Goal: Task Accomplishment & Management: Use online tool/utility

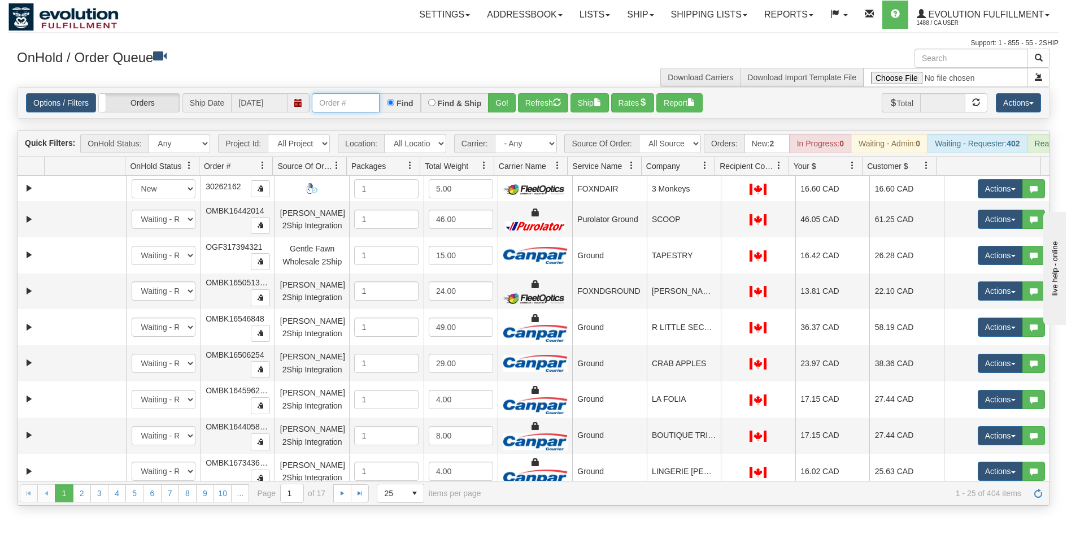
click at [346, 108] on input "text" at bounding box center [346, 102] width 68 height 19
type input "OTOFW46736-1"
click at [502, 113] on div "Options / Filters Group Shipments Orders Ship Date [DATE] OTOFW46736-1 Find Fin…" at bounding box center [534, 103] width 1032 height 31
click at [500, 110] on button "Go!" at bounding box center [502, 102] width 28 height 19
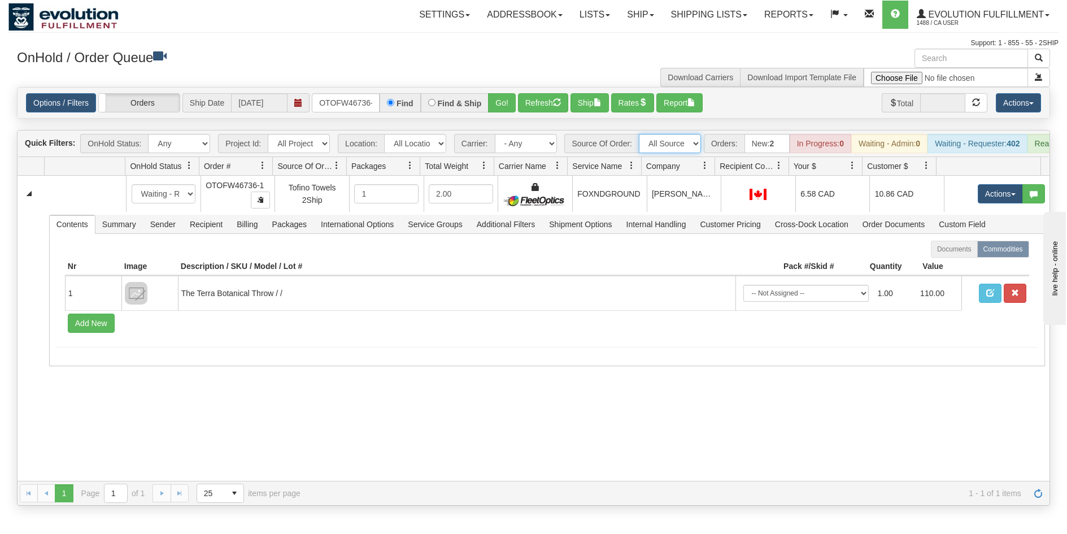
click at [690, 146] on select "All Sources AirBlaster 2Ship Integration Ambler Apparel 2Ship Integration BC [M…" at bounding box center [670, 143] width 62 height 19
click at [690, 145] on select "All Sources AirBlaster 2Ship Integration Ambler Apparel 2Ship Integration BC [M…" at bounding box center [670, 143] width 62 height 19
click at [692, 148] on select "All Sources AirBlaster 2Ship Integration Ambler Apparel 2Ship Integration BC [M…" at bounding box center [670, 143] width 62 height 19
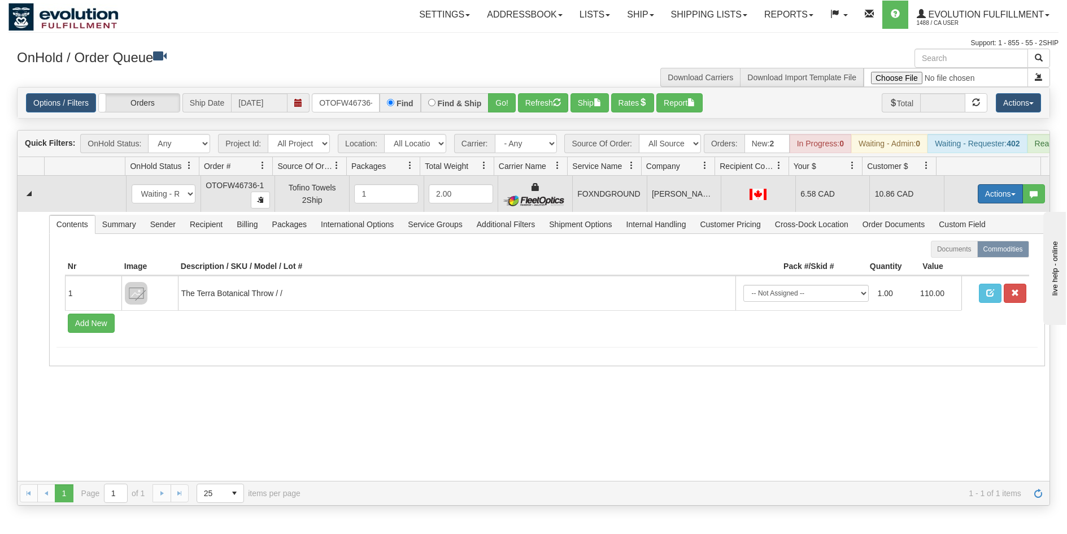
click at [1001, 202] on button "Actions" at bounding box center [1000, 193] width 45 height 19
click at [956, 267] on link "Ship" at bounding box center [977, 259] width 90 height 15
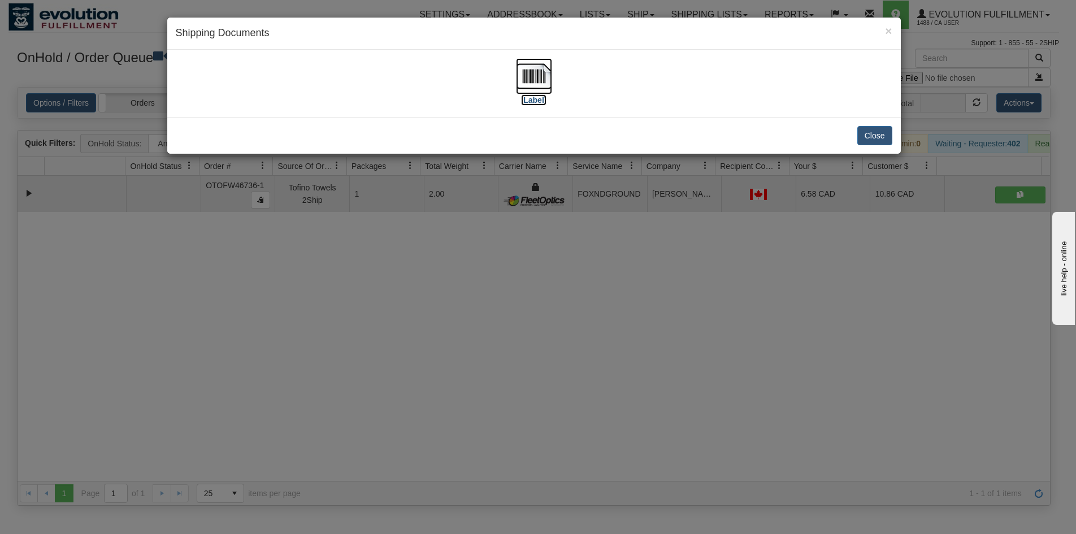
click at [528, 72] on img at bounding box center [534, 76] width 36 height 36
click at [459, 363] on div "× Shipping Documents [Label] Close" at bounding box center [538, 267] width 1076 height 534
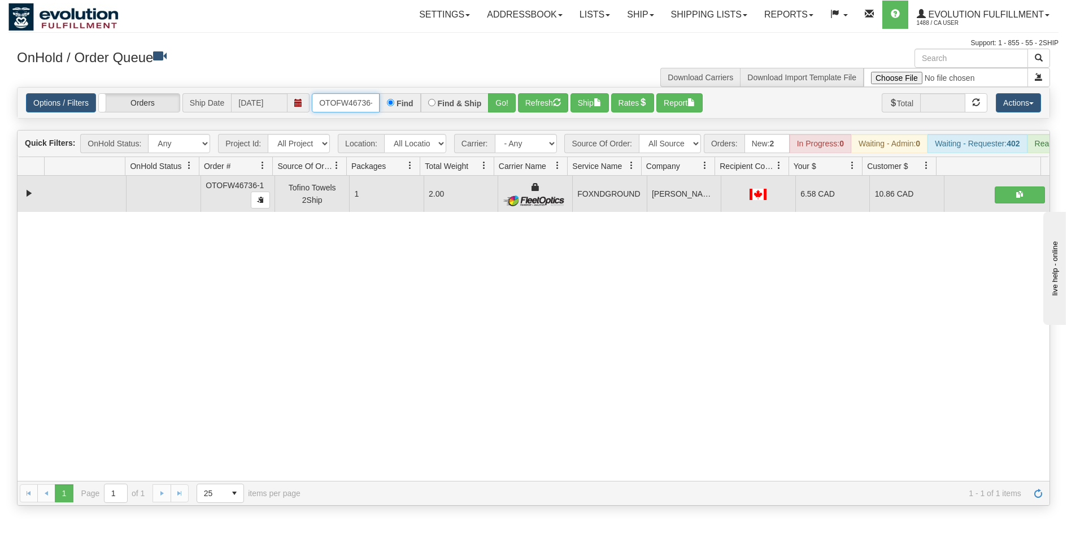
scroll to position [0, 5]
drag, startPoint x: 320, startPoint y: 102, endPoint x: 400, endPoint y: 120, distance: 82.2
click at [400, 120] on div "Is equal to Is not equal to Contains Does not contains CAD USD EUR ZAR [PERSON_…" at bounding box center [533, 296] width 1050 height 419
click at [495, 107] on button "Go!" at bounding box center [502, 102] width 28 height 19
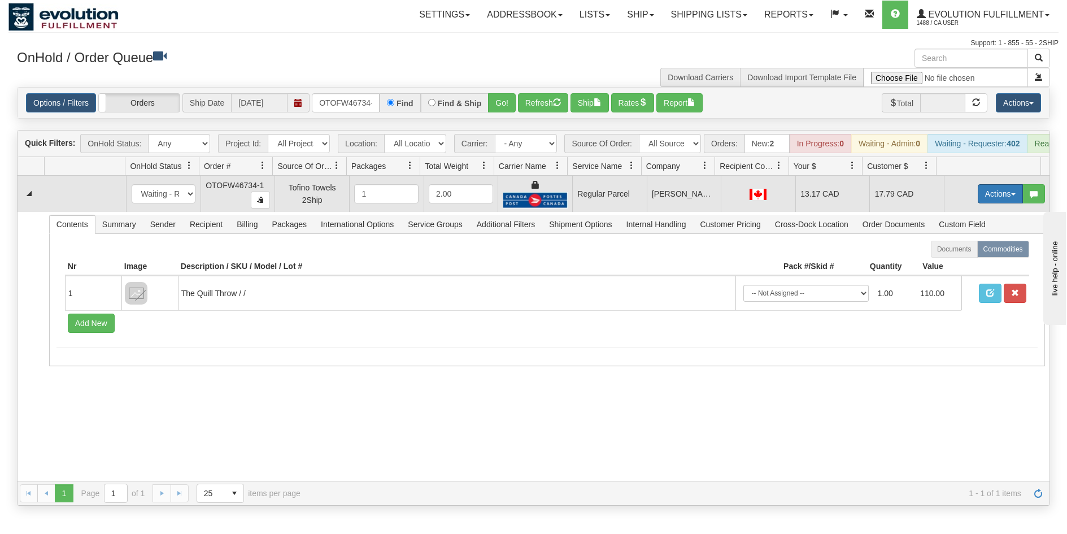
click at [987, 203] on button "Actions" at bounding box center [1000, 193] width 45 height 19
click at [958, 249] on span "Rate All Services" at bounding box center [977, 244] width 68 height 9
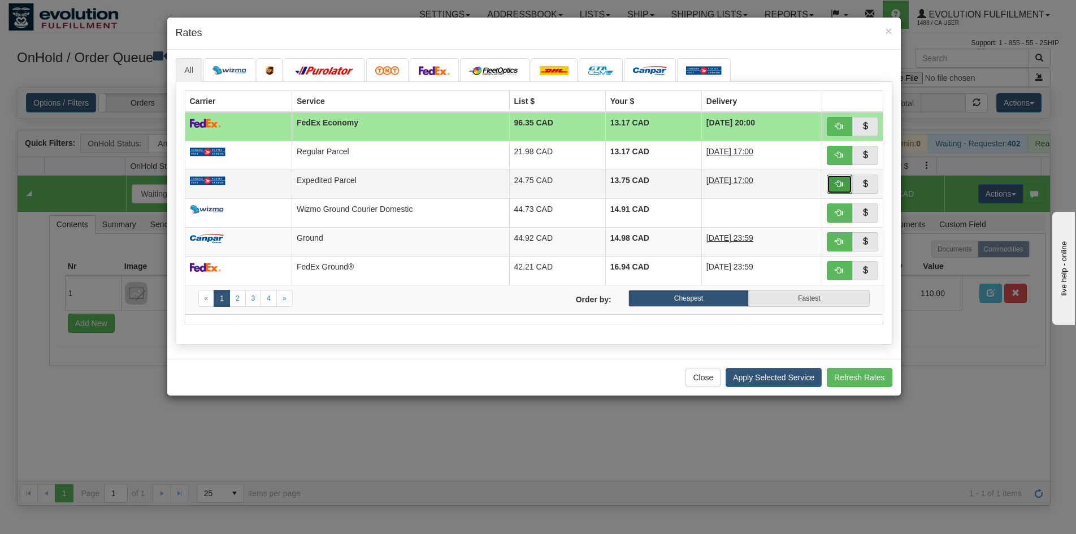
click at [834, 180] on button "button" at bounding box center [839, 184] width 26 height 19
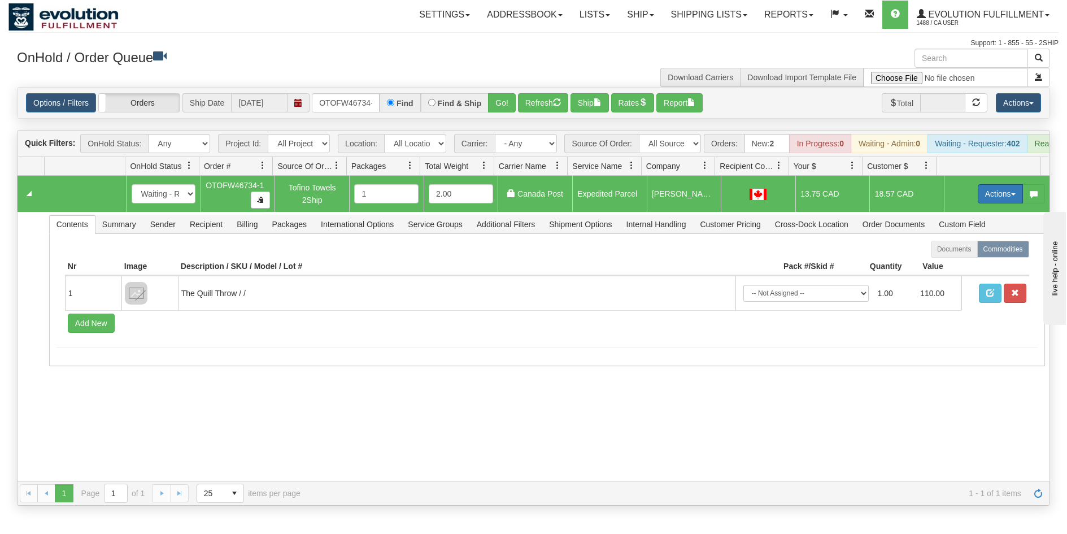
click at [979, 203] on button "Actions" at bounding box center [1000, 193] width 45 height 19
click at [959, 267] on link "Ship" at bounding box center [977, 259] width 90 height 15
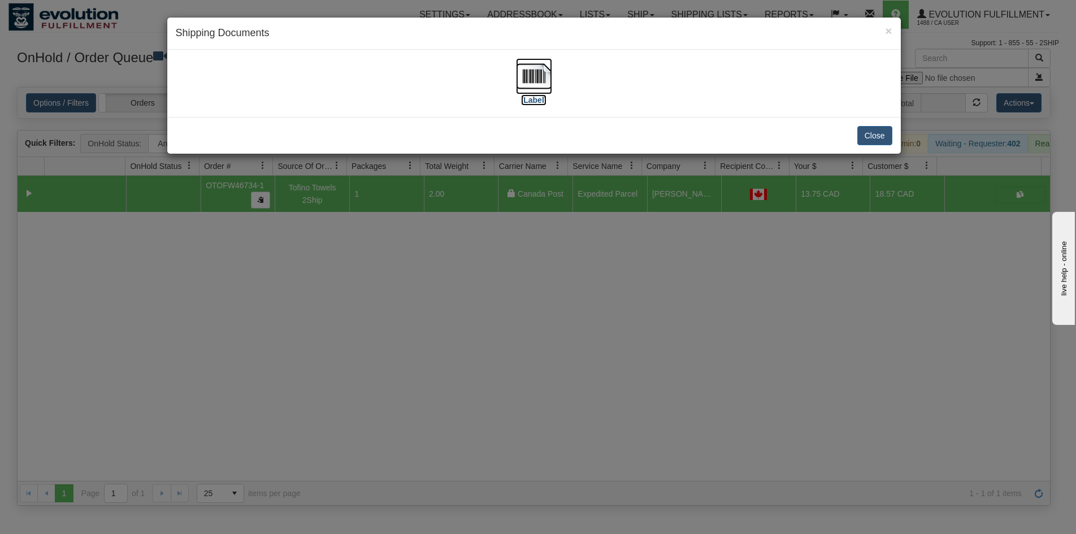
click at [546, 82] on img at bounding box center [534, 76] width 36 height 36
click at [616, 346] on div "× Shipping Documents [Label] Close" at bounding box center [538, 267] width 1076 height 534
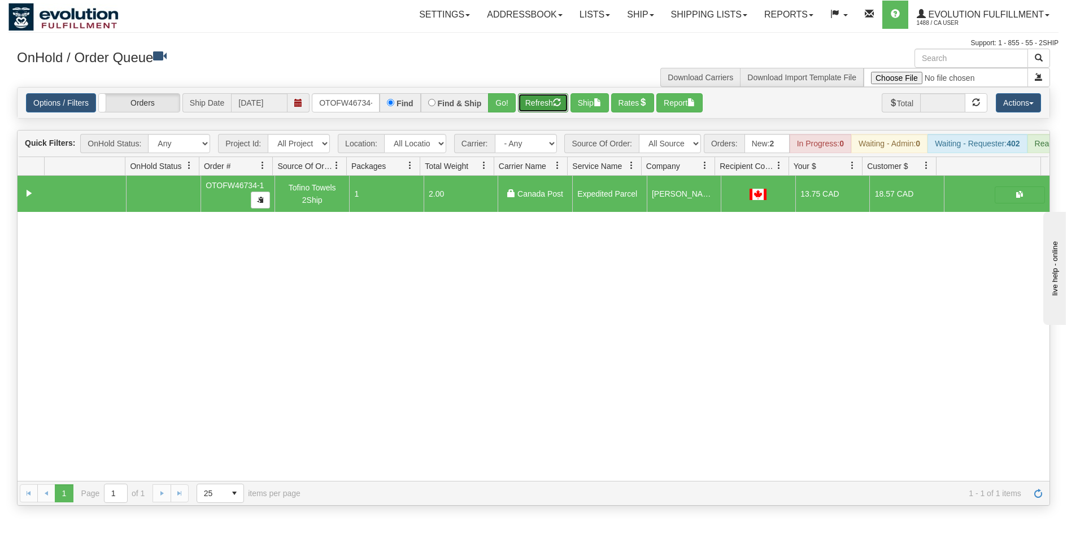
click at [534, 101] on button "Refresh" at bounding box center [543, 102] width 50 height 19
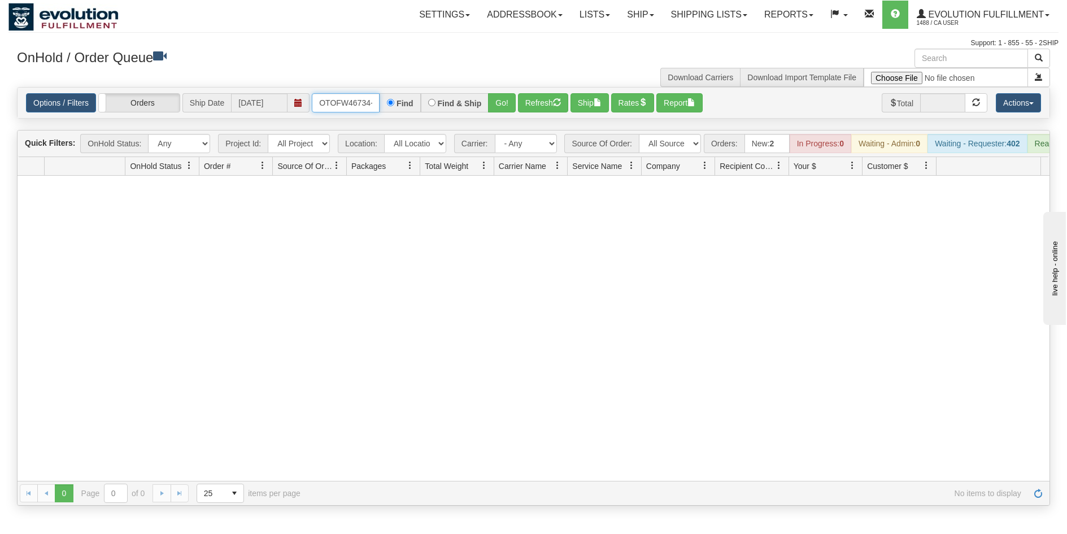
scroll to position [0, 5]
drag, startPoint x: 317, startPoint y: 99, endPoint x: 381, endPoint y: 101, distance: 63.8
click at [375, 99] on input "OTOFW46734-1" at bounding box center [346, 102] width 68 height 19
type input "OTOFW46719-1"
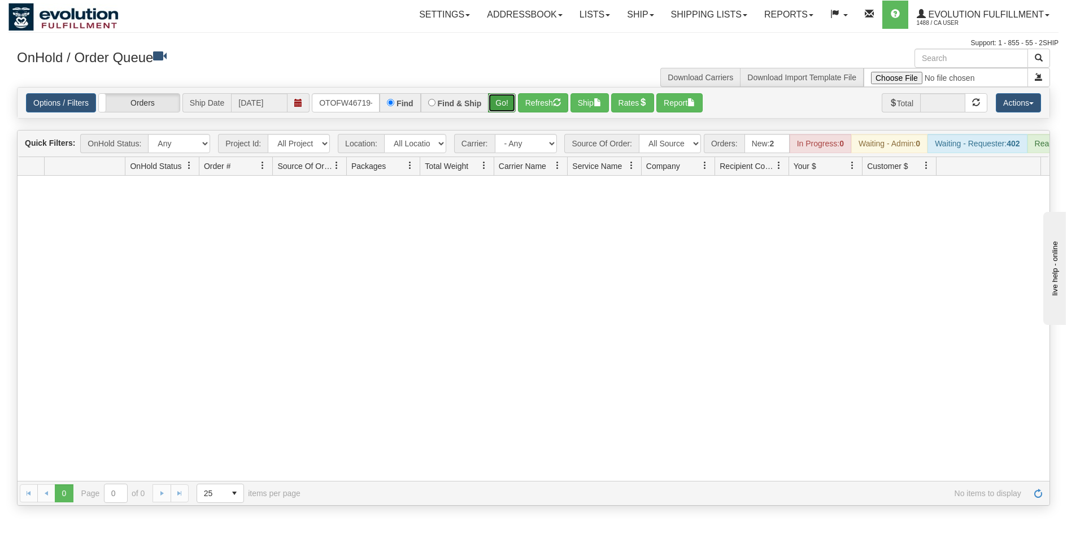
click at [495, 102] on button "Go!" at bounding box center [502, 102] width 28 height 19
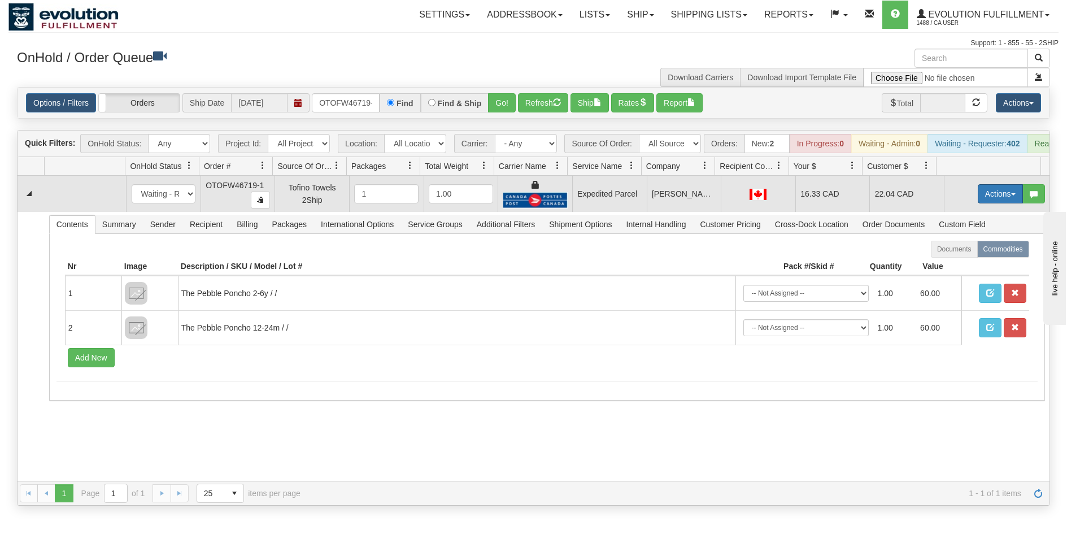
click at [999, 203] on button "Actions" at bounding box center [1000, 193] width 45 height 19
click at [954, 264] on span "Ship" at bounding box center [955, 259] width 24 height 9
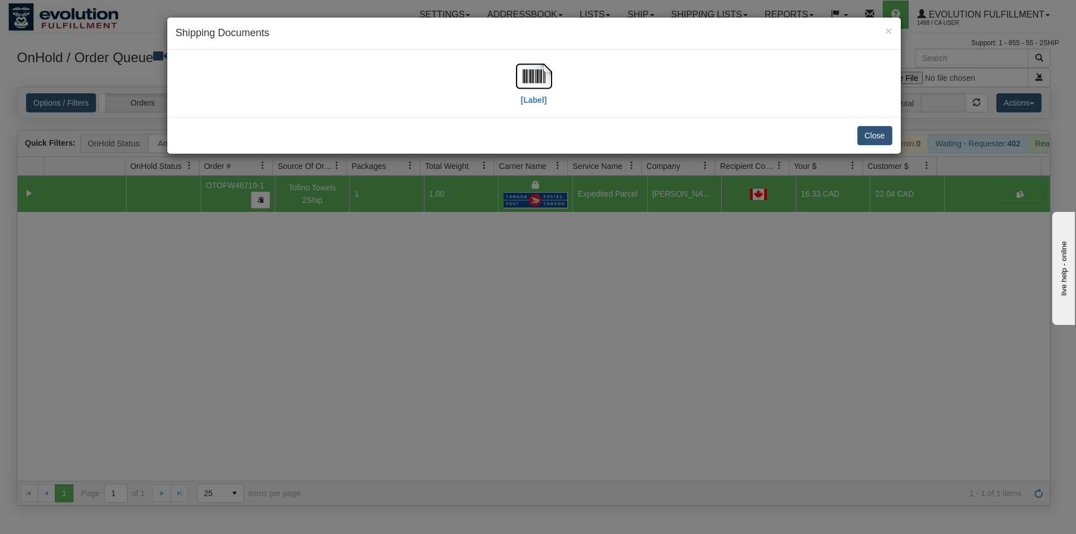
click at [534, 47] on div "× Shipping Documents" at bounding box center [533, 34] width 733 height 32
click at [532, 62] on img at bounding box center [534, 76] width 36 height 36
click at [457, 321] on div "× Shipping Documents [Label] Close" at bounding box center [538, 267] width 1076 height 534
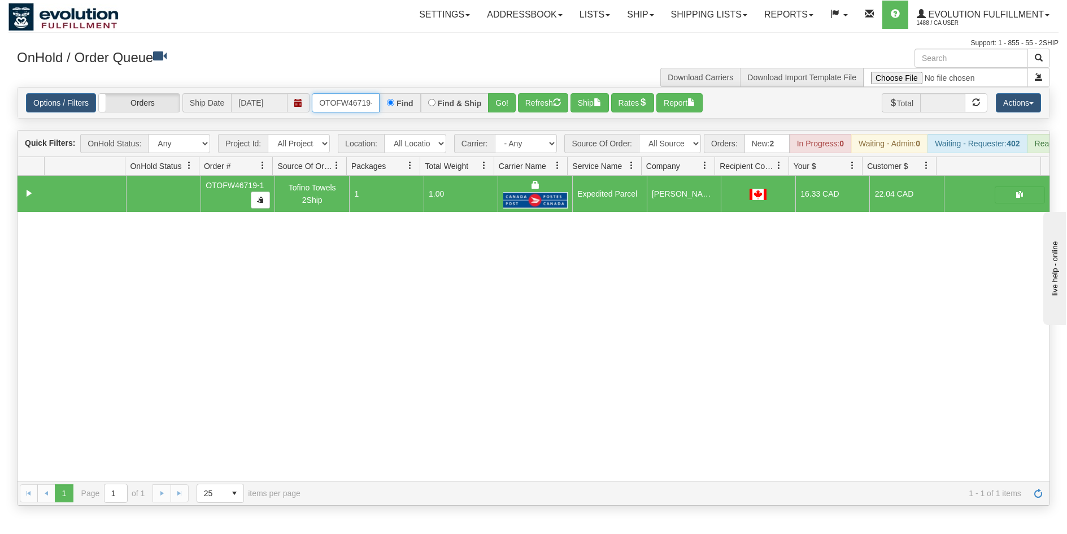
scroll to position [0, 5]
drag, startPoint x: 315, startPoint y: 98, endPoint x: 459, endPoint y: 119, distance: 145.5
click at [459, 119] on div "Is equal to Is not equal to Contains Does not contains CAD USD EUR ZAR [PERSON_…" at bounding box center [533, 296] width 1050 height 419
type input "OTOFW46712-1"
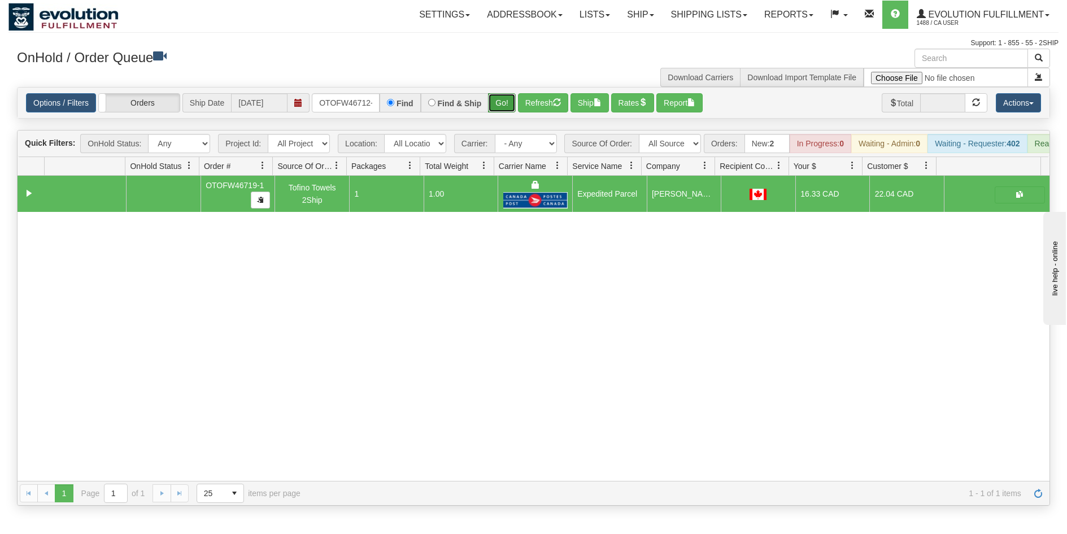
click at [500, 104] on button "Go!" at bounding box center [502, 102] width 28 height 19
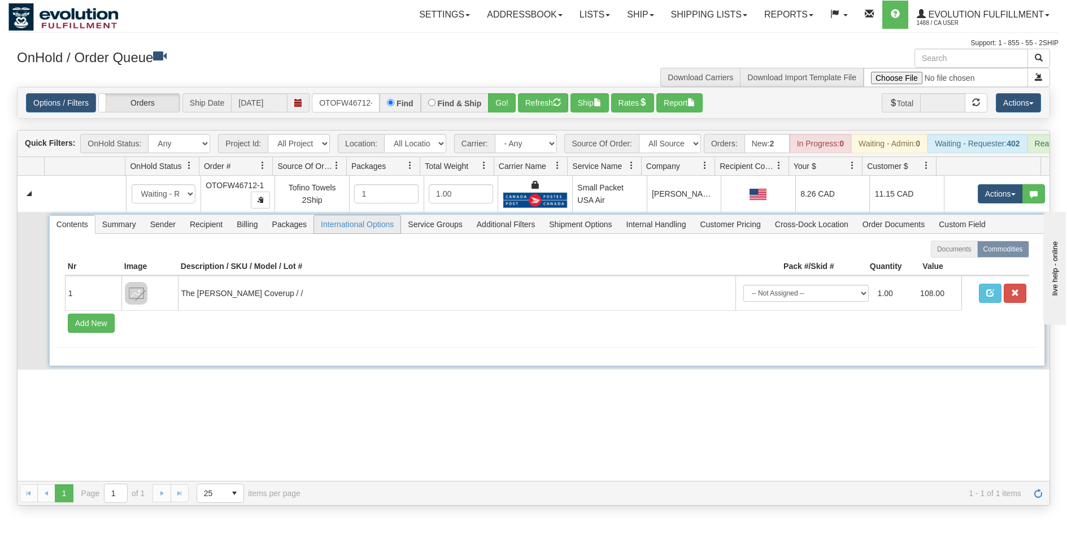
click at [365, 233] on span "International Options" at bounding box center [357, 224] width 86 height 18
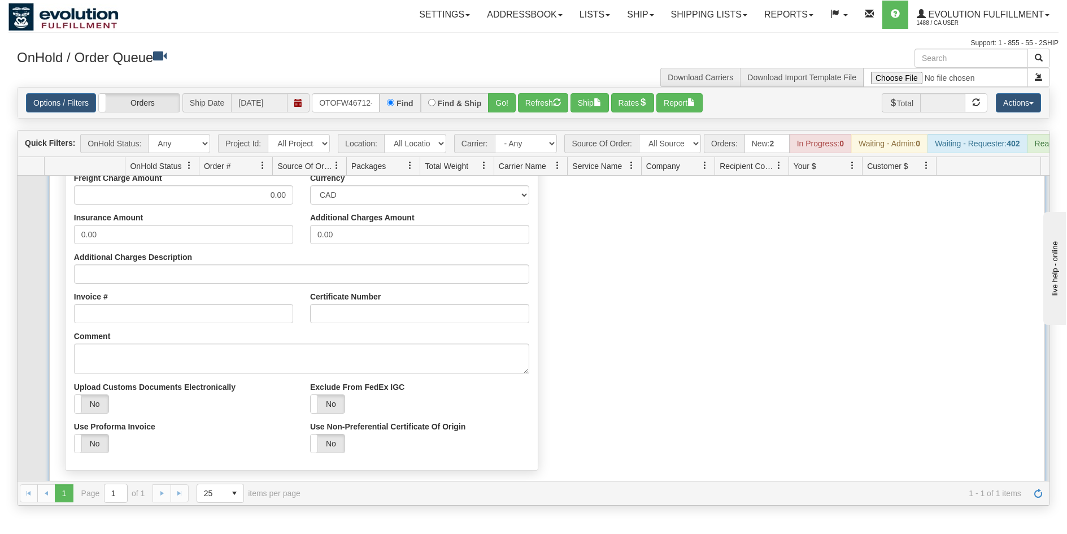
scroll to position [169, 0]
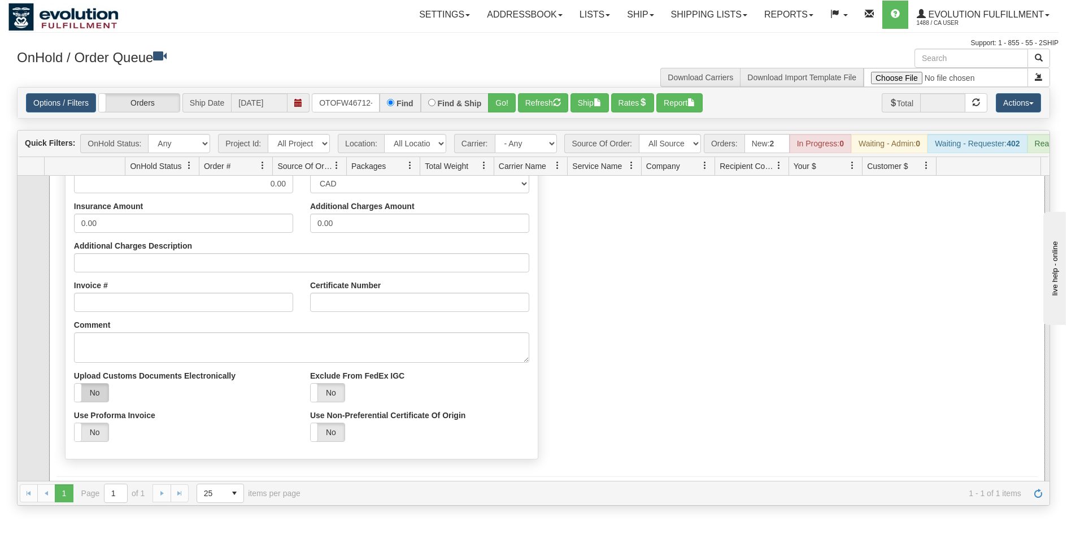
click at [98, 402] on label "No" at bounding box center [92, 393] width 34 height 18
click at [60, 403] on div "Commercial Invoice Customs Declaration Importer Exporter Sold To Broker USMCA T…" at bounding box center [301, 277] width 490 height 375
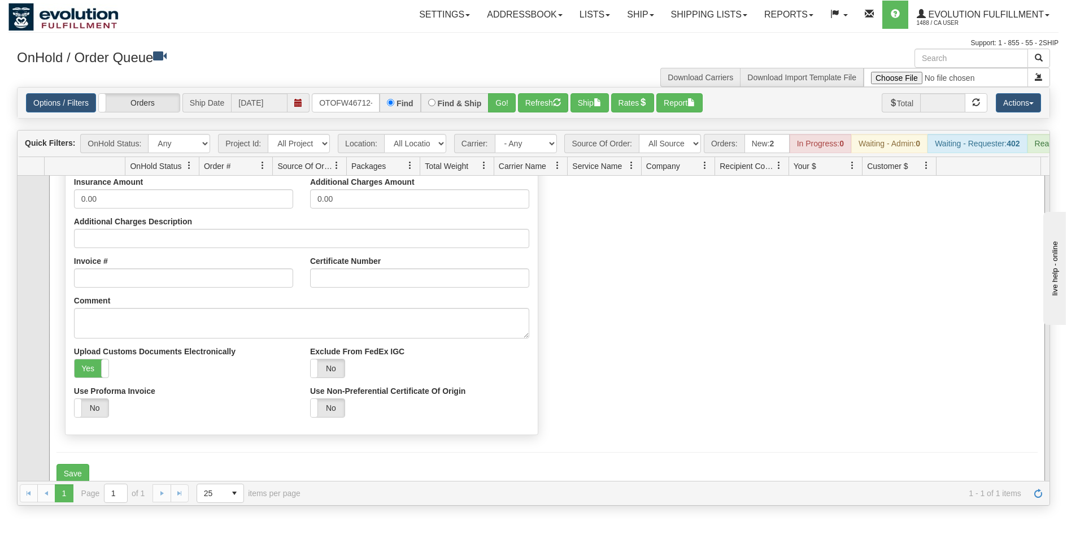
scroll to position [207, 0]
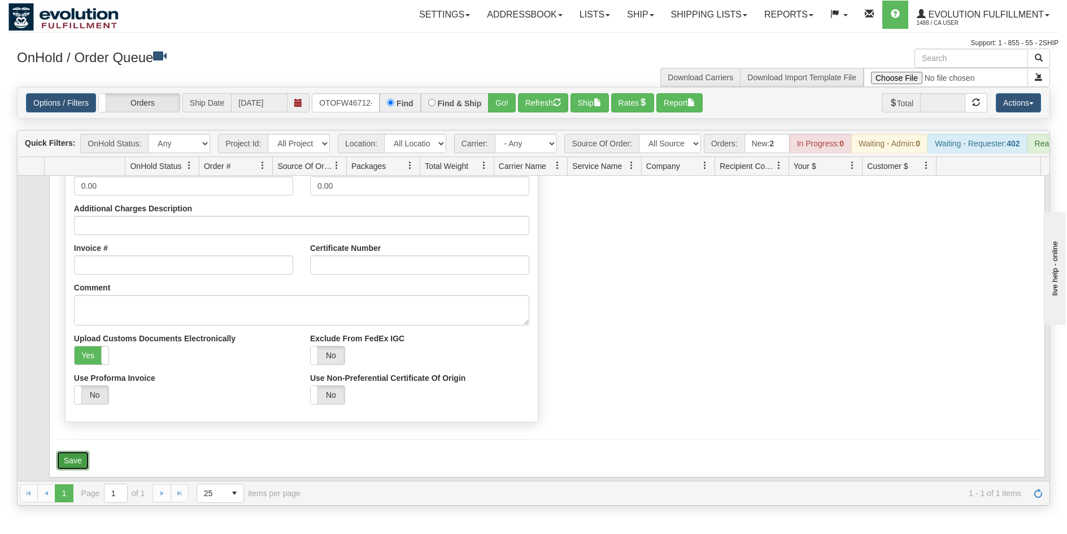
click at [73, 467] on button "Save" at bounding box center [72, 460] width 33 height 19
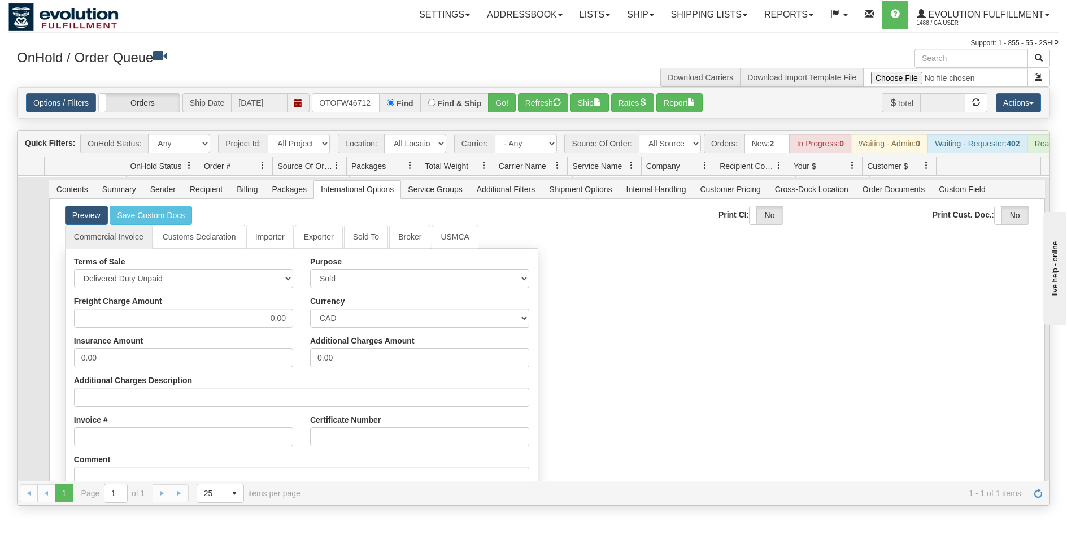
scroll to position [0, 0]
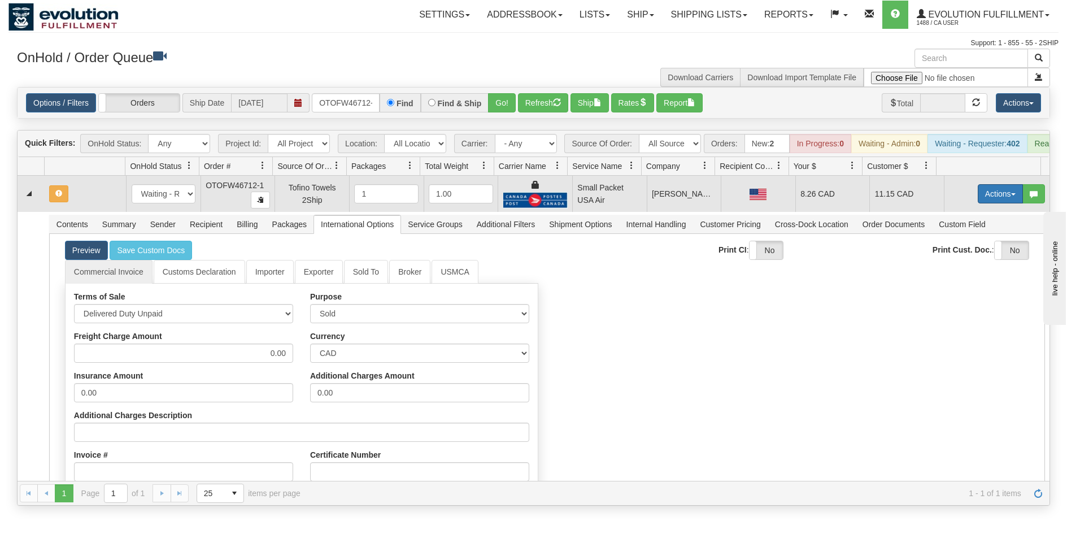
click at [993, 200] on button "Actions" at bounding box center [1000, 193] width 45 height 19
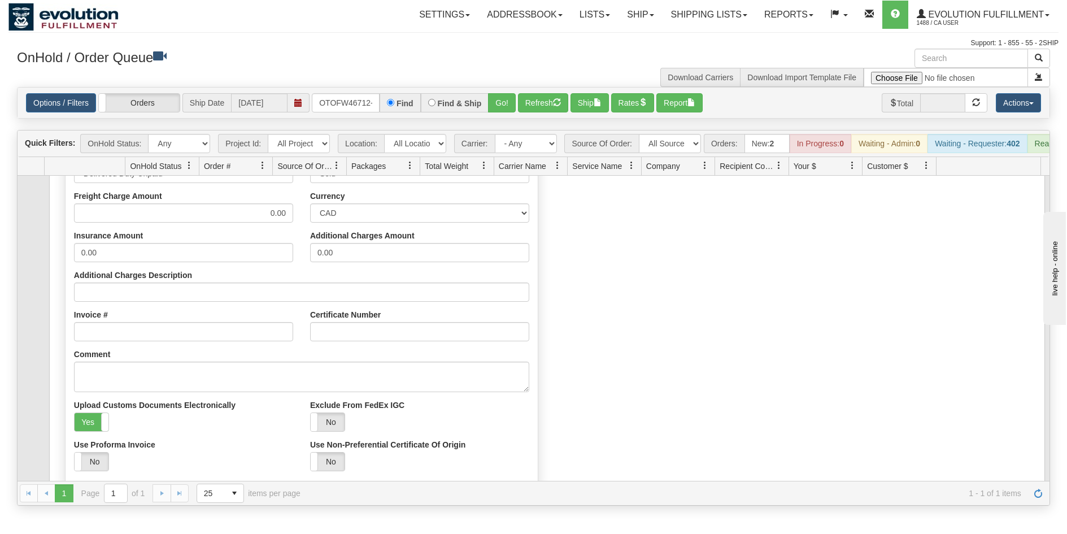
scroll to position [113, 0]
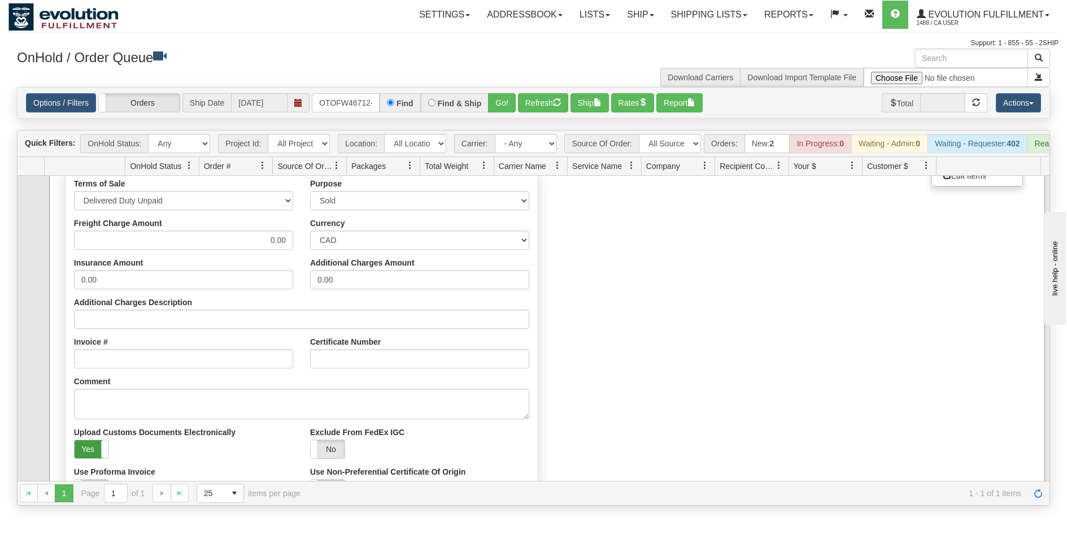
click at [87, 454] on label "Yes" at bounding box center [92, 449] width 34 height 18
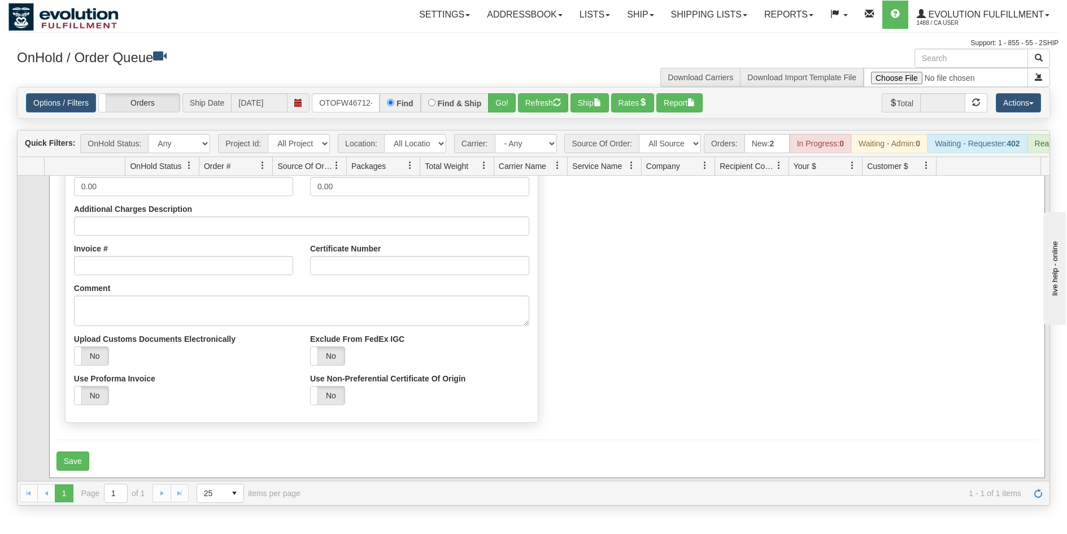
scroll to position [207, 0]
click at [80, 470] on button "Save" at bounding box center [72, 460] width 33 height 19
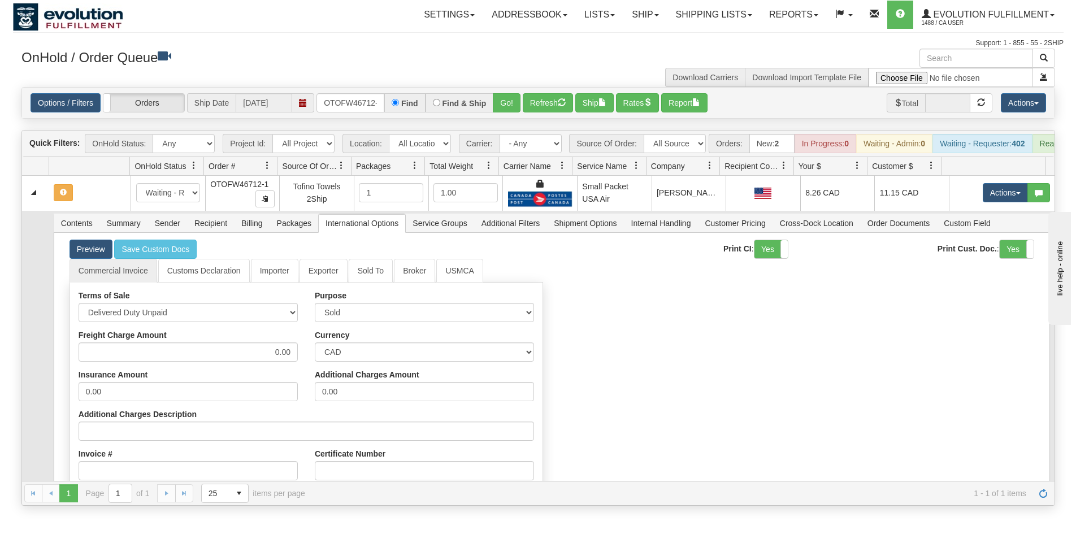
scroll to position [0, 0]
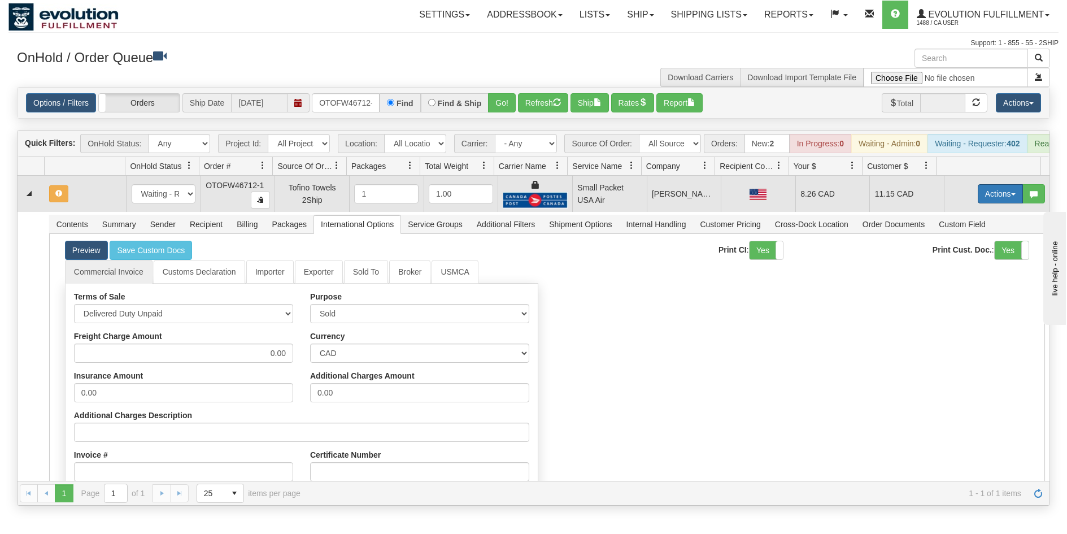
click at [986, 203] on button "Actions" at bounding box center [1000, 193] width 45 height 19
click at [952, 249] on span "Rate All Services" at bounding box center [977, 244] width 68 height 9
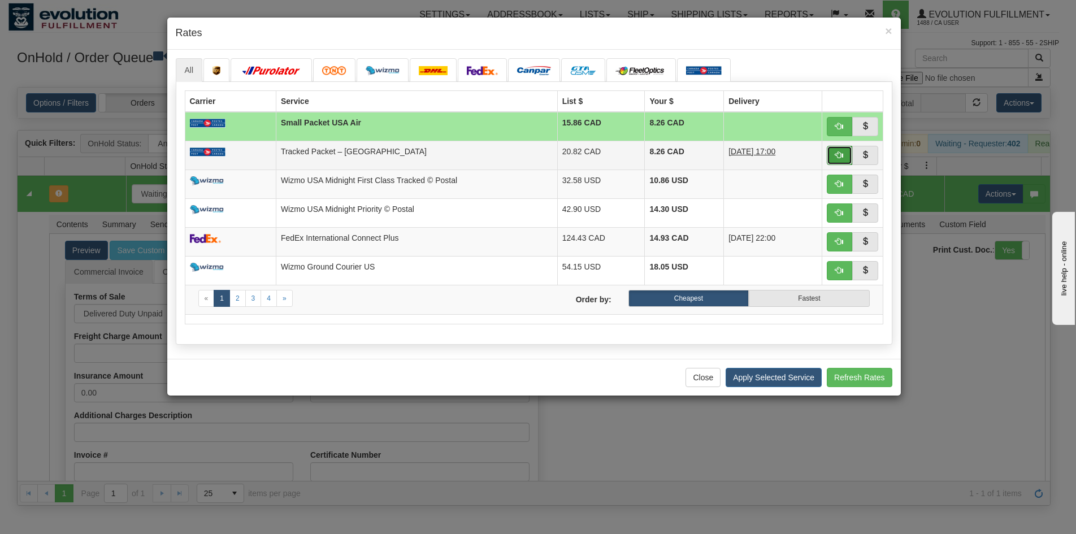
click at [837, 153] on span "button" at bounding box center [839, 155] width 8 height 8
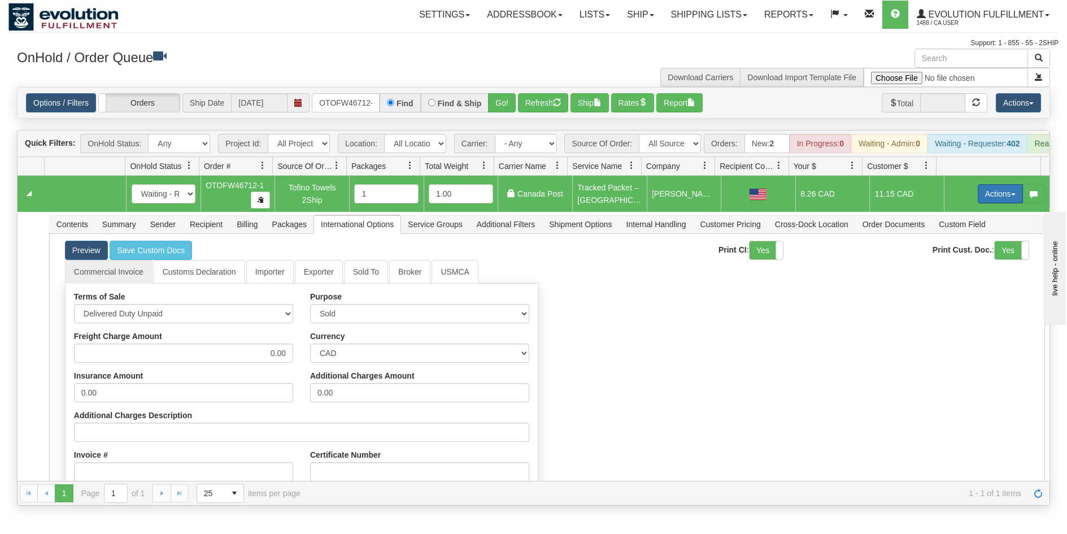
click at [989, 197] on button "Actions" at bounding box center [1000, 193] width 45 height 19
click at [943, 264] on span "Ship" at bounding box center [955, 259] width 24 height 9
click at [980, 203] on button "Actions" at bounding box center [1000, 193] width 45 height 19
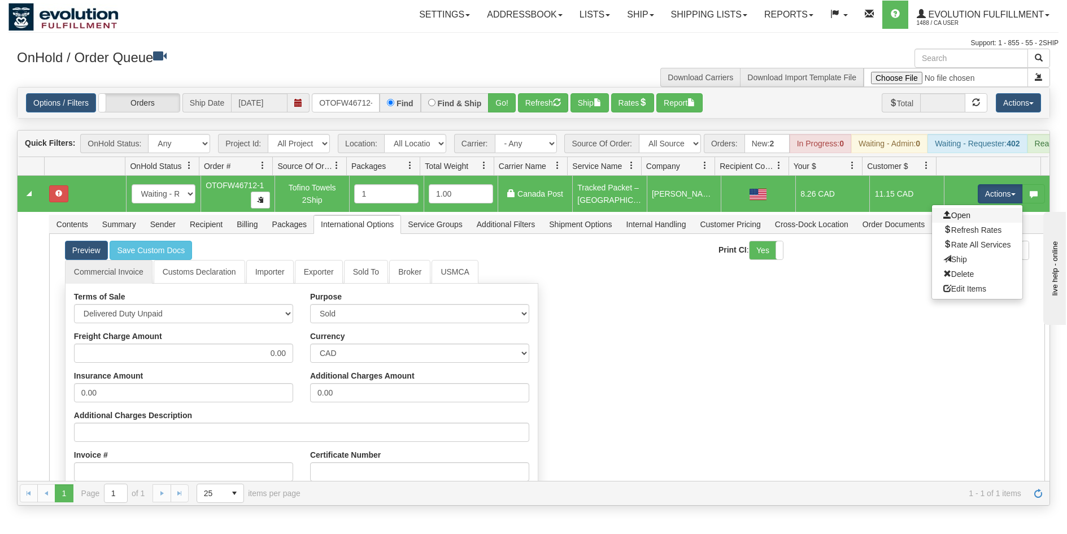
click at [963, 223] on link "Open" at bounding box center [977, 215] width 90 height 15
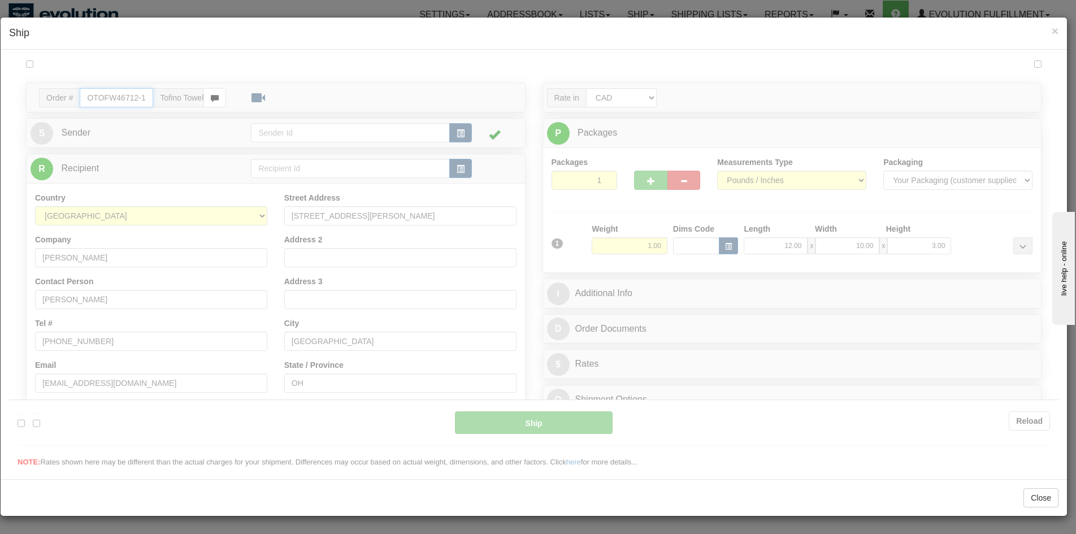
type input "[GEOGRAPHIC_DATA]"
type input "12:56"
type input "16:00"
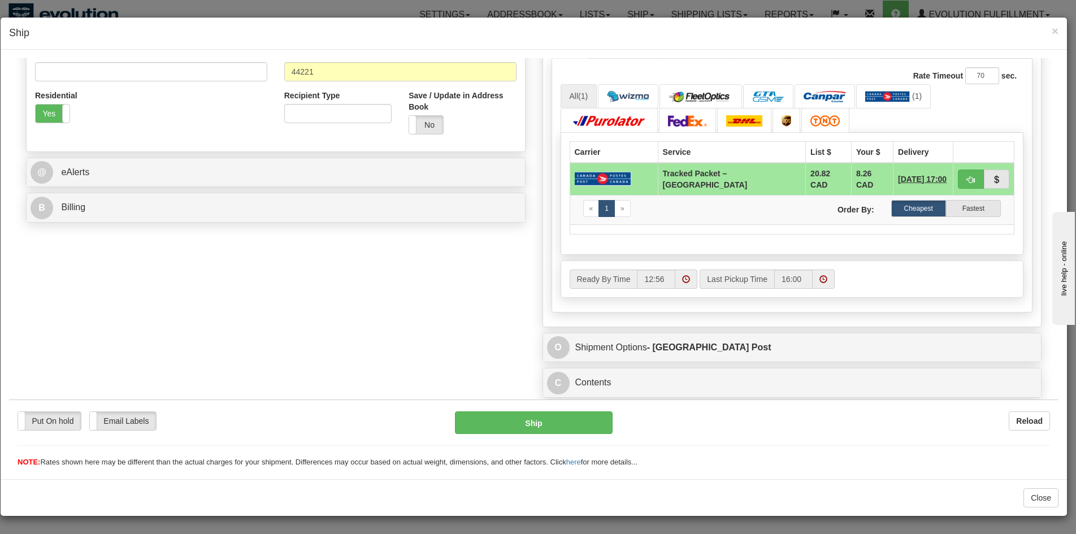
scroll to position [389, 0]
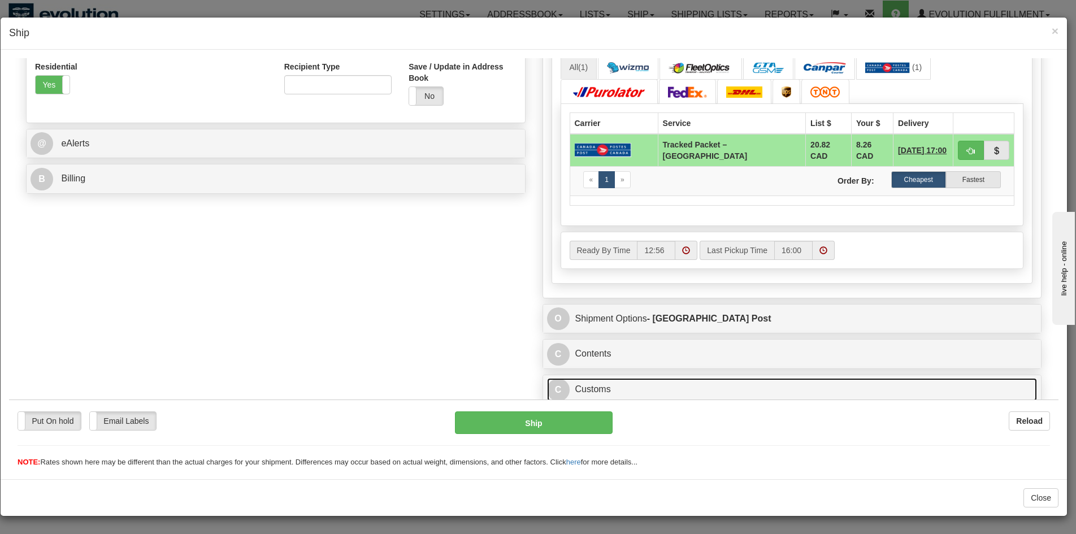
click at [658, 380] on link "C Customs" at bounding box center [792, 388] width 490 height 23
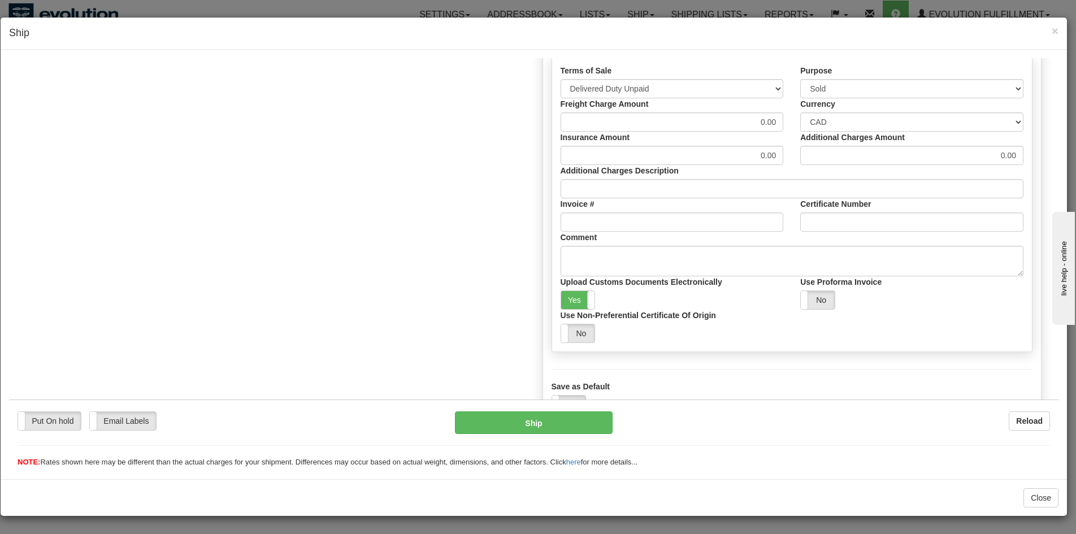
scroll to position [818, 0]
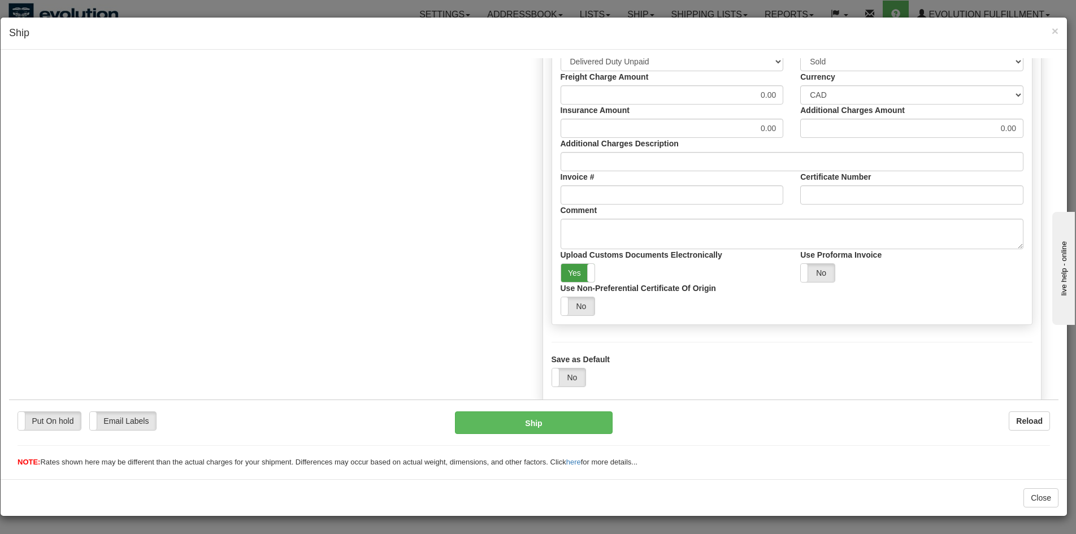
click at [580, 275] on label "Yes" at bounding box center [578, 272] width 34 height 18
click at [525, 419] on button "Ship" at bounding box center [534, 422] width 158 height 23
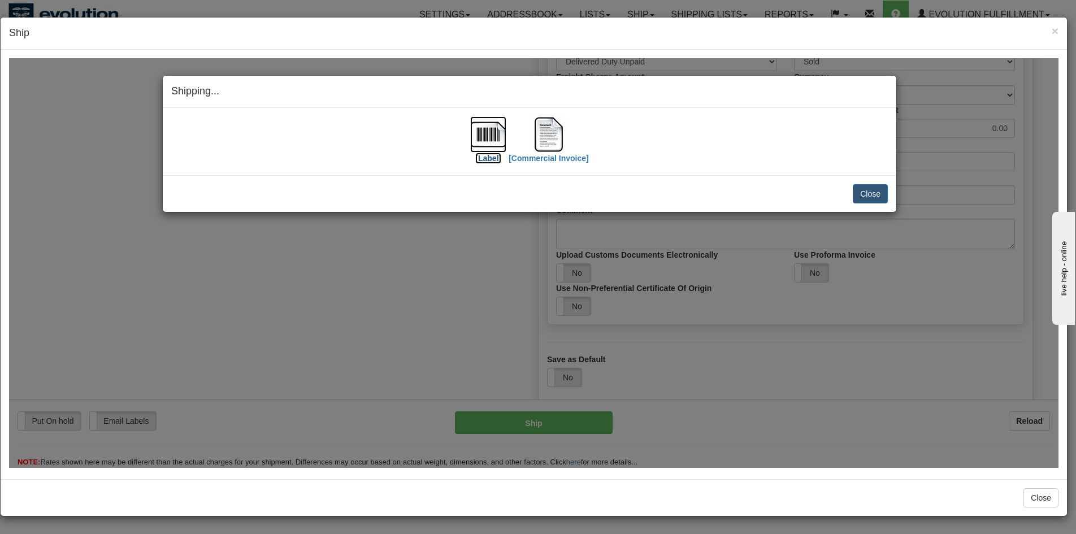
click at [493, 135] on img at bounding box center [488, 134] width 36 height 36
click at [482, 356] on div "Shipping... Your SHIPMENT will EXPIRE in [Label] [Commercial Invoice] IMPORTANT…" at bounding box center [533, 263] width 1049 height 410
click at [867, 198] on button "Close" at bounding box center [869, 193] width 35 height 19
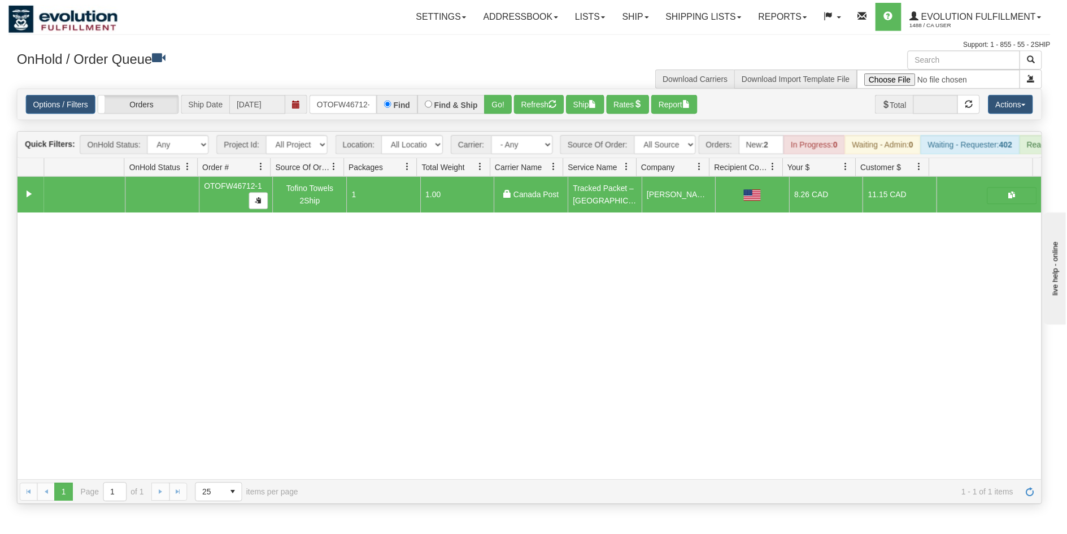
scroll to position [0, 0]
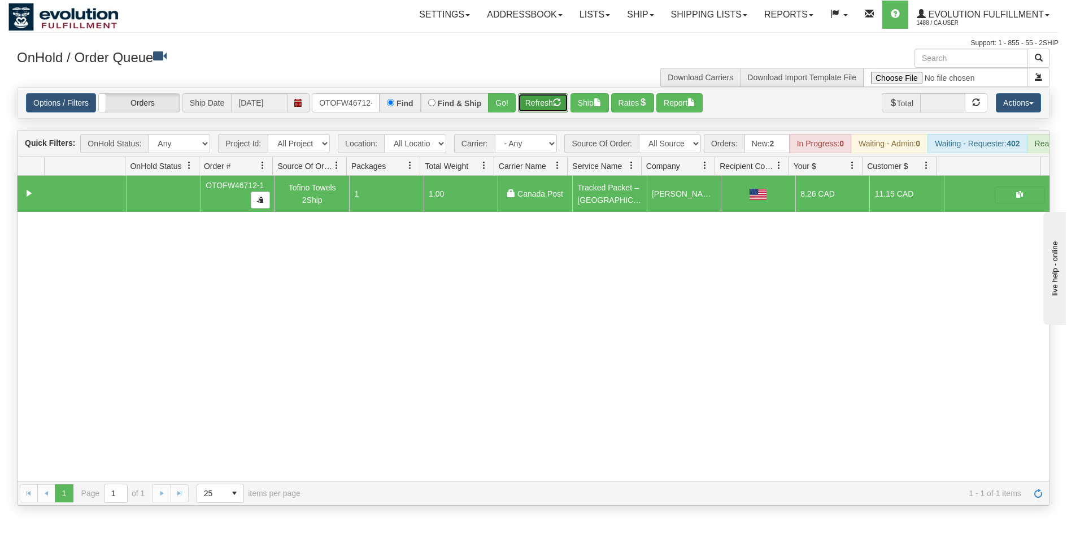
click at [541, 107] on button "Refresh" at bounding box center [543, 102] width 50 height 19
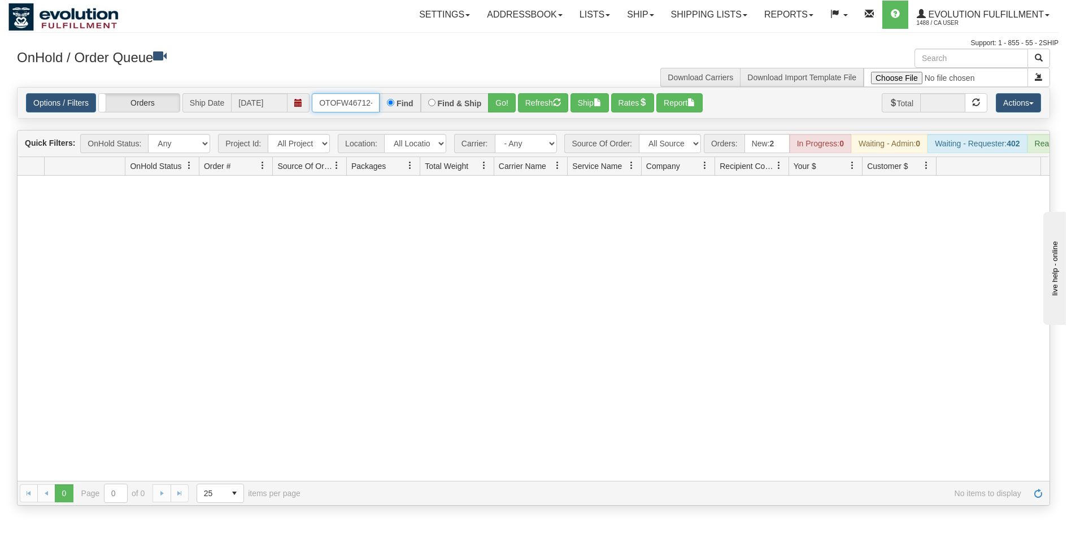
scroll to position [0, 5]
drag, startPoint x: 316, startPoint y: 99, endPoint x: 393, endPoint y: 118, distance: 79.2
click at [393, 118] on div "Options / Filters Group Shipments Orders Ship Date [DATE] OTOFW46712-1 Find Fin…" at bounding box center [534, 103] width 1032 height 31
type input "OBKNWEB4300-1"
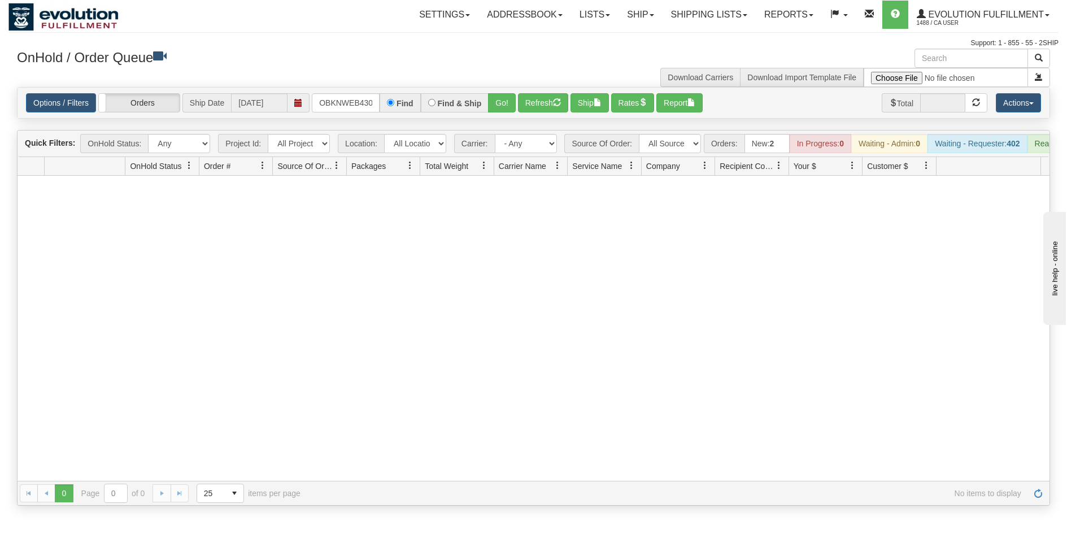
click at [490, 114] on div "Options / Filters Group Shipments Orders Ship Date [DATE] OBKNWEB4300-1 Find Fi…" at bounding box center [534, 103] width 1032 height 31
click at [495, 106] on button "Go!" at bounding box center [502, 102] width 28 height 19
drag, startPoint x: 317, startPoint y: 103, endPoint x: 455, endPoint y: 108, distance: 137.9
click at [455, 108] on div "OBKNWEB4300-1 Find Find & Ship Go!" at bounding box center [414, 102] width 204 height 19
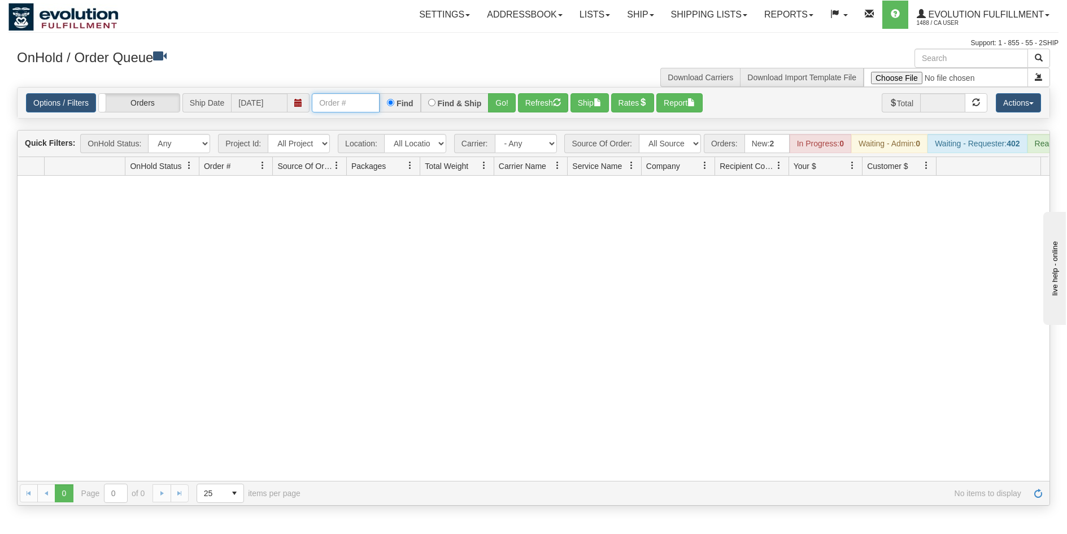
scroll to position [0, 0]
click at [351, 108] on input "text" at bounding box center [346, 102] width 68 height 19
type input "OTOFW46733-1"
click at [508, 103] on button "Go!" at bounding box center [502, 102] width 28 height 19
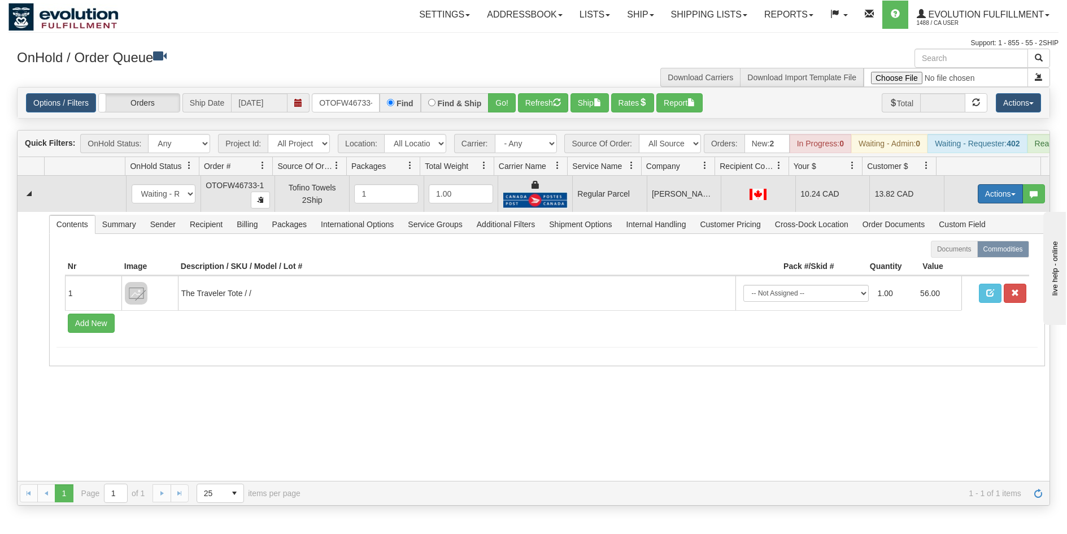
click at [1000, 197] on button "Actions" at bounding box center [1000, 193] width 45 height 19
click at [975, 249] on span "Rate All Services" at bounding box center [977, 244] width 68 height 9
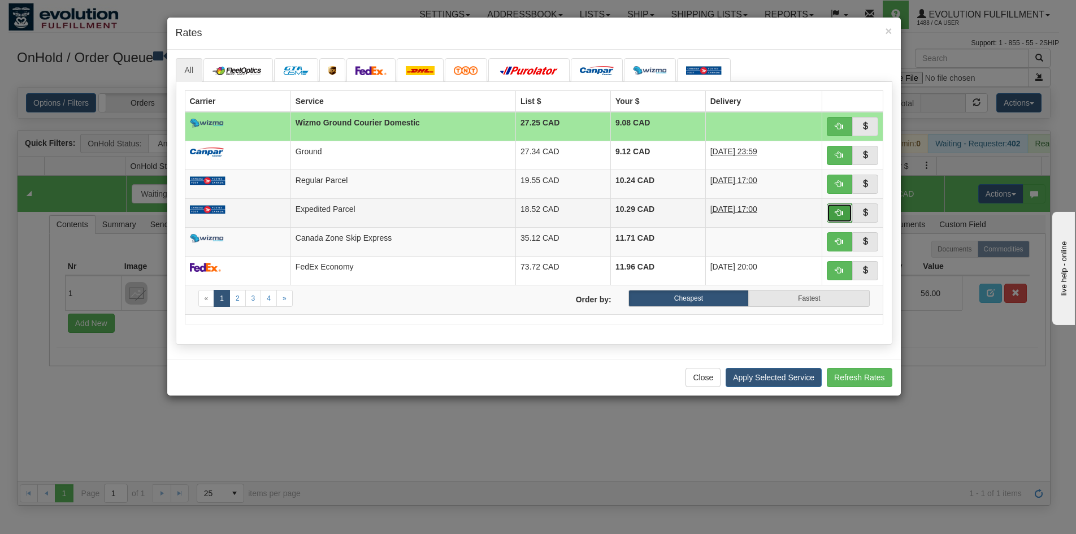
click at [842, 215] on span "button" at bounding box center [839, 212] width 8 height 8
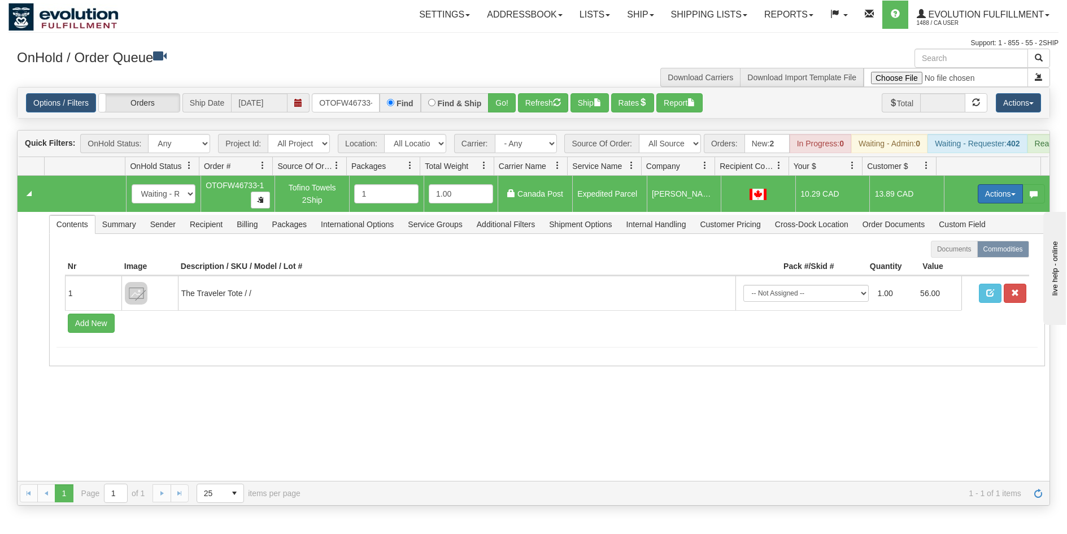
click at [984, 203] on button "Actions" at bounding box center [1000, 193] width 45 height 19
click at [972, 267] on link "Ship" at bounding box center [977, 259] width 90 height 15
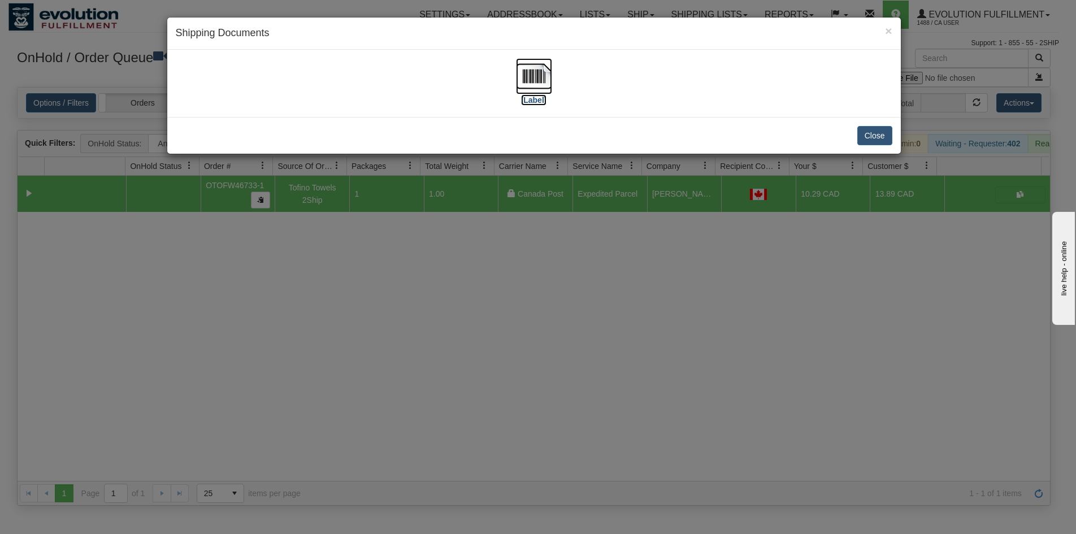
click at [528, 77] on img at bounding box center [534, 76] width 36 height 36
click at [672, 347] on div "× Shipping Documents [Label] Close" at bounding box center [538, 267] width 1076 height 534
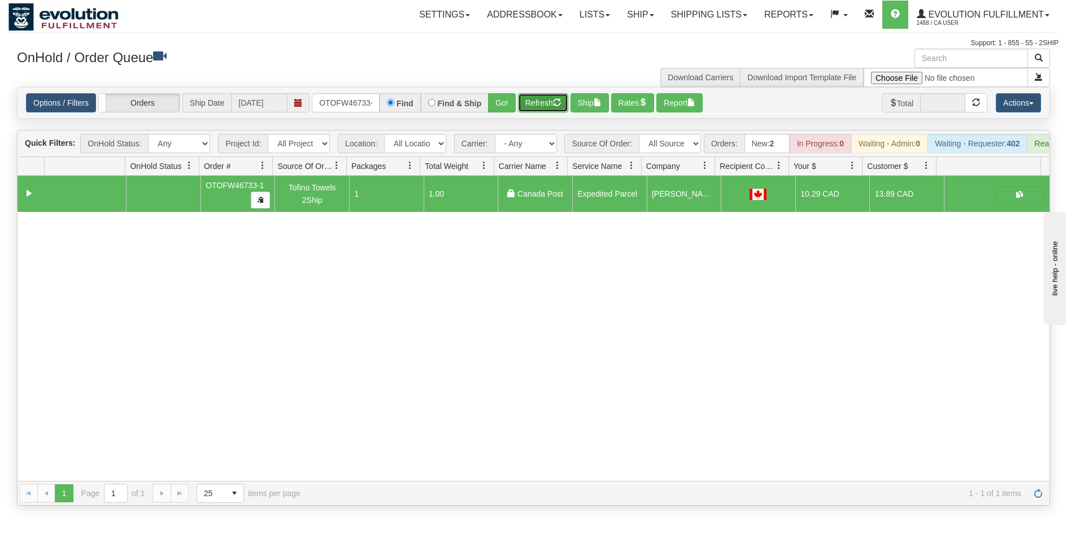
click at [537, 107] on button "Refresh" at bounding box center [543, 102] width 50 height 19
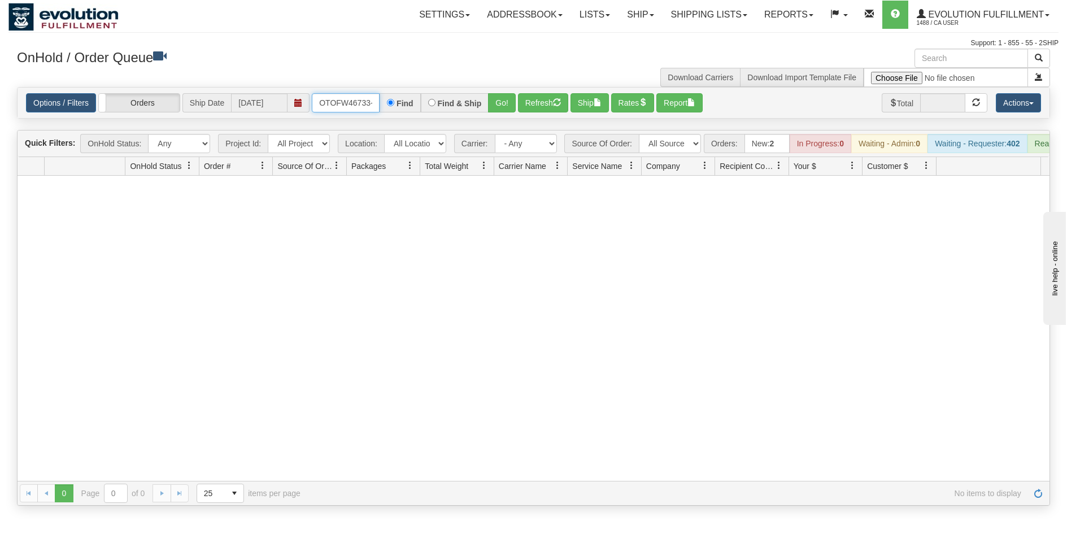
scroll to position [0, 5]
drag, startPoint x: 318, startPoint y: 103, endPoint x: 472, endPoint y: 109, distance: 153.7
click at [472, 109] on div "OTOFW46733-1 Find Find & Ship Go!" at bounding box center [414, 102] width 204 height 19
type input "OTOFW46701-1"
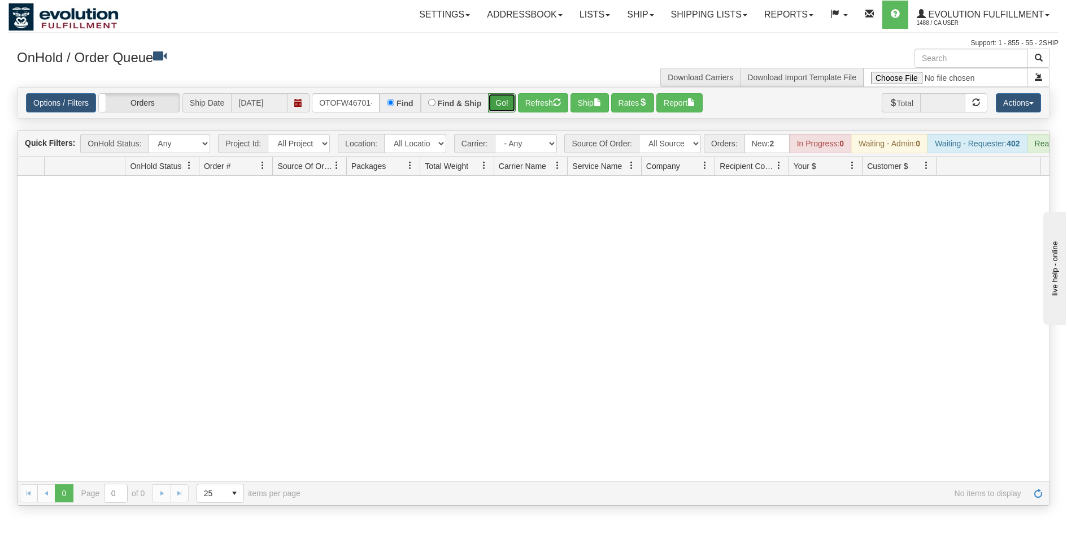
click at [500, 101] on button "Go!" at bounding box center [502, 102] width 28 height 19
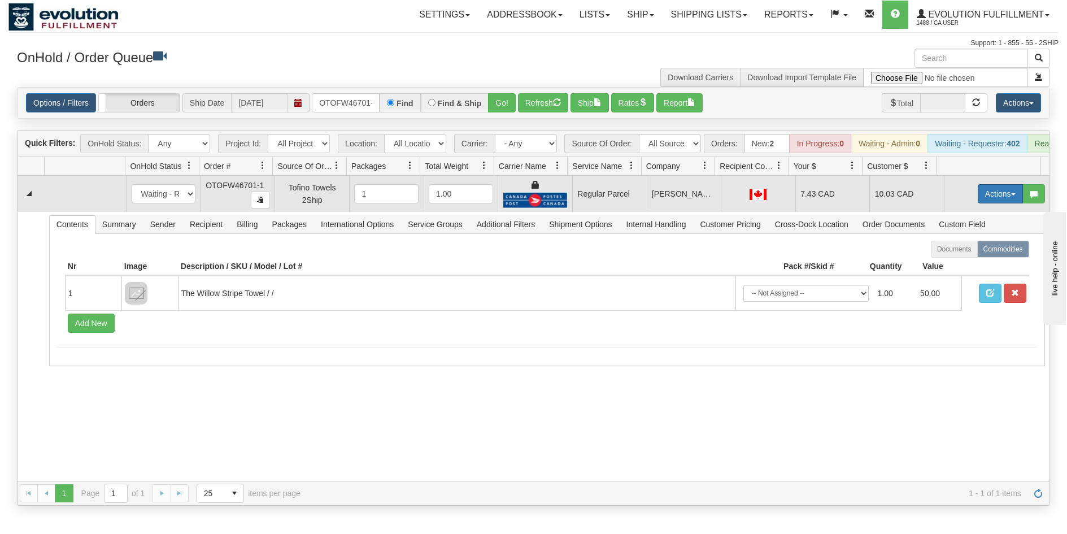
click at [987, 201] on button "Actions" at bounding box center [1000, 193] width 45 height 19
click at [964, 249] on span "Rate All Services" at bounding box center [977, 244] width 68 height 9
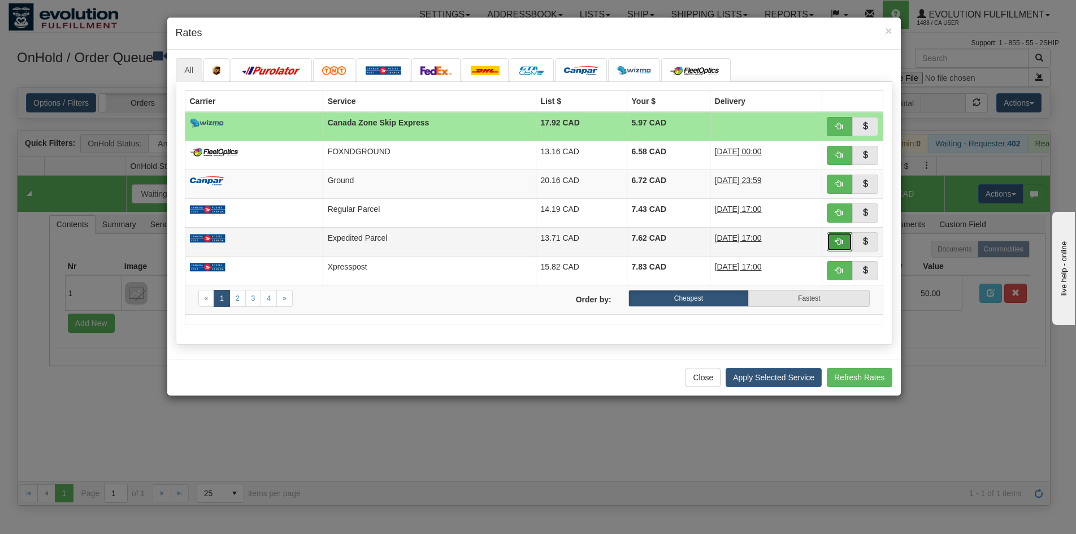
click at [835, 241] on span "button" at bounding box center [839, 241] width 8 height 8
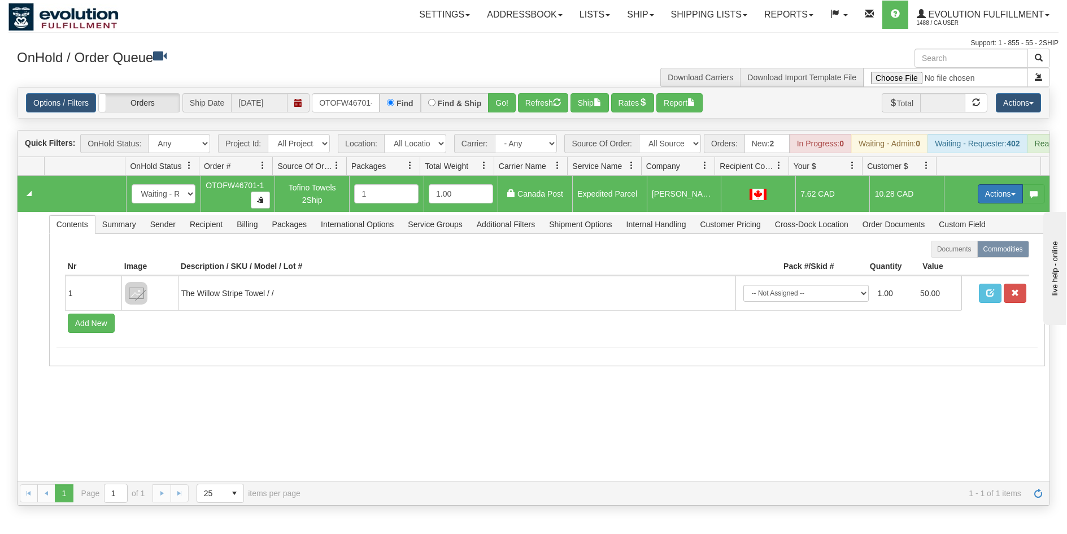
click at [989, 199] on button "Actions" at bounding box center [1000, 193] width 45 height 19
click at [948, 264] on span "Ship" at bounding box center [955, 259] width 24 height 9
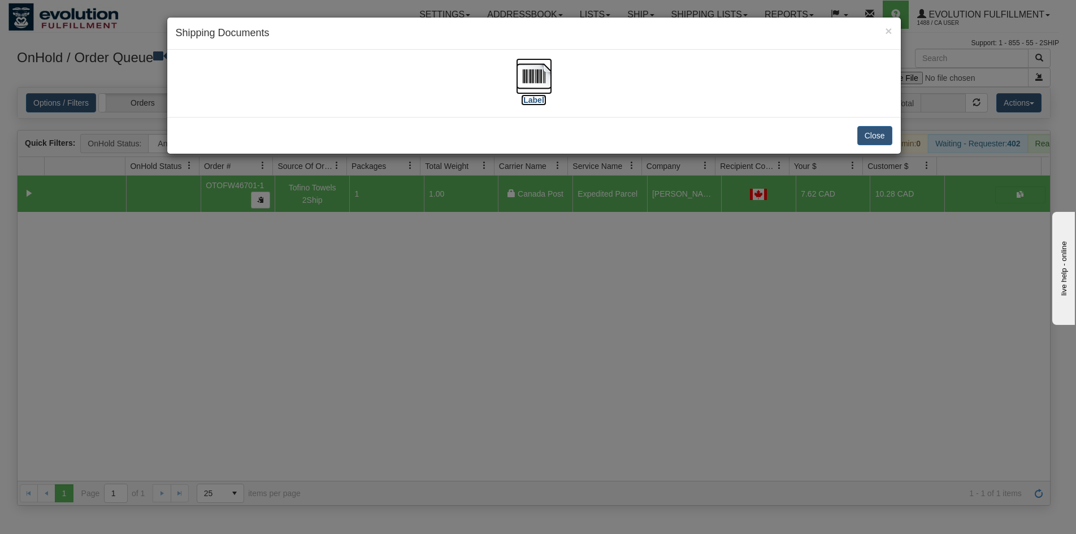
click at [528, 79] on img at bounding box center [534, 76] width 36 height 36
click at [756, 389] on div "× Shipping Documents [Label] Close" at bounding box center [538, 267] width 1076 height 534
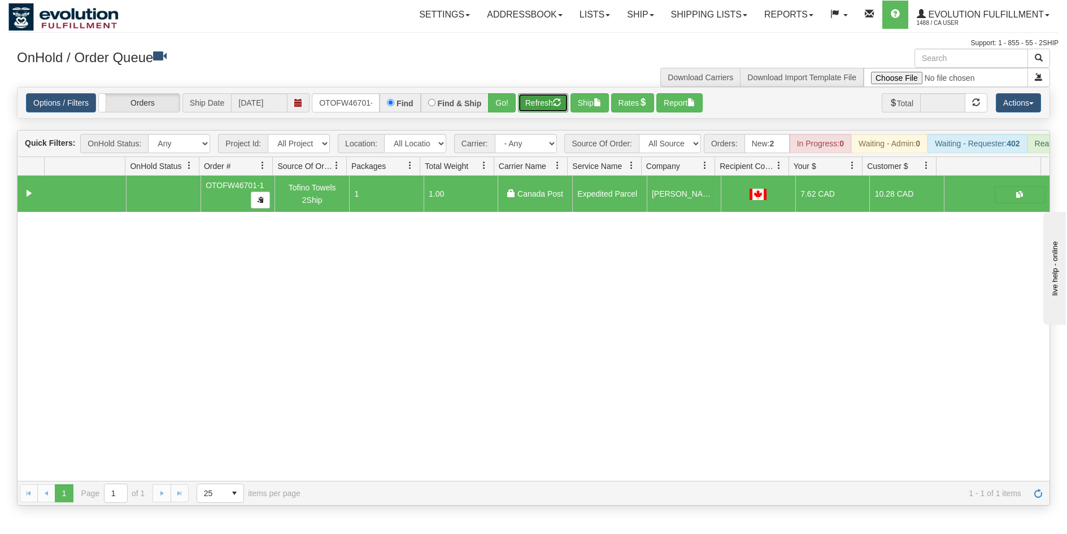
click at [549, 103] on button "Refresh" at bounding box center [543, 102] width 50 height 19
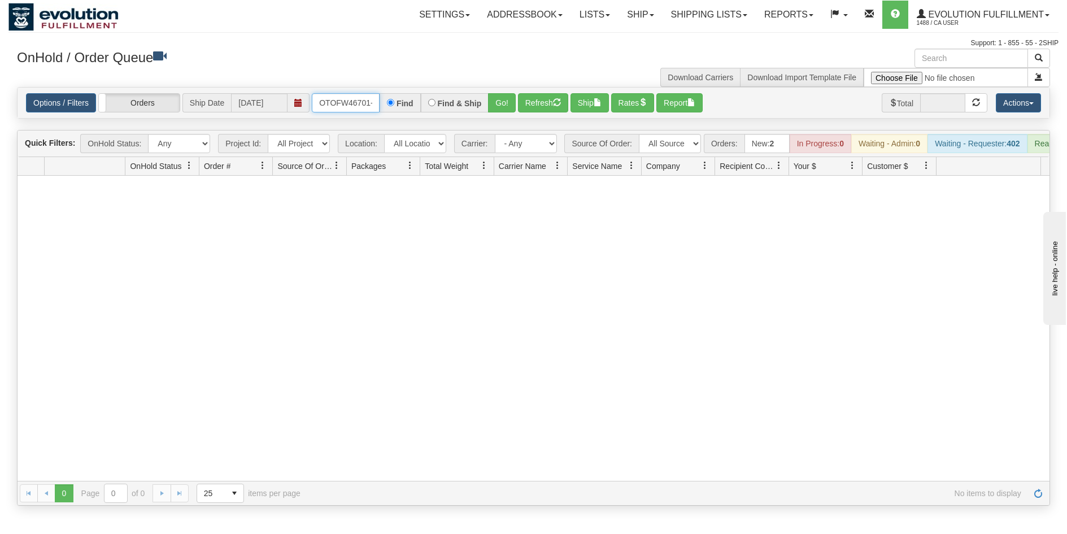
scroll to position [0, 5]
drag, startPoint x: 320, startPoint y: 101, endPoint x: 407, endPoint y: 114, distance: 87.9
click at [407, 114] on div "Options / Filters Group Shipments Orders Ship Date [DATE] OTOFW46701-1 Find Fin…" at bounding box center [534, 103] width 1032 height 31
click at [353, 104] on input "text" at bounding box center [346, 102] width 68 height 19
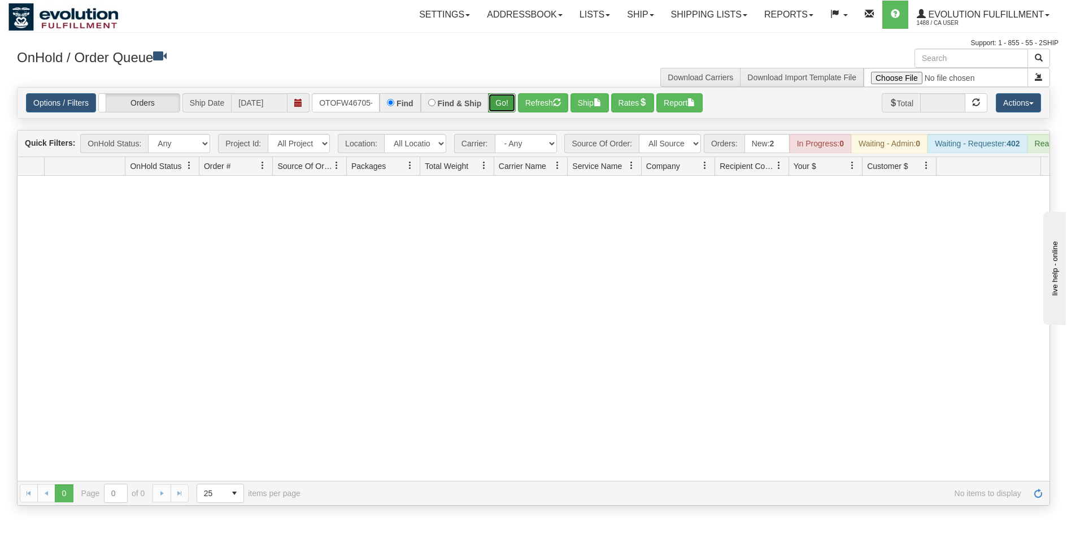
click at [502, 103] on button "Go!" at bounding box center [502, 102] width 28 height 19
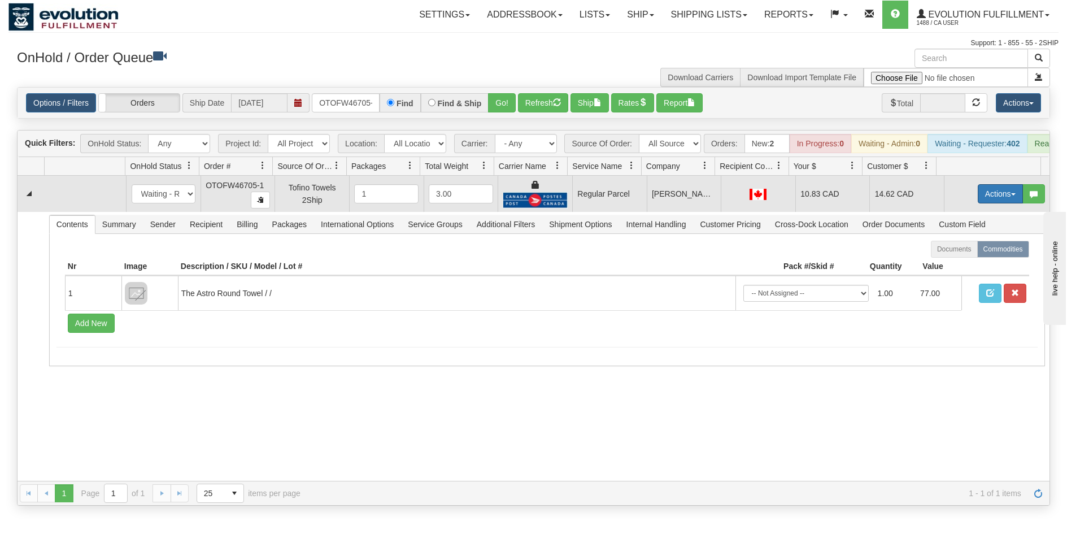
click at [978, 202] on button "Actions" at bounding box center [1000, 193] width 45 height 19
click at [960, 249] on span "Rate All Services" at bounding box center [977, 244] width 68 height 9
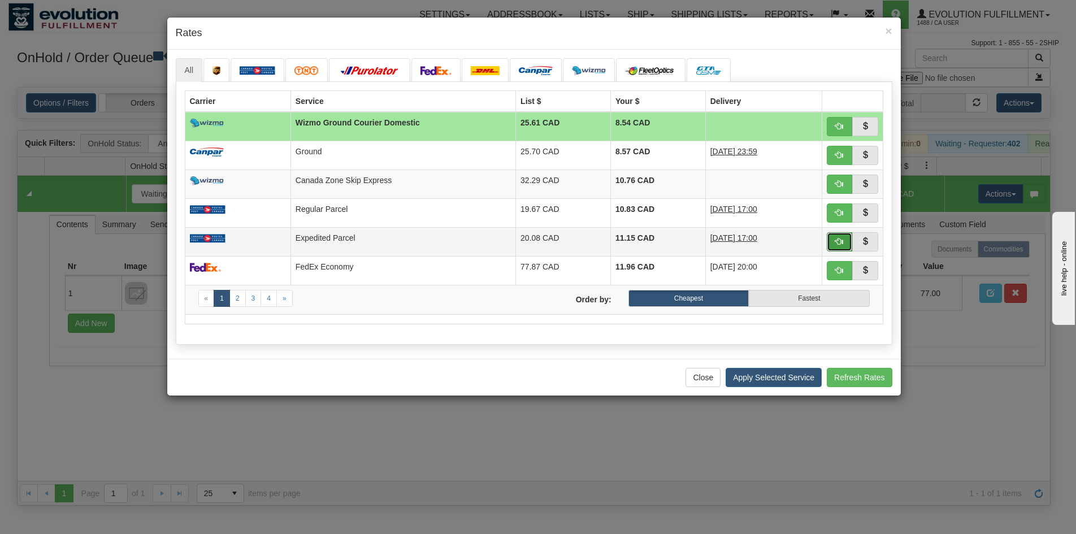
click at [835, 245] on span "button" at bounding box center [839, 241] width 8 height 8
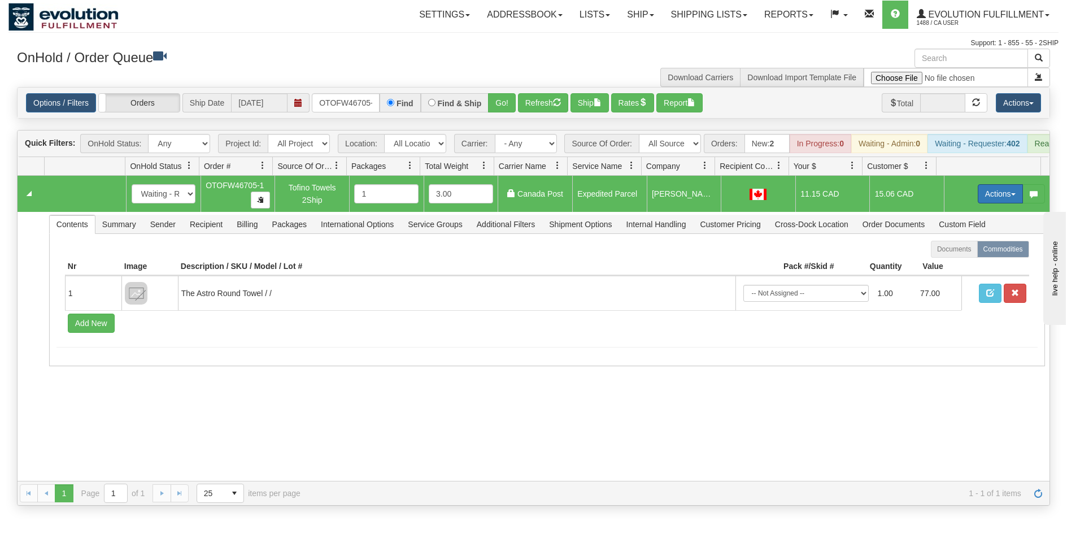
click at [983, 196] on button "Actions" at bounding box center [1000, 193] width 45 height 19
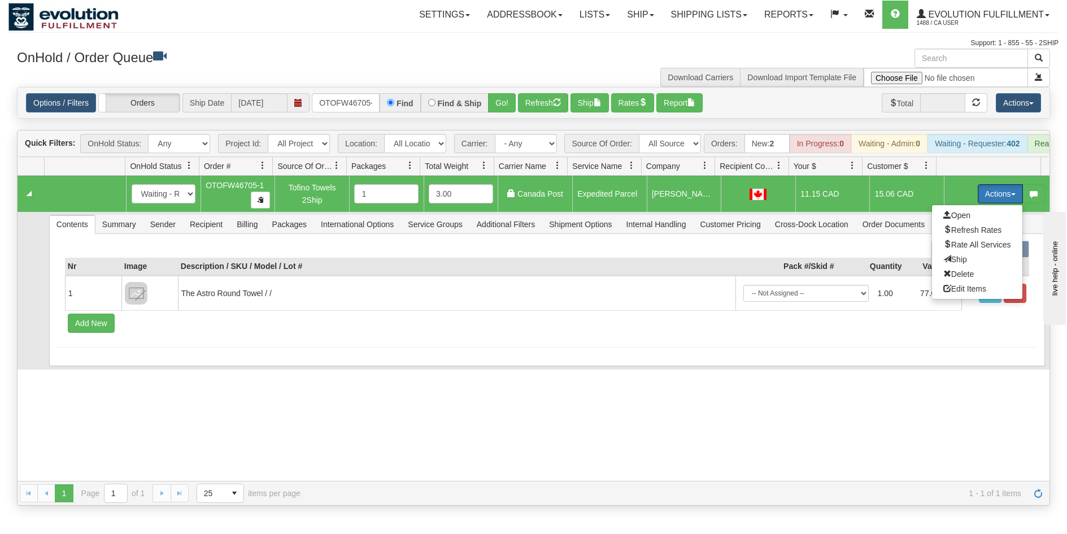
click at [954, 264] on span "Ship" at bounding box center [955, 259] width 24 height 9
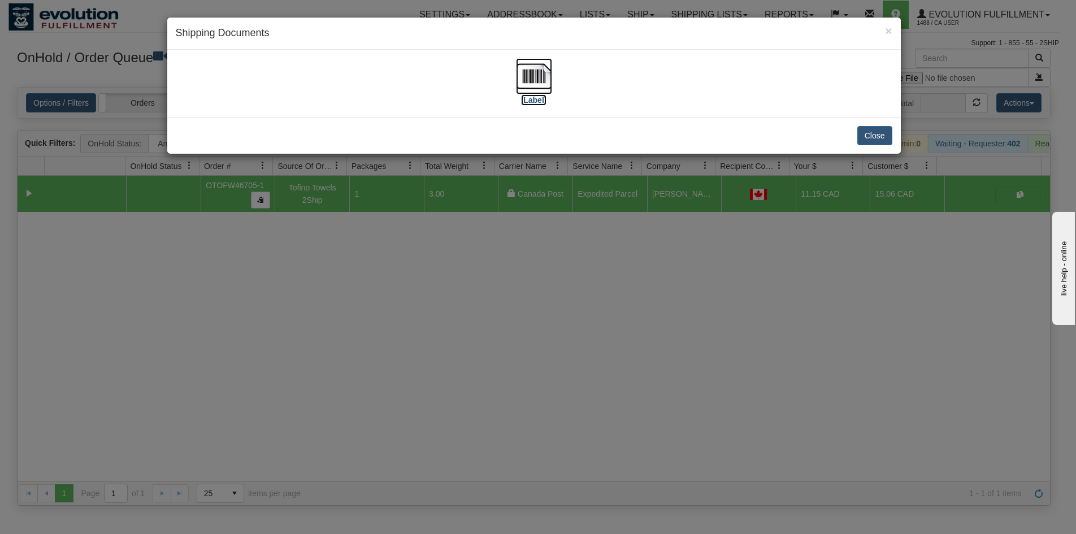
click at [523, 75] on img at bounding box center [534, 76] width 36 height 36
click at [571, 303] on div "× Shipping Documents [Label] Close" at bounding box center [538, 267] width 1076 height 534
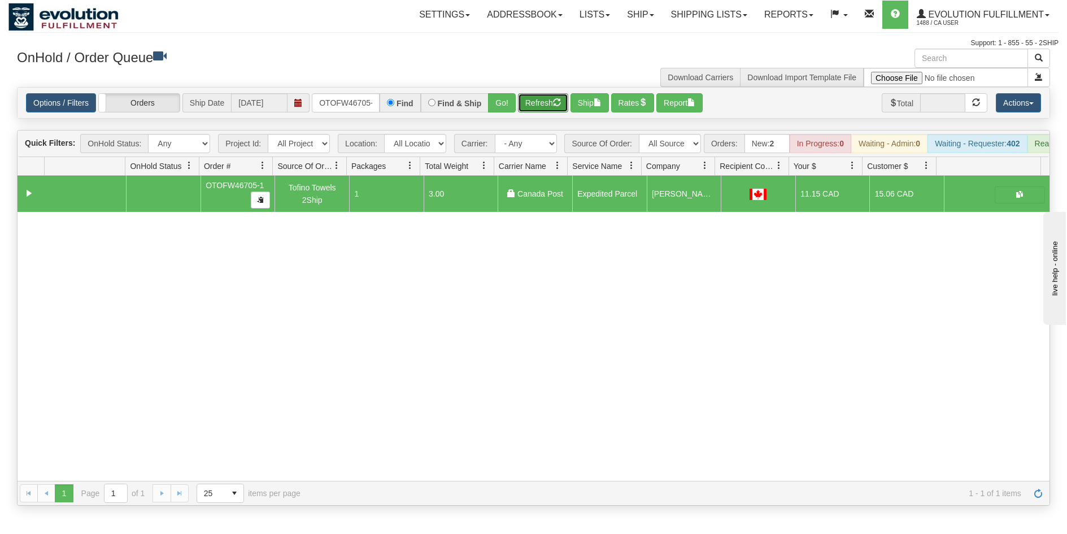
click at [530, 99] on button "Refresh" at bounding box center [543, 102] width 50 height 19
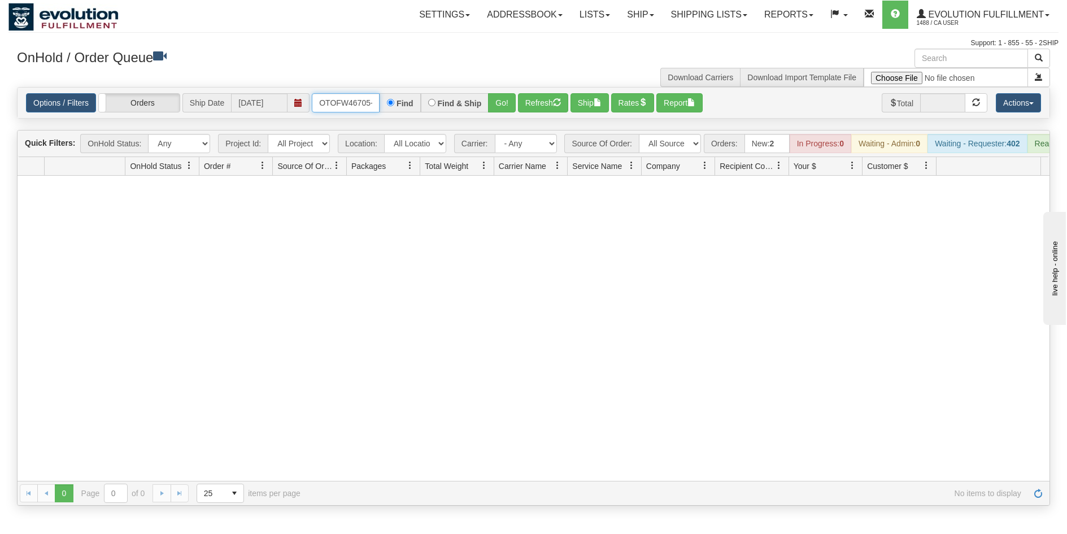
scroll to position [0, 5]
drag, startPoint x: 323, startPoint y: 105, endPoint x: 398, endPoint y: 116, distance: 76.5
click at [398, 116] on div "Options / Filters Group Shipments Orders Ship Date [DATE] OTOFW46705-1 Find Fin…" at bounding box center [534, 103] width 1032 height 31
type input "O"
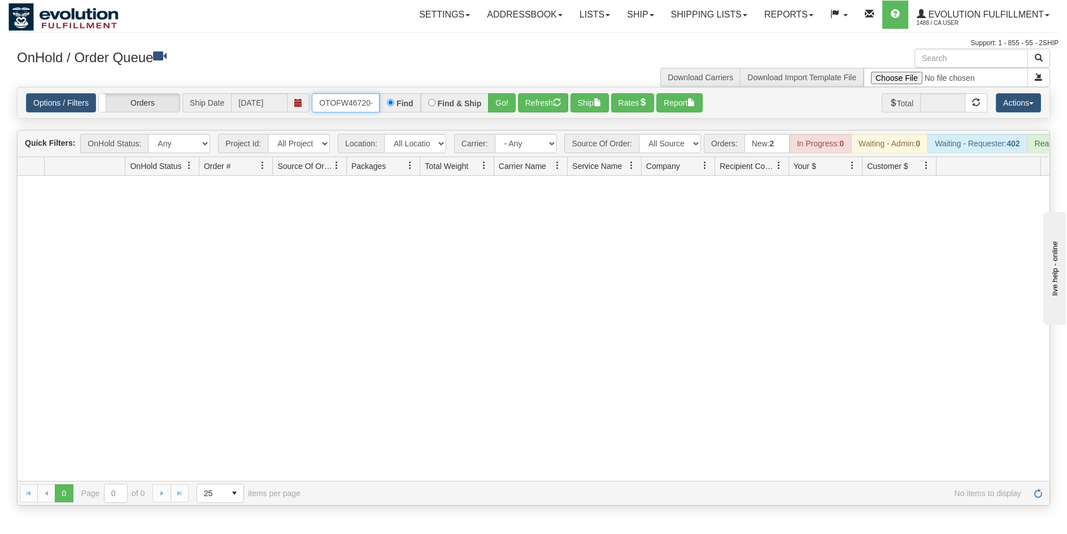
type input "OTOFW46720-1"
click at [502, 111] on button "Go!" at bounding box center [502, 102] width 28 height 19
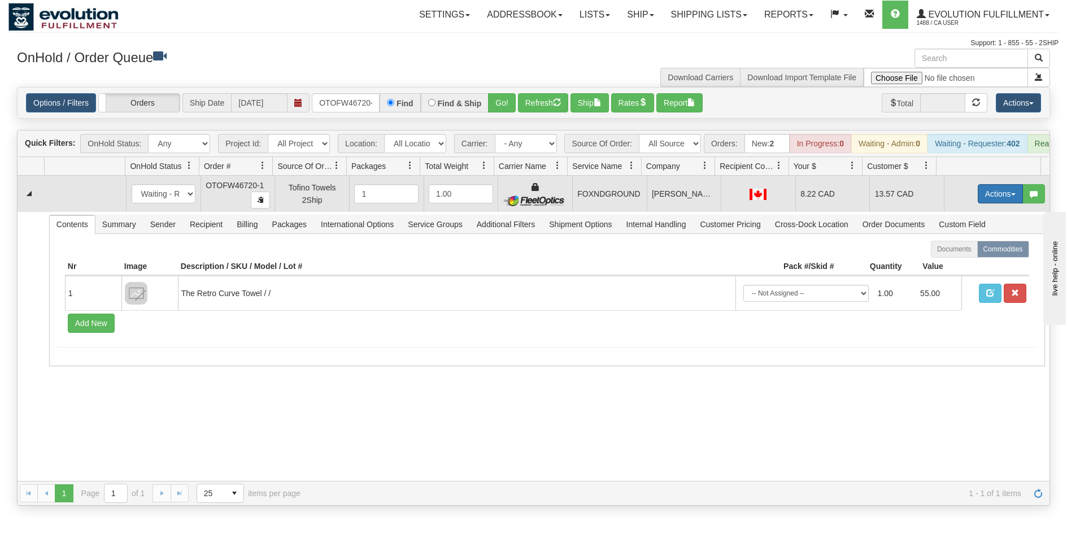
click at [997, 203] on button "Actions" at bounding box center [1000, 193] width 45 height 19
click at [966, 267] on link "Ship" at bounding box center [977, 259] width 90 height 15
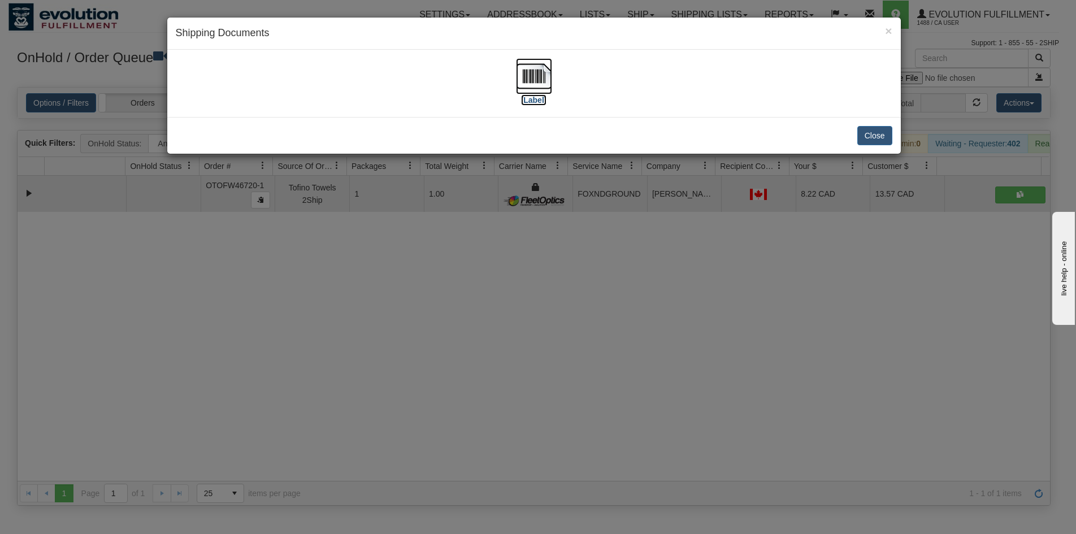
click at [539, 77] on img at bounding box center [534, 76] width 36 height 36
click at [572, 343] on div "× Shipping Documents [Label] Close" at bounding box center [538, 267] width 1076 height 534
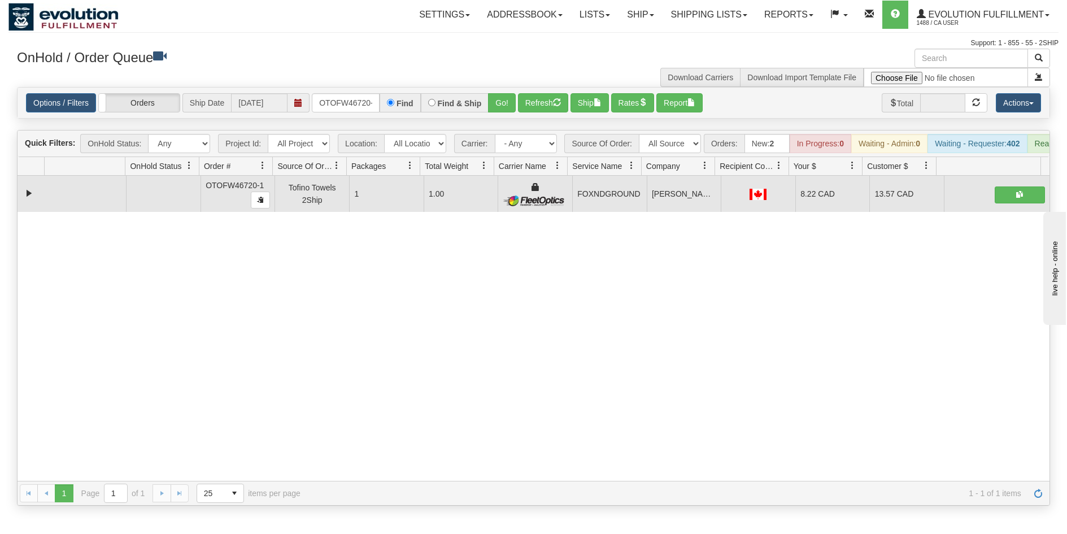
click at [534, 90] on div "Options / Filters Group Shipments Orders Ship Date [DATE] OTOFW46720-1 Find Fin…" at bounding box center [534, 103] width 1032 height 31
click at [535, 98] on button "Refresh" at bounding box center [543, 102] width 50 height 19
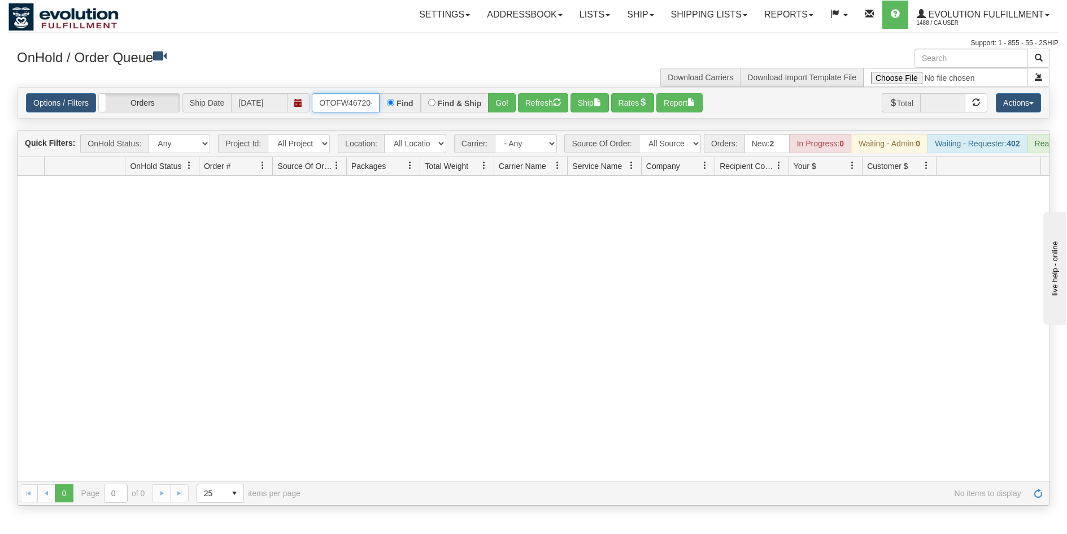
scroll to position [0, 5]
drag, startPoint x: 320, startPoint y: 104, endPoint x: 386, endPoint y: 119, distance: 67.3
click at [386, 119] on div "Is equal to Is not equal to Contains Does not contains CAD USD EUR ZAR [PERSON_…" at bounding box center [533, 296] width 1050 height 419
type input "OTOFW46702-1"
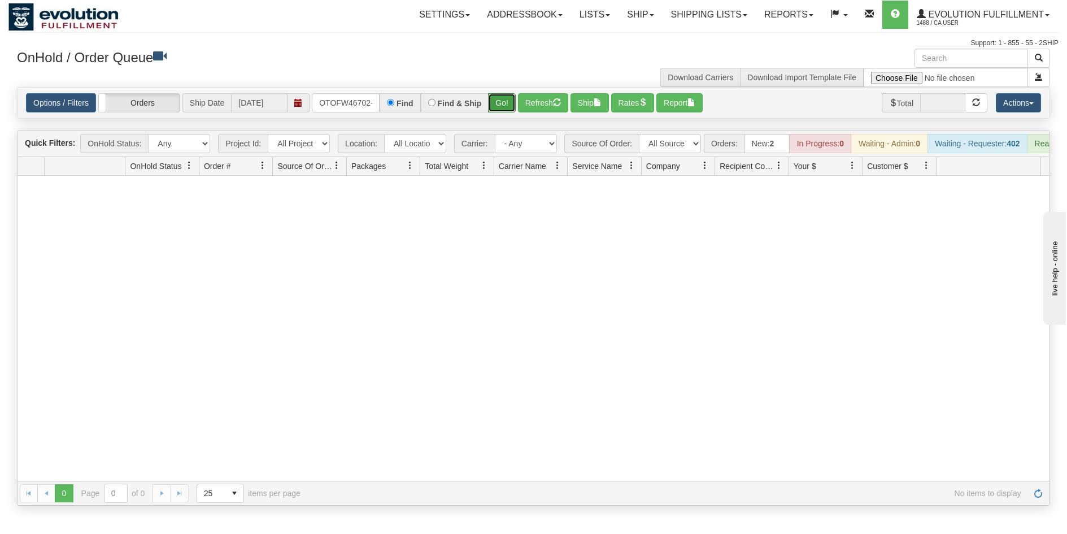
click at [501, 108] on button "Go!" at bounding box center [502, 102] width 28 height 19
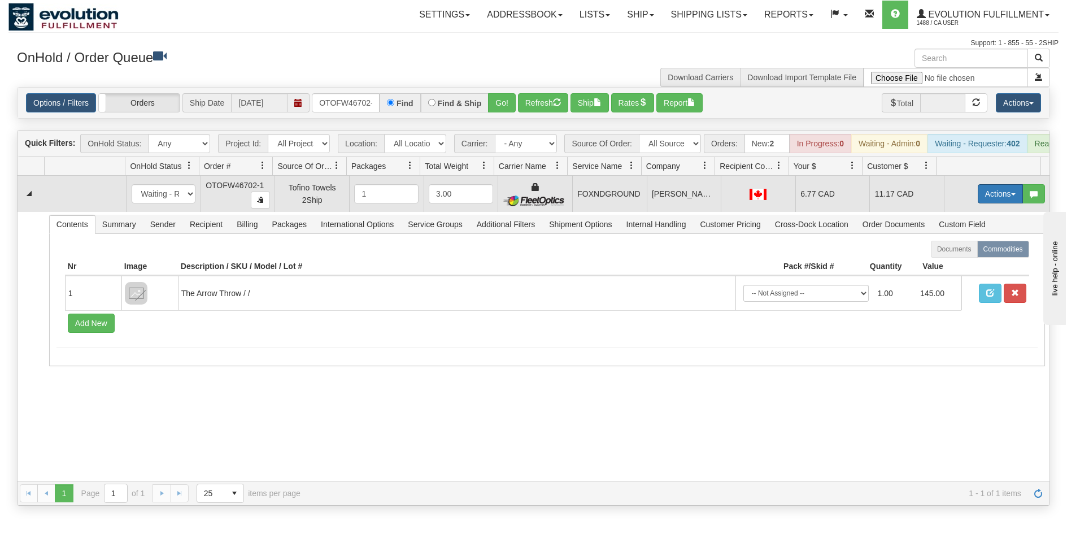
click at [988, 203] on button "Actions" at bounding box center [1000, 193] width 45 height 19
click at [949, 264] on span "Ship" at bounding box center [955, 259] width 24 height 9
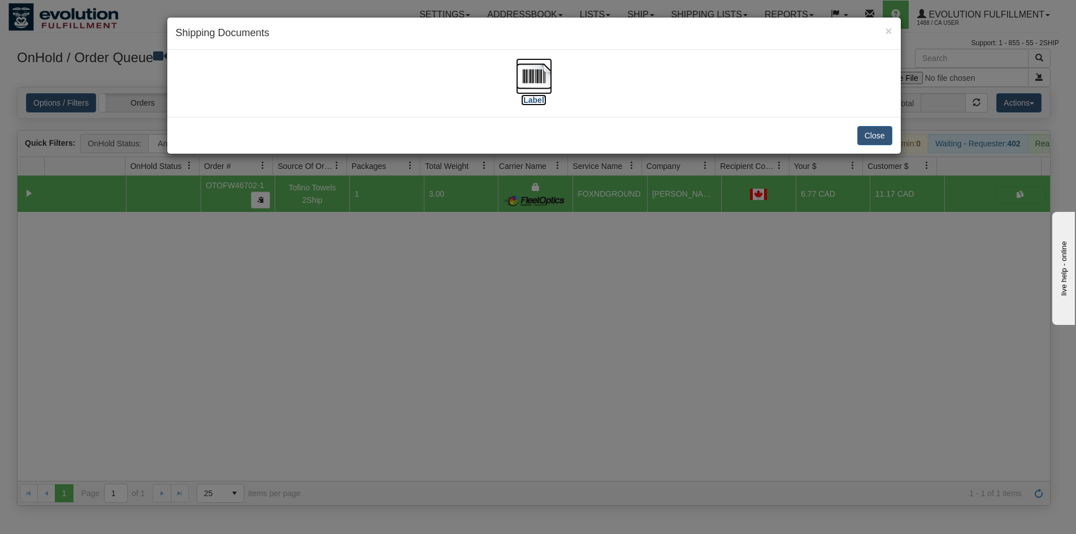
click at [532, 78] on img at bounding box center [534, 76] width 36 height 36
click at [544, 369] on div "× Shipping Documents [Label] Close" at bounding box center [538, 267] width 1076 height 534
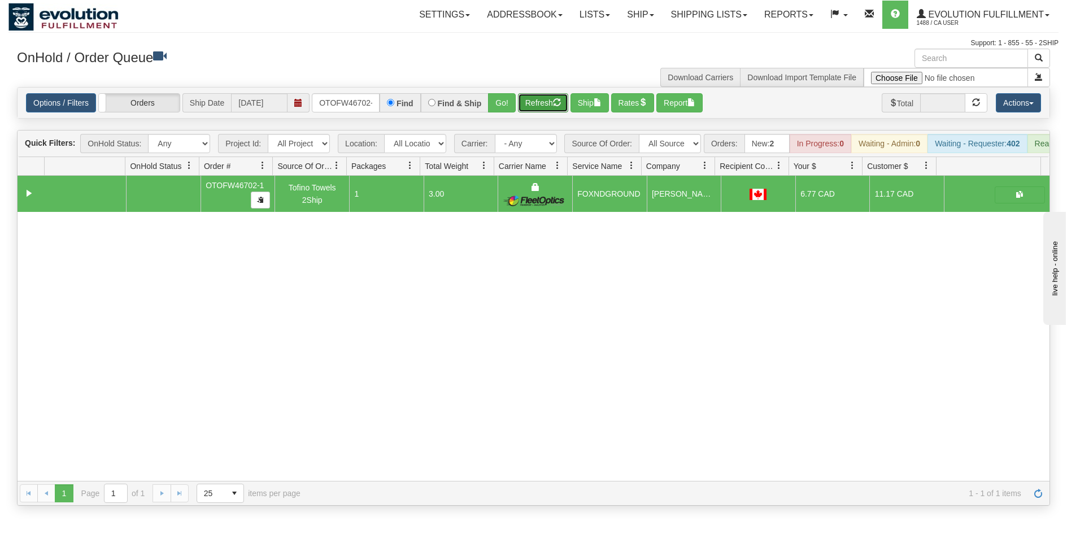
click at [537, 99] on button "Refresh" at bounding box center [543, 102] width 50 height 19
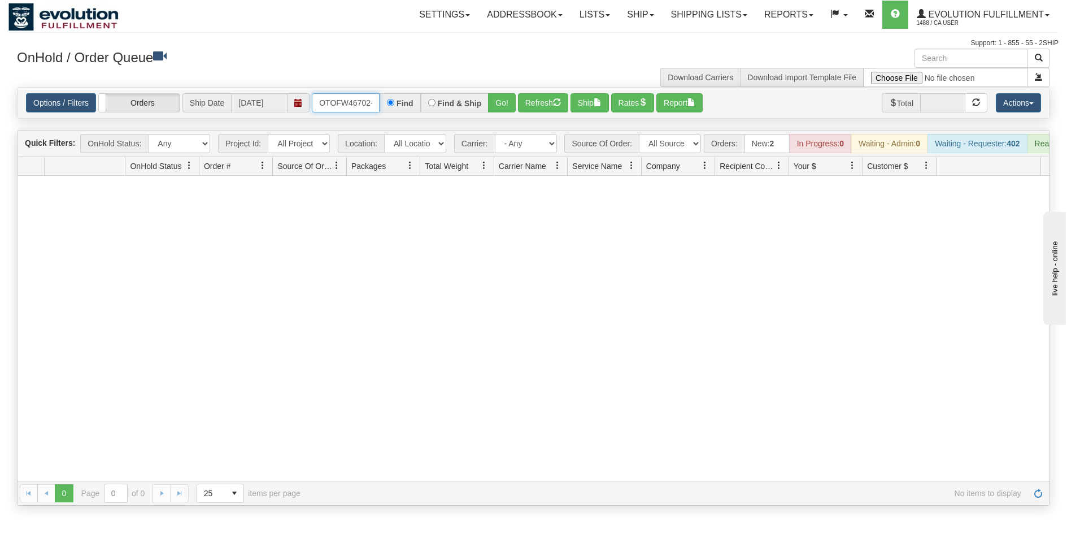
scroll to position [0, 5]
drag, startPoint x: 319, startPoint y: 106, endPoint x: 454, endPoint y: 111, distance: 135.1
click at [454, 111] on div "OTOFW46702-1 Find Find & Ship Go!" at bounding box center [414, 102] width 204 height 19
type input "OTOFW46703-1"
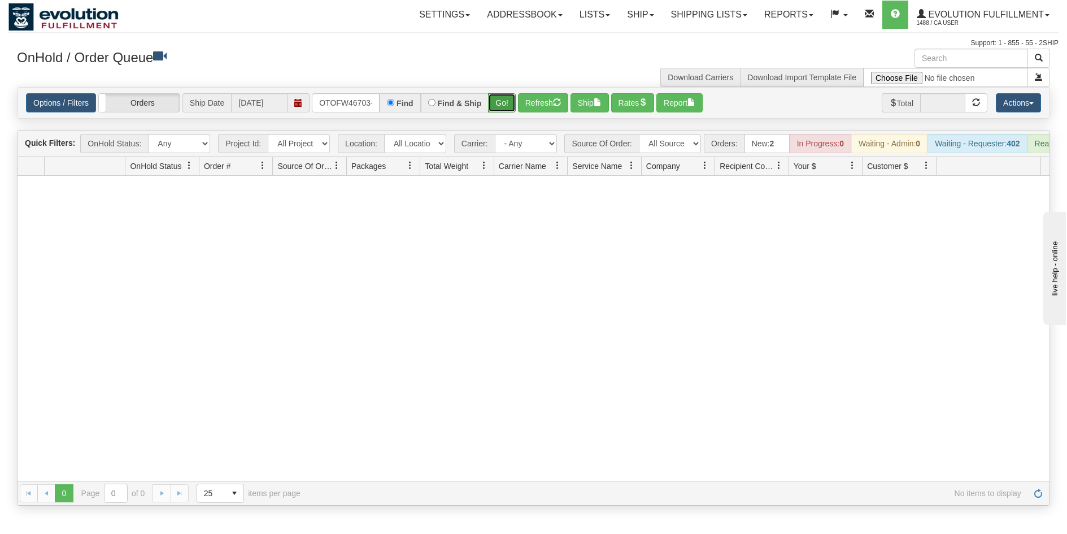
click at [500, 101] on button "Go!" at bounding box center [502, 102] width 28 height 19
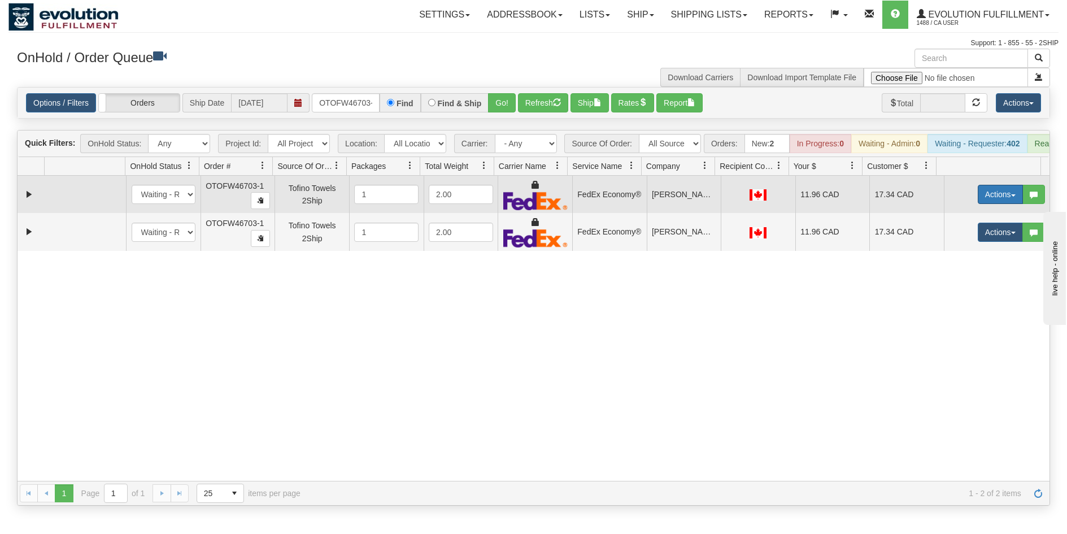
click at [990, 197] on button "Actions" at bounding box center [1000, 194] width 45 height 19
click at [956, 264] on span "Ship" at bounding box center [955, 259] width 24 height 9
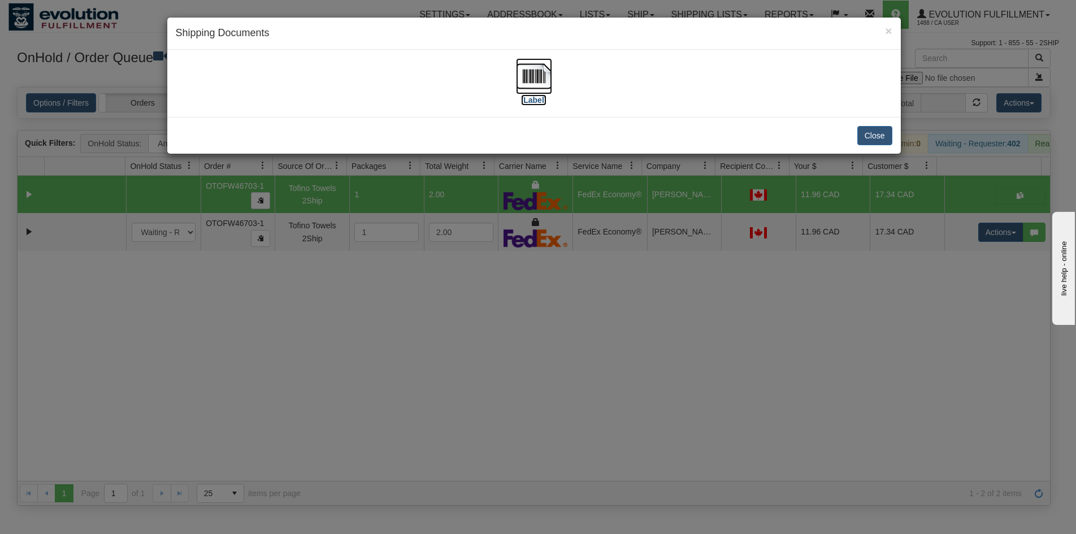
click at [521, 67] on img at bounding box center [534, 76] width 36 height 36
click at [535, 376] on div "× Shipping Documents [Label] Close" at bounding box center [538, 267] width 1076 height 534
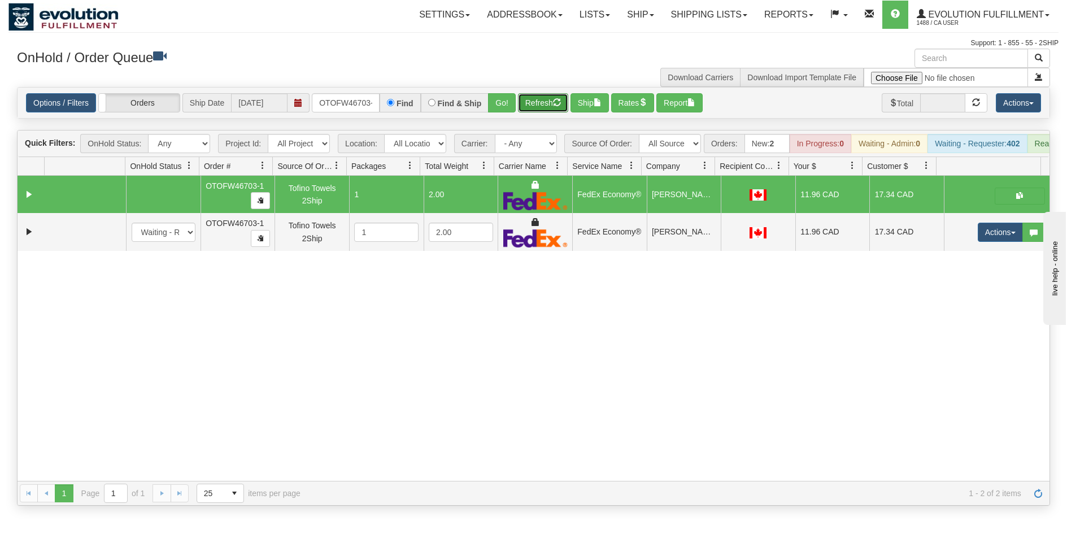
click at [553, 96] on button "Refresh" at bounding box center [543, 102] width 50 height 19
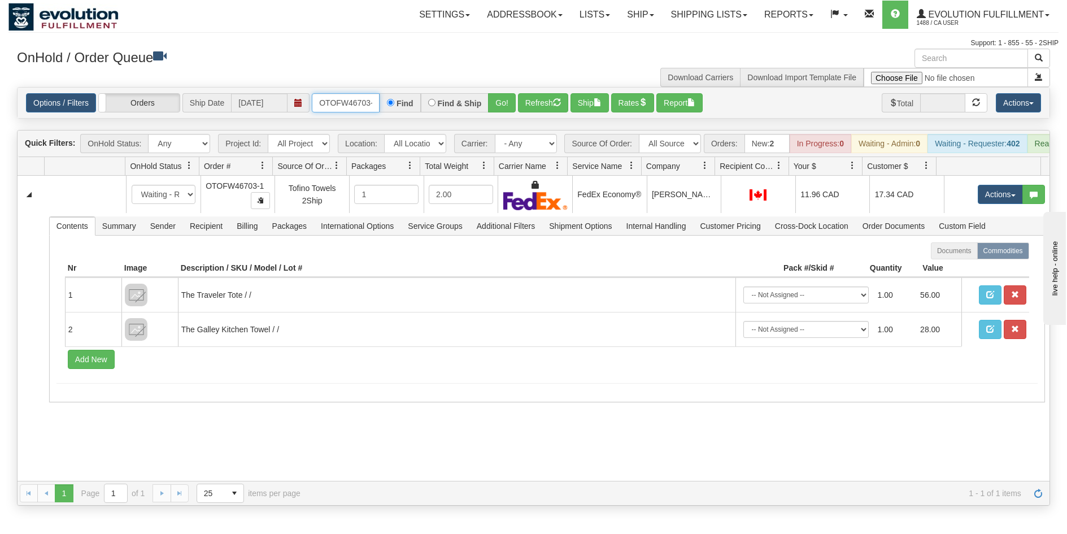
scroll to position [0, 5]
drag, startPoint x: 319, startPoint y: 95, endPoint x: 477, endPoint y: 105, distance: 158.5
click at [477, 105] on div "OTOFW46703-1 Find Find & Ship Go!" at bounding box center [414, 102] width 204 height 19
type input "OTOFW46706-1"
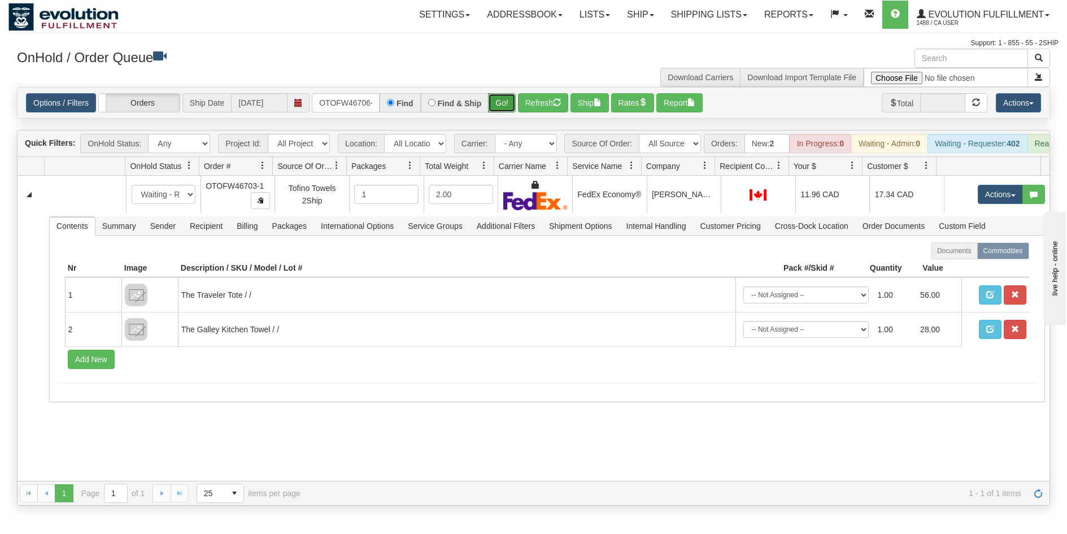
click at [499, 108] on button "Go!" at bounding box center [502, 102] width 28 height 19
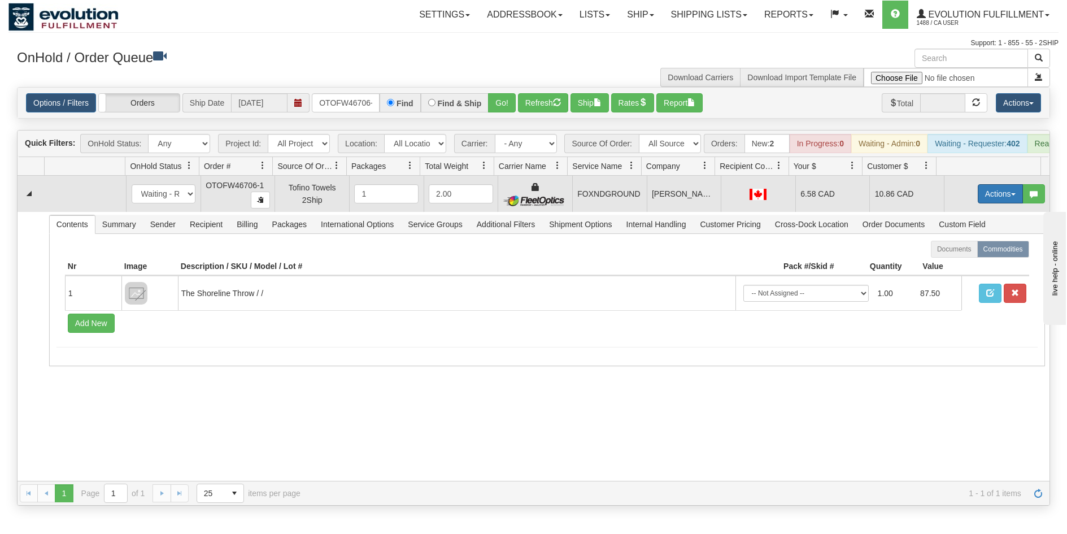
click at [981, 198] on button "Actions" at bounding box center [1000, 193] width 45 height 19
click at [956, 264] on span "Ship" at bounding box center [955, 259] width 24 height 9
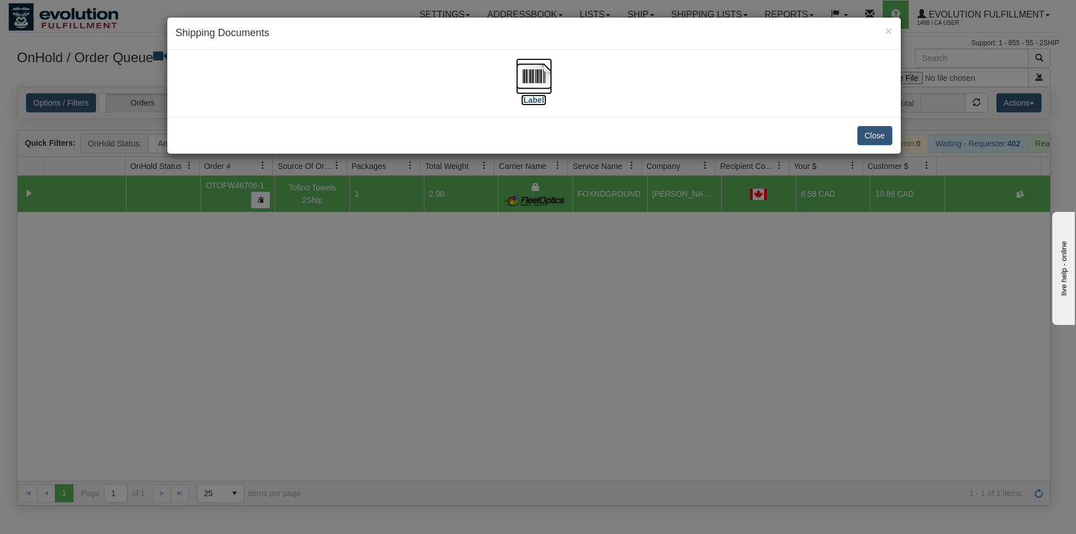
click at [543, 81] on img at bounding box center [534, 76] width 36 height 36
click at [596, 384] on div "× Shipping Documents [Label] Close" at bounding box center [538, 267] width 1076 height 534
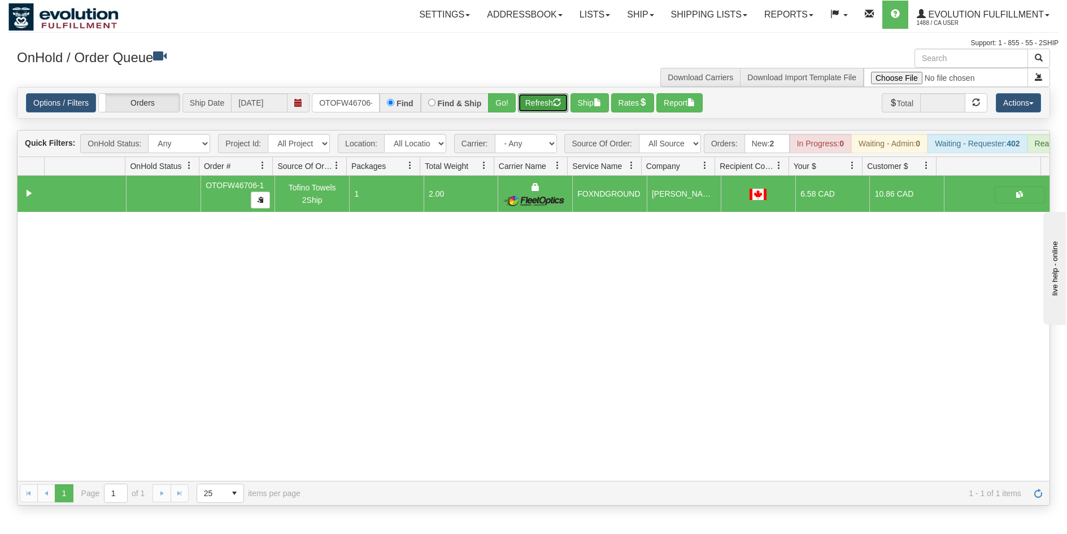
click at [547, 101] on button "Refresh" at bounding box center [543, 102] width 50 height 19
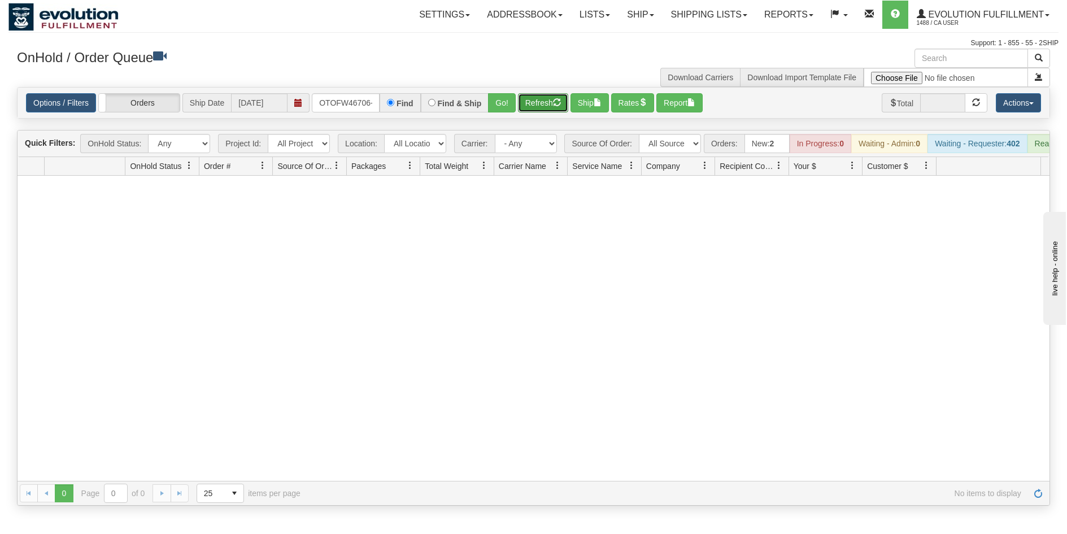
click at [565, 103] on button "Refresh" at bounding box center [543, 102] width 50 height 19
drag, startPoint x: 314, startPoint y: 103, endPoint x: 399, endPoint y: 113, distance: 85.9
click at [399, 114] on div "Options / Filters Group Shipments Orders Ship Date [DATE] OTOFW46706-1 Find Fin…" at bounding box center [534, 103] width 1032 height 31
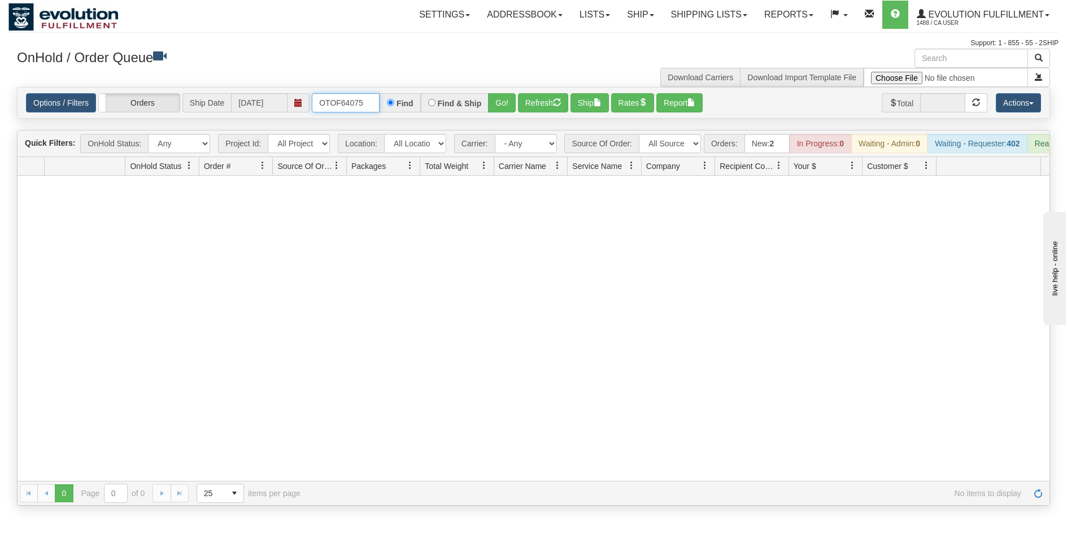
type input "OTOF64075"
click at [504, 104] on button "Go!" at bounding box center [502, 102] width 28 height 19
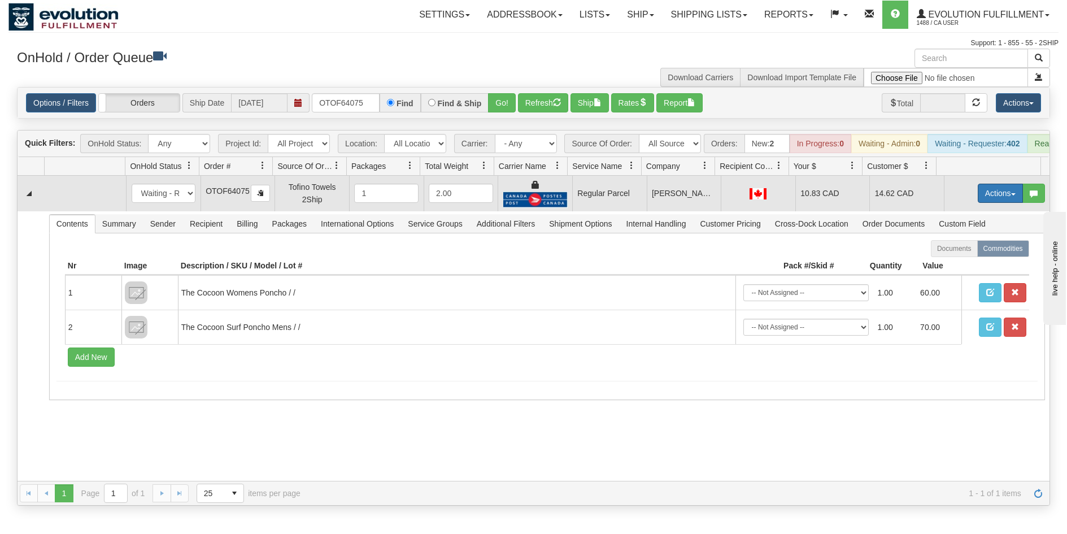
click at [986, 203] on button "Actions" at bounding box center [1000, 193] width 45 height 19
click at [962, 249] on span "Rate All Services" at bounding box center [977, 244] width 68 height 9
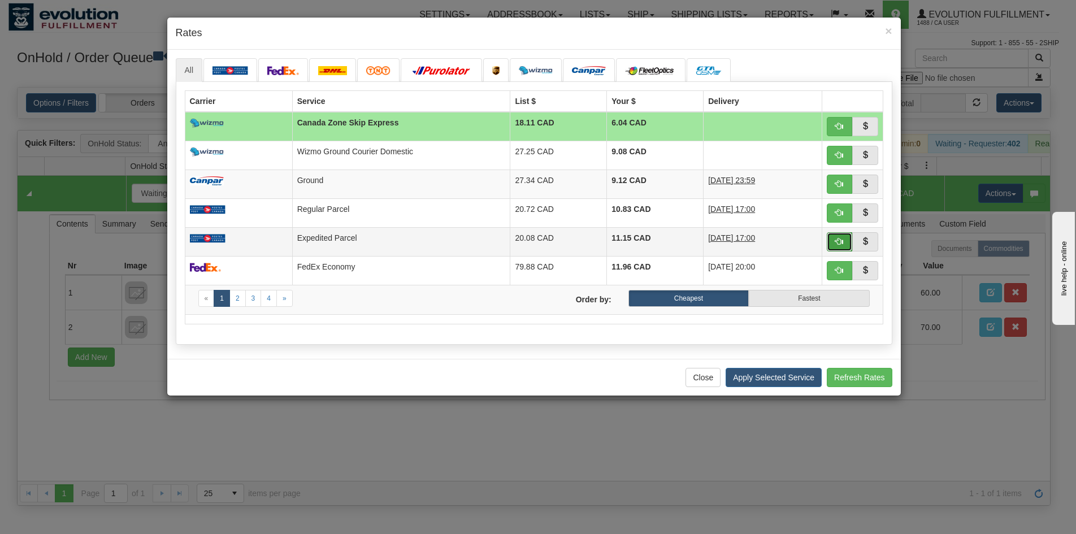
click at [838, 238] on span "button" at bounding box center [839, 241] width 8 height 8
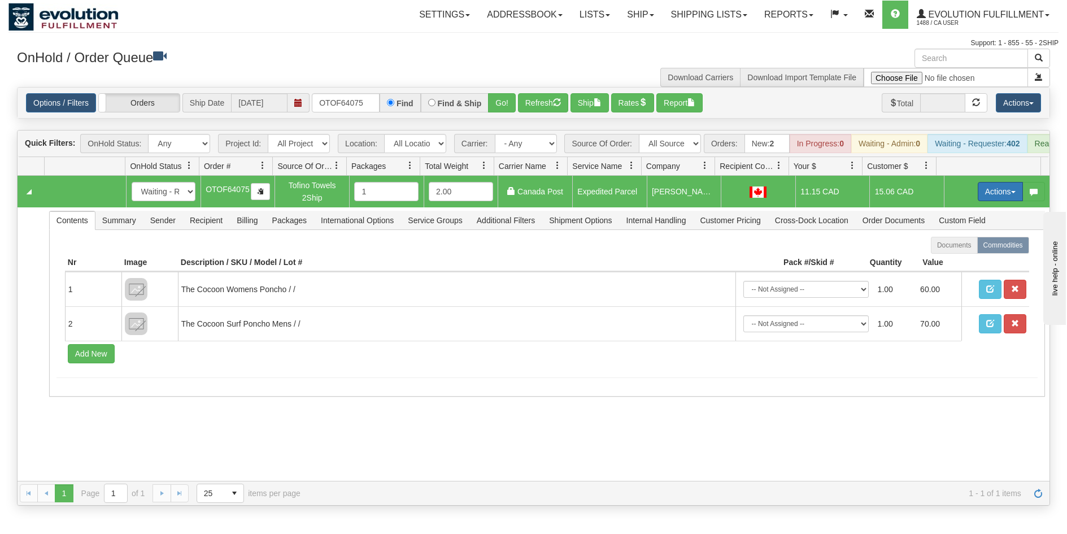
click at [990, 201] on button "Actions" at bounding box center [1000, 191] width 45 height 19
click at [949, 262] on span "Ship" at bounding box center [955, 256] width 24 height 9
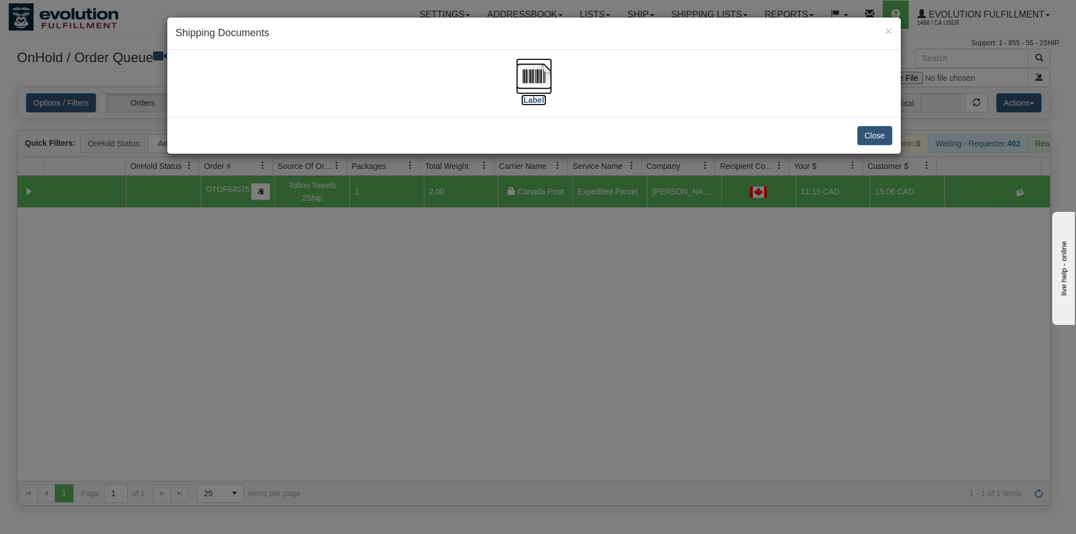
click at [538, 76] on img at bounding box center [534, 76] width 36 height 36
click at [656, 373] on div "× Shipping Documents [Label] Close" at bounding box center [538, 267] width 1076 height 534
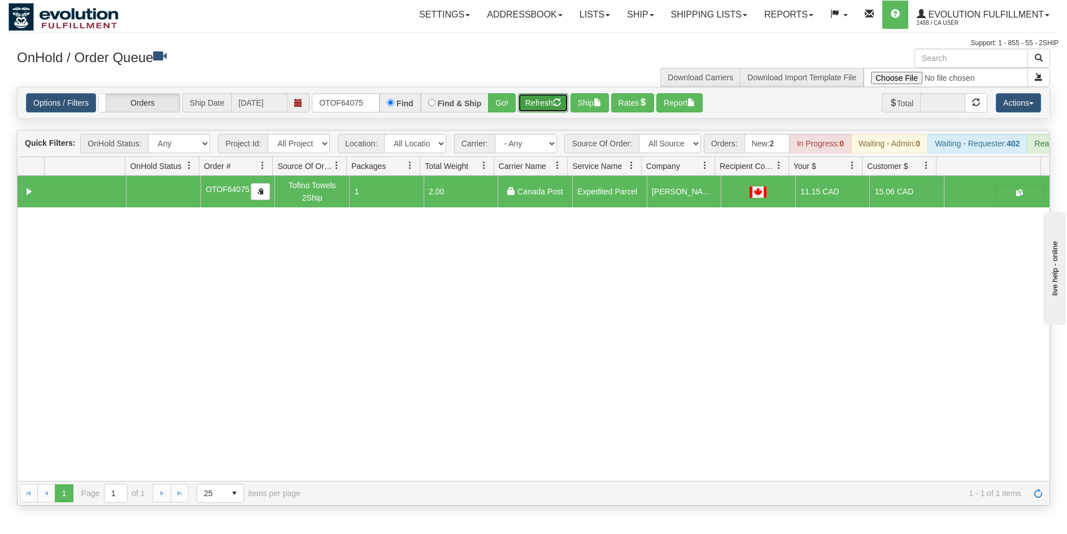
click at [530, 106] on button "Refresh" at bounding box center [543, 102] width 50 height 19
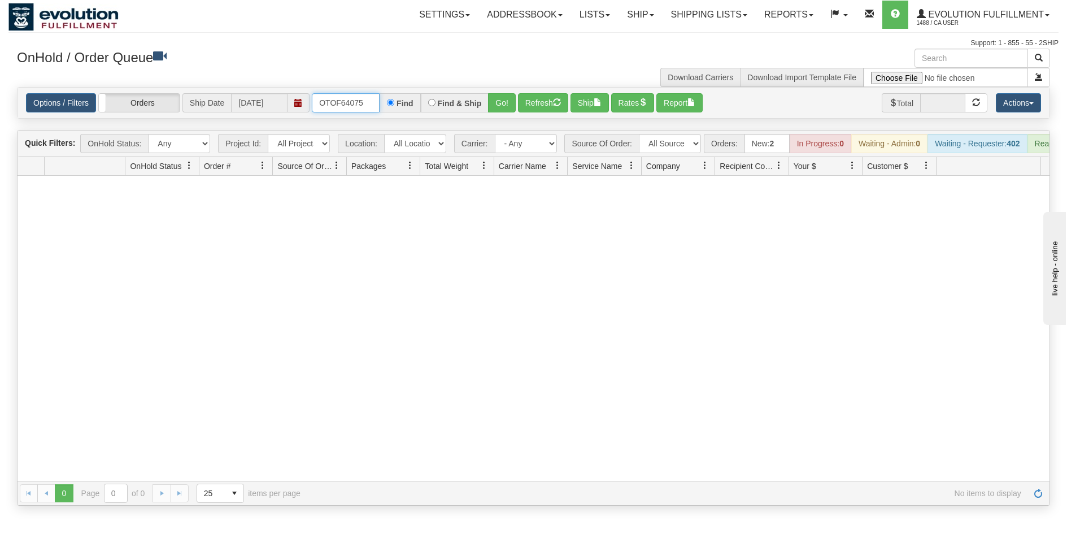
drag, startPoint x: 373, startPoint y: 105, endPoint x: 300, endPoint y: 108, distance: 72.9
click at [301, 108] on div "Options / Filters Group Shipments Orders Ship Date [DATE] OTOF64075 Find Find &…" at bounding box center [533, 102] width 1015 height 19
type input "OTOF64078"
click at [493, 102] on button "Go!" at bounding box center [502, 102] width 28 height 19
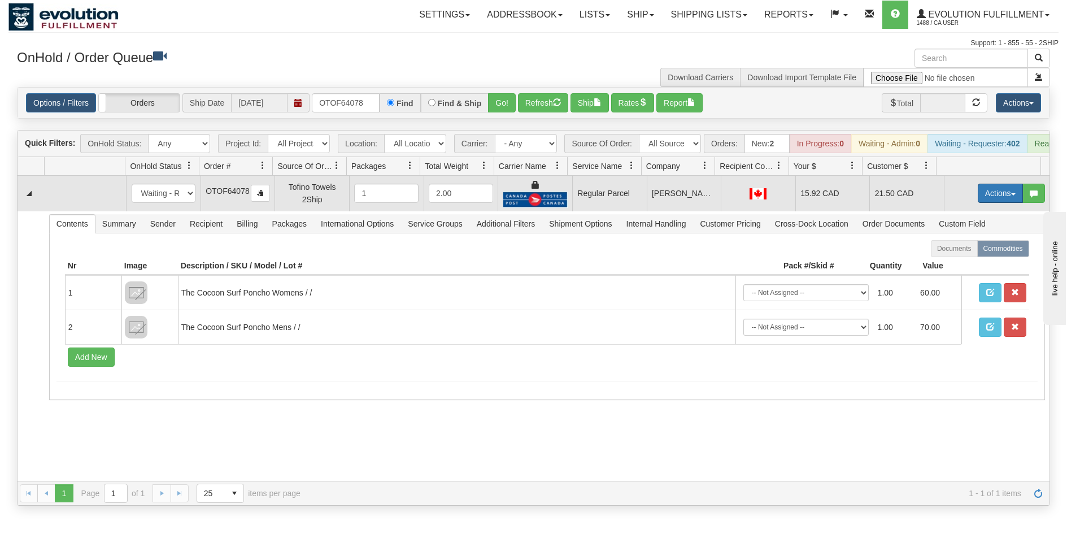
click at [979, 203] on button "Actions" at bounding box center [1000, 193] width 45 height 19
click at [957, 249] on span "Rate All Services" at bounding box center [977, 244] width 68 height 9
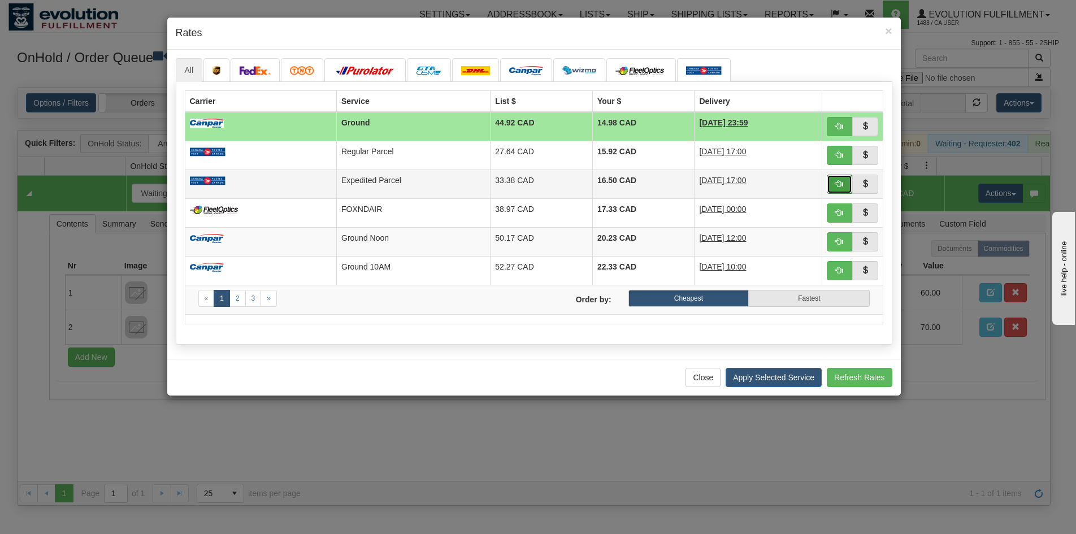
click at [832, 185] on button "button" at bounding box center [839, 184] width 26 height 19
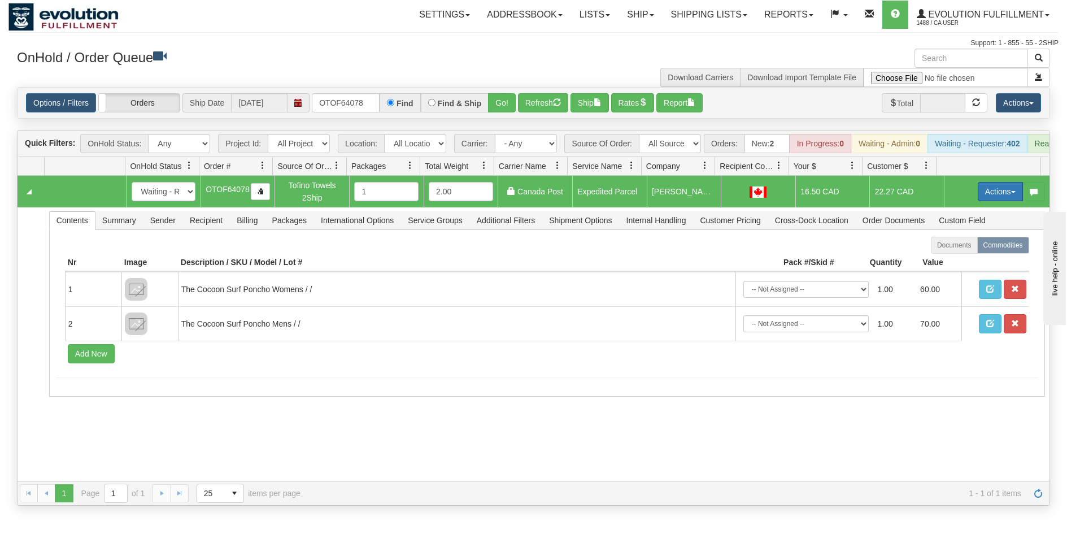
click at [992, 201] on button "Actions" at bounding box center [1000, 191] width 45 height 19
click at [952, 262] on span "Ship" at bounding box center [955, 256] width 24 height 9
click at [54, 195] on button "button" at bounding box center [58, 191] width 19 height 17
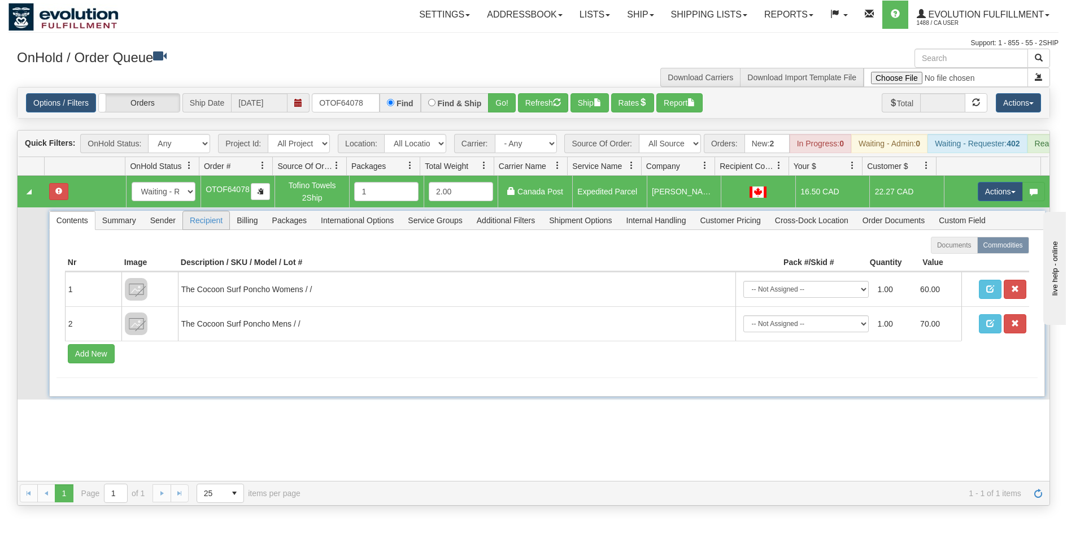
click at [210, 229] on span "Recipient" at bounding box center [206, 220] width 46 height 18
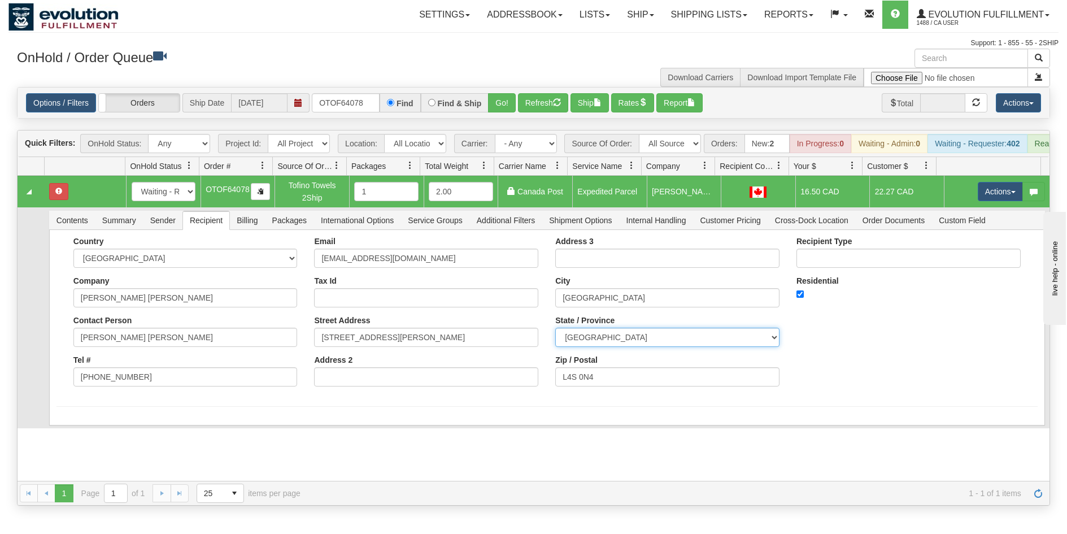
click at [628, 347] on select "[GEOGRAPHIC_DATA] [GEOGRAPHIC_DATA] [GEOGRAPHIC_DATA] [GEOGRAPHIC_DATA] [GEOGRA…" at bounding box center [667, 337] width 224 height 19
select select "ON"
click at [555, 336] on select "[GEOGRAPHIC_DATA] [GEOGRAPHIC_DATA] [GEOGRAPHIC_DATA] [GEOGRAPHIC_DATA] [GEOGRA…" at bounding box center [667, 337] width 224 height 19
click at [69, 433] on button "Save" at bounding box center [72, 427] width 33 height 19
click at [978, 195] on button "Actions" at bounding box center [1000, 191] width 45 height 19
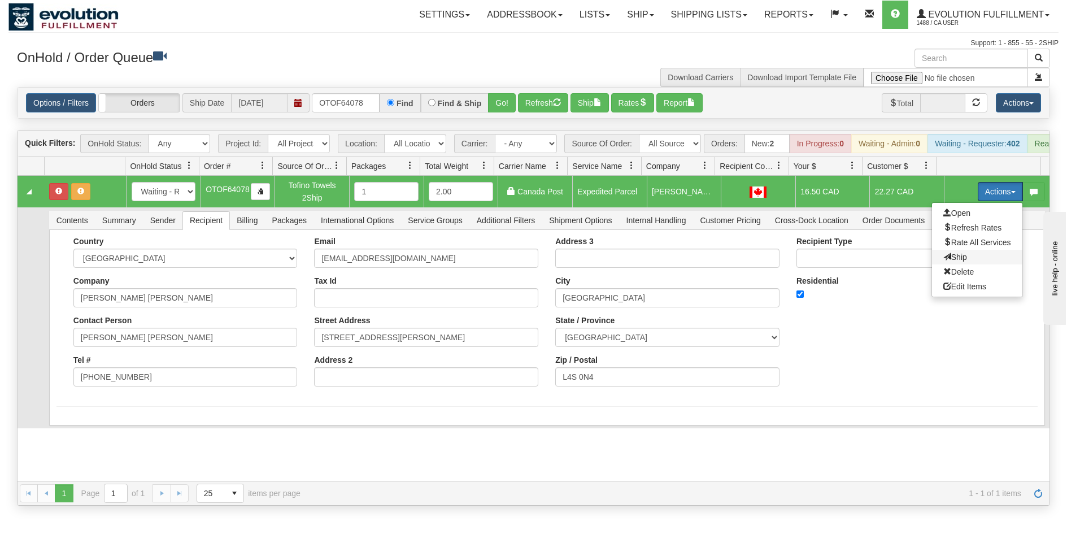
click at [952, 262] on span "Ship" at bounding box center [955, 256] width 24 height 9
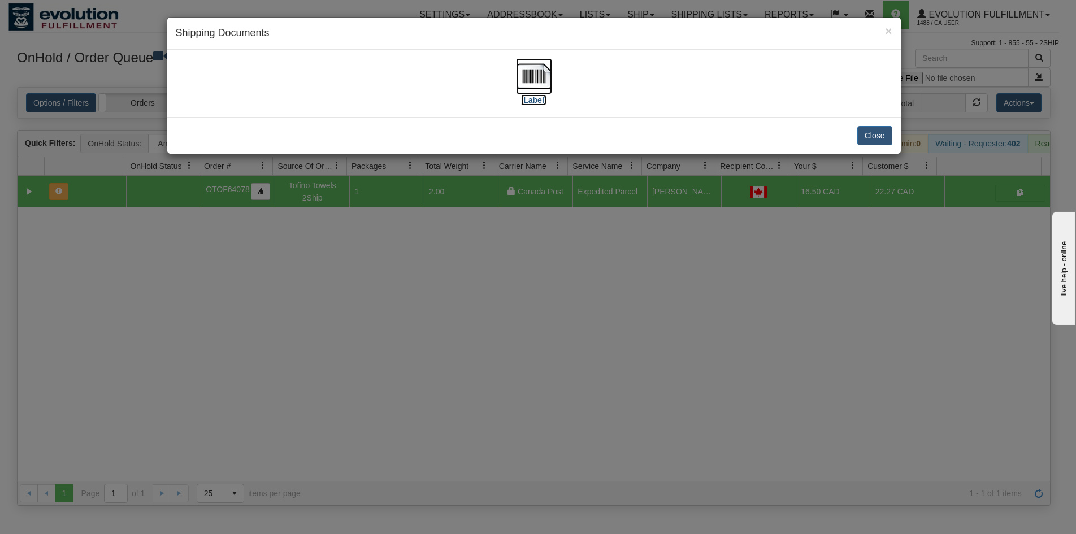
click at [526, 77] on img at bounding box center [534, 76] width 36 height 36
click at [409, 419] on div "× Shipping Documents [Label] Close" at bounding box center [538, 267] width 1076 height 534
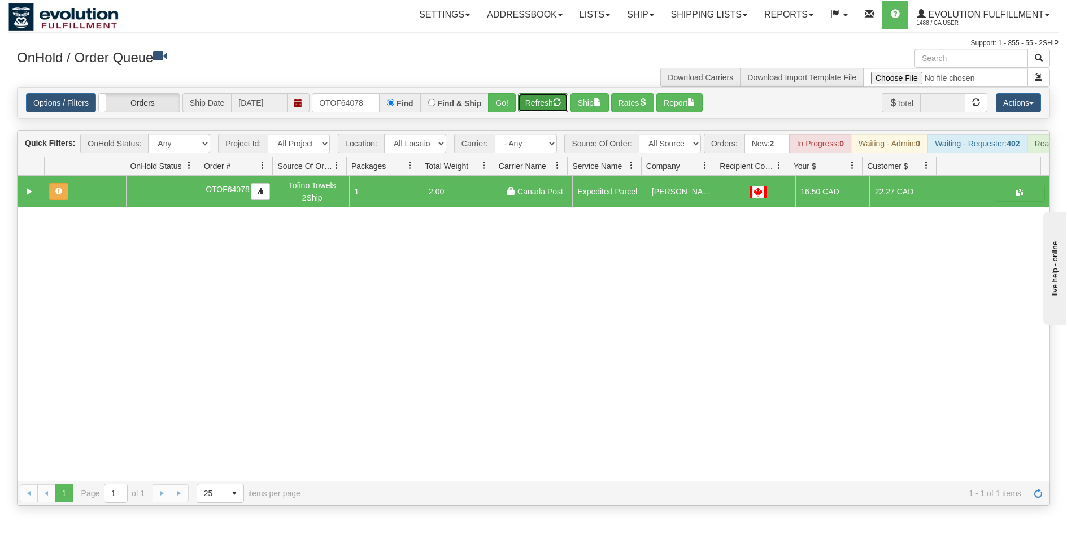
click at [548, 96] on button "Refresh" at bounding box center [543, 102] width 50 height 19
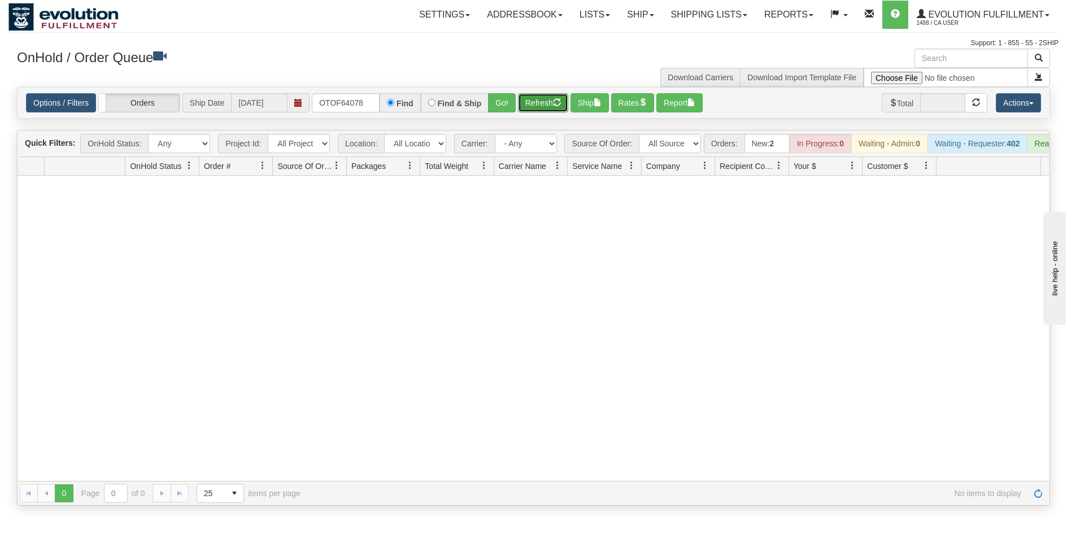
click at [543, 102] on button "Refresh" at bounding box center [543, 102] width 50 height 19
drag, startPoint x: 376, startPoint y: 102, endPoint x: 175, endPoint y: 86, distance: 201.2
click at [178, 92] on div "Options / Filters Group Shipments Orders Ship Date [DATE] OTOF64078 Find Find &…" at bounding box center [534, 103] width 1032 height 31
click at [492, 103] on button "Go!" at bounding box center [502, 102] width 28 height 19
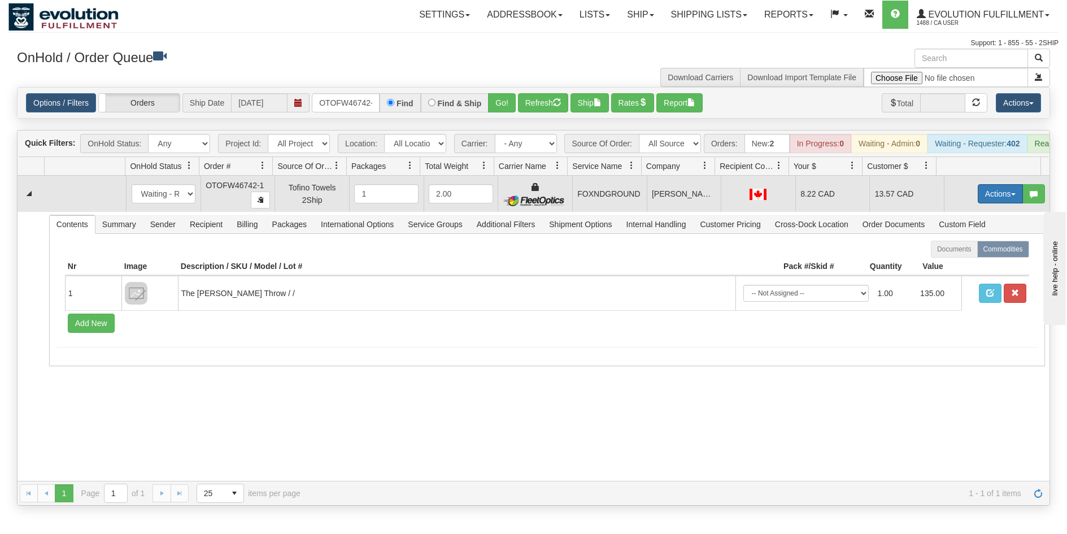
click at [982, 200] on button "Actions" at bounding box center [1000, 193] width 45 height 19
click at [955, 264] on span "Ship" at bounding box center [955, 259] width 24 height 9
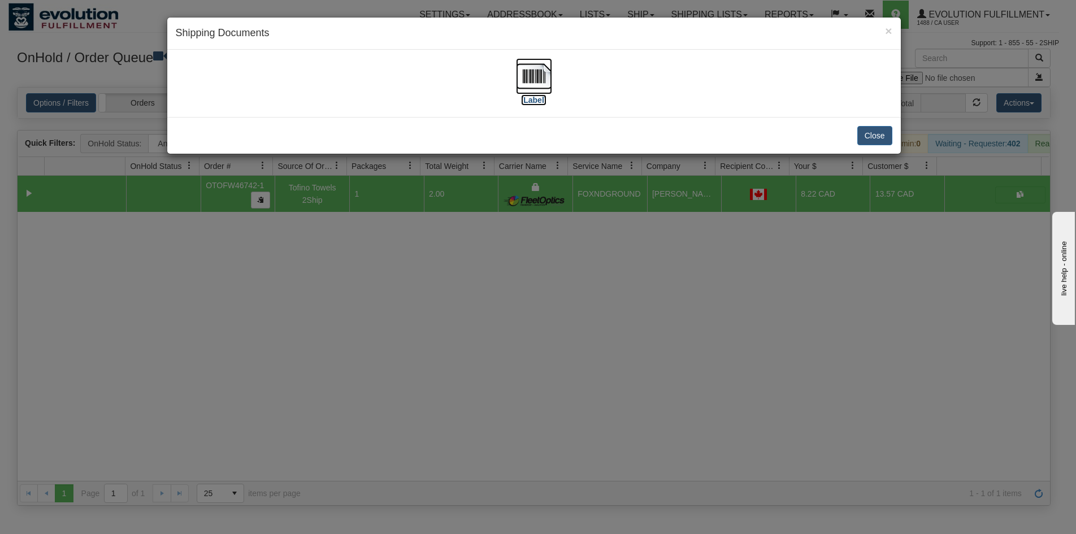
click at [541, 82] on img at bounding box center [534, 76] width 36 height 36
click at [562, 315] on div "× Shipping Documents [Label] Close" at bounding box center [538, 267] width 1076 height 534
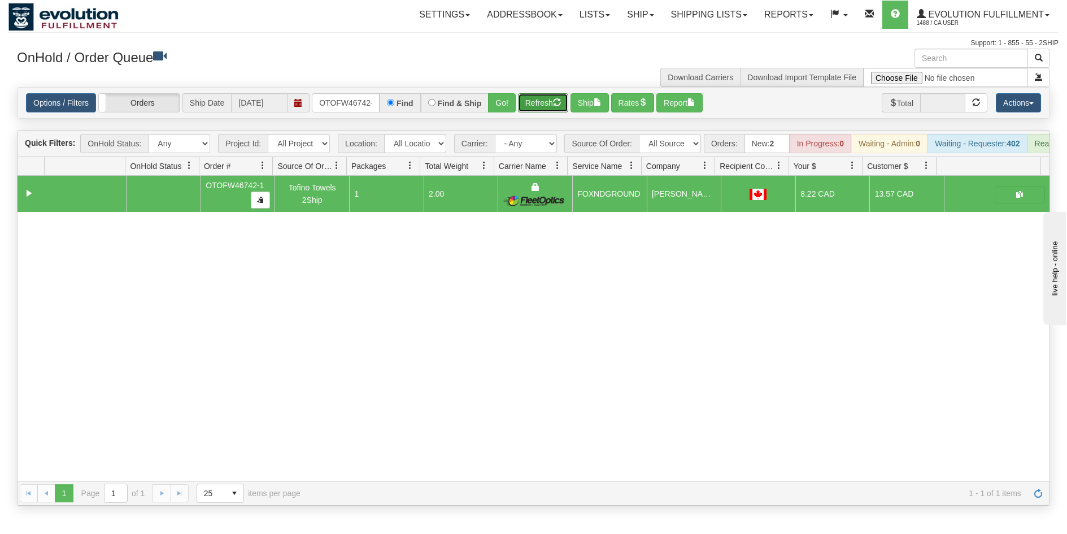
click at [543, 112] on button "Refresh" at bounding box center [543, 102] width 50 height 19
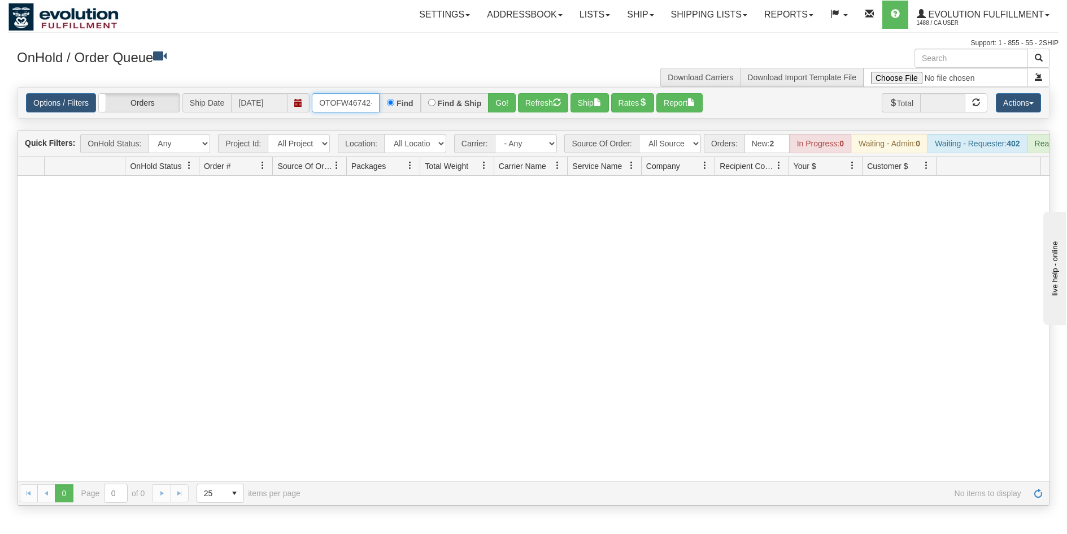
scroll to position [0, 5]
drag, startPoint x: 320, startPoint y: 101, endPoint x: 430, endPoint y: 114, distance: 111.5
click at [430, 114] on div "Options / Filters Group Shipments Orders Ship Date [DATE] OTOFW46742-1 Find Fin…" at bounding box center [534, 103] width 1032 height 31
type input "OTOF64080"
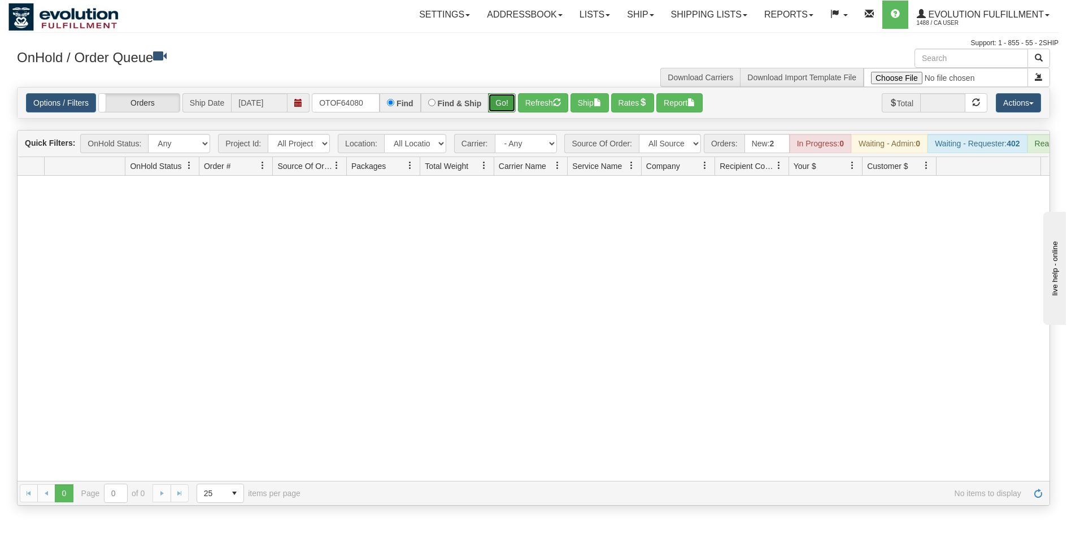
click at [495, 105] on button "Go!" at bounding box center [502, 102] width 28 height 19
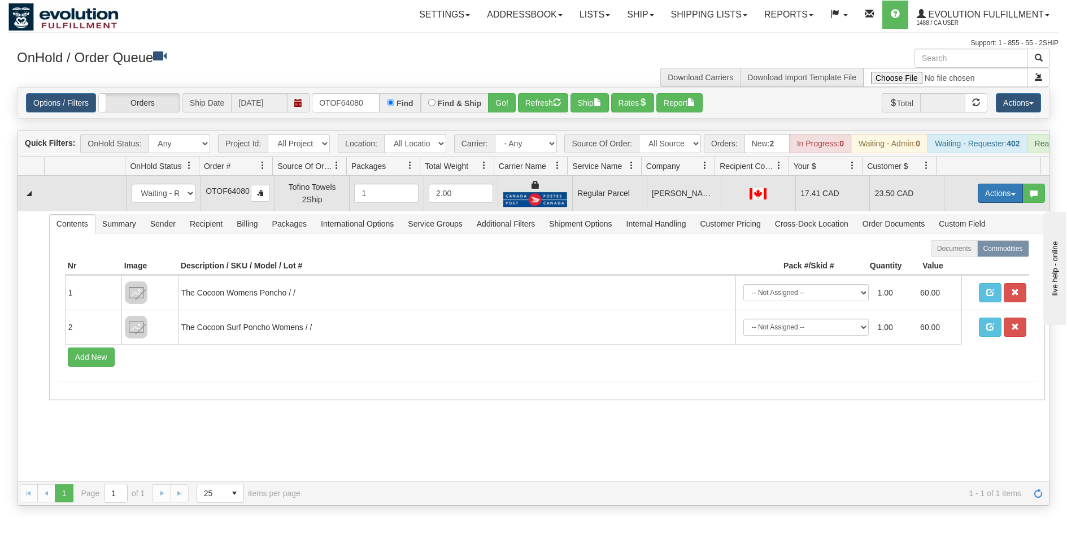
click at [996, 198] on button "Actions" at bounding box center [1000, 193] width 45 height 19
click at [965, 249] on span "Rate All Services" at bounding box center [977, 244] width 68 height 9
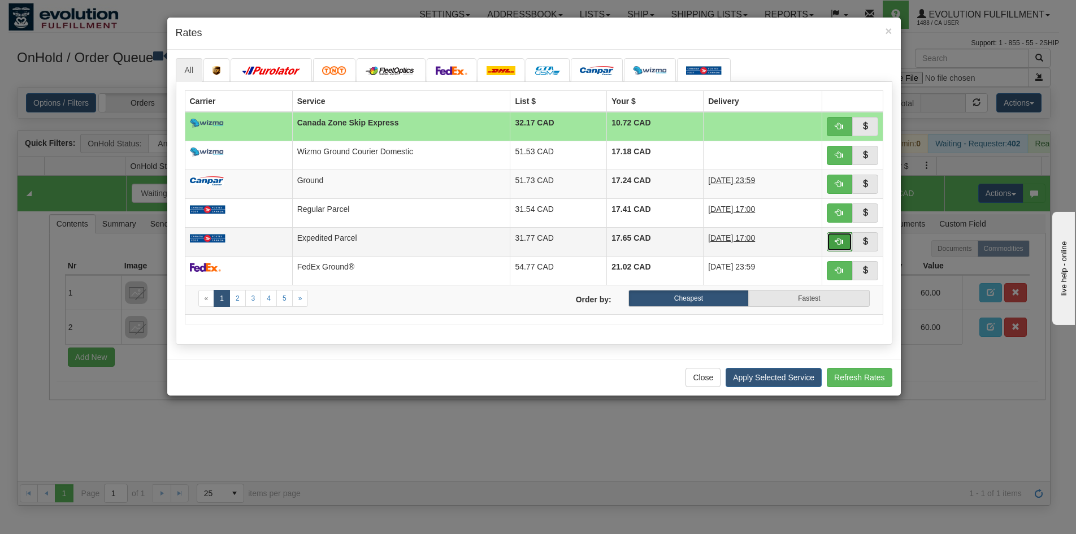
click at [841, 240] on span "button" at bounding box center [839, 241] width 8 height 8
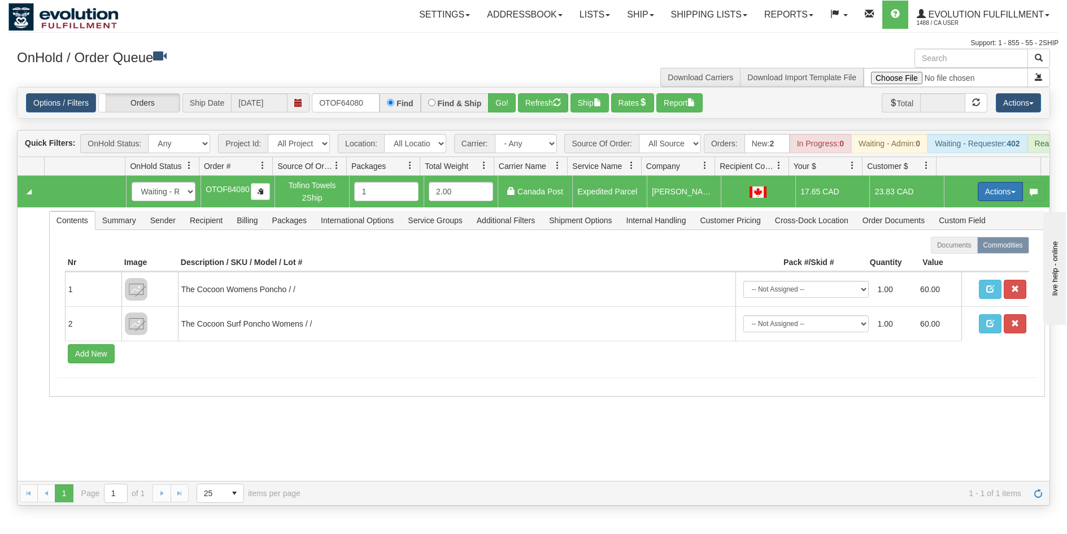
click at [983, 198] on button "Actions" at bounding box center [1000, 191] width 45 height 19
click at [961, 264] on link "Ship" at bounding box center [977, 257] width 90 height 15
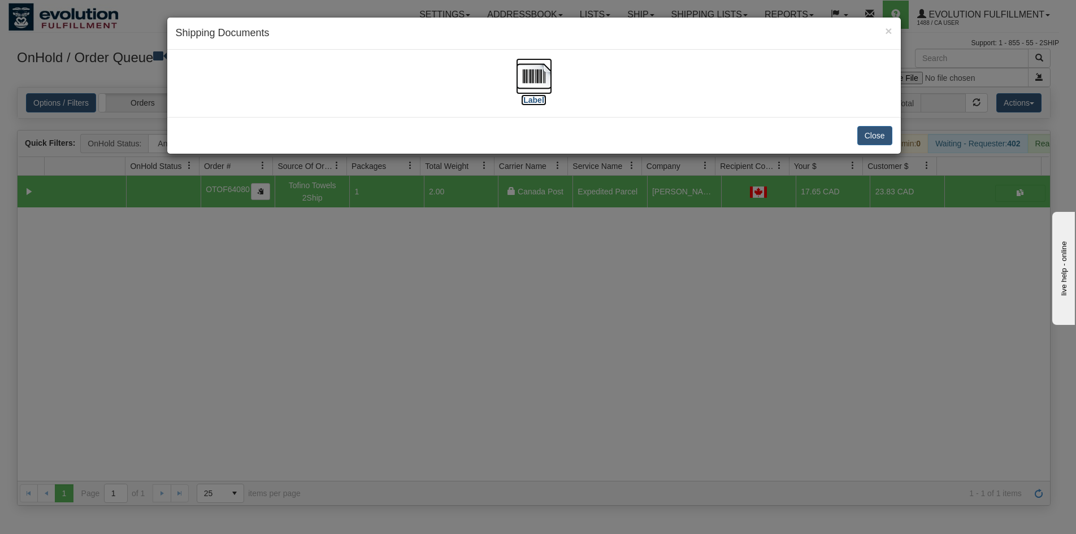
click at [530, 84] on img at bounding box center [534, 76] width 36 height 36
click at [480, 402] on div "× Shipping Documents [Label] Close" at bounding box center [538, 267] width 1076 height 534
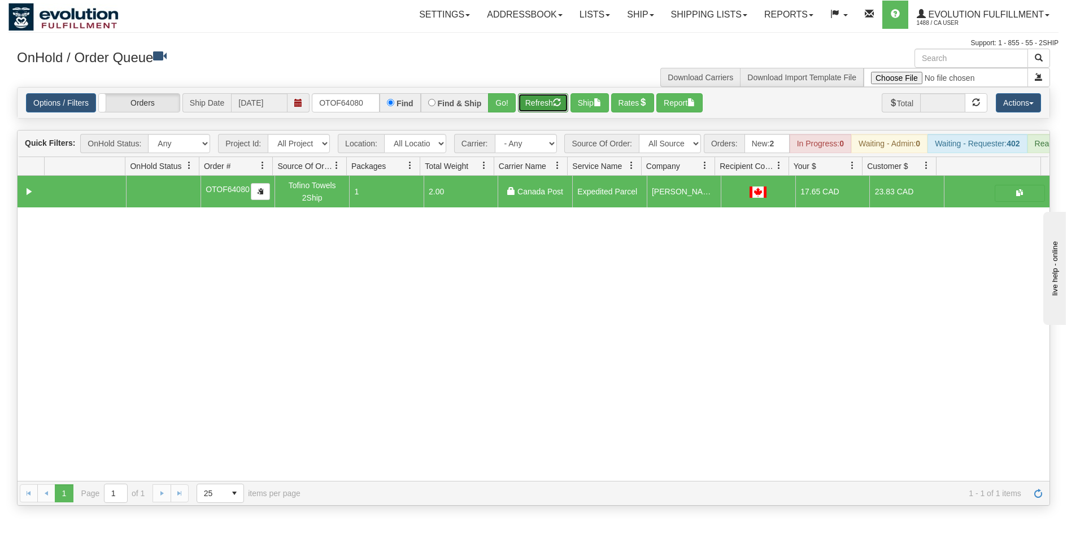
click at [545, 109] on button "Refresh" at bounding box center [543, 102] width 50 height 19
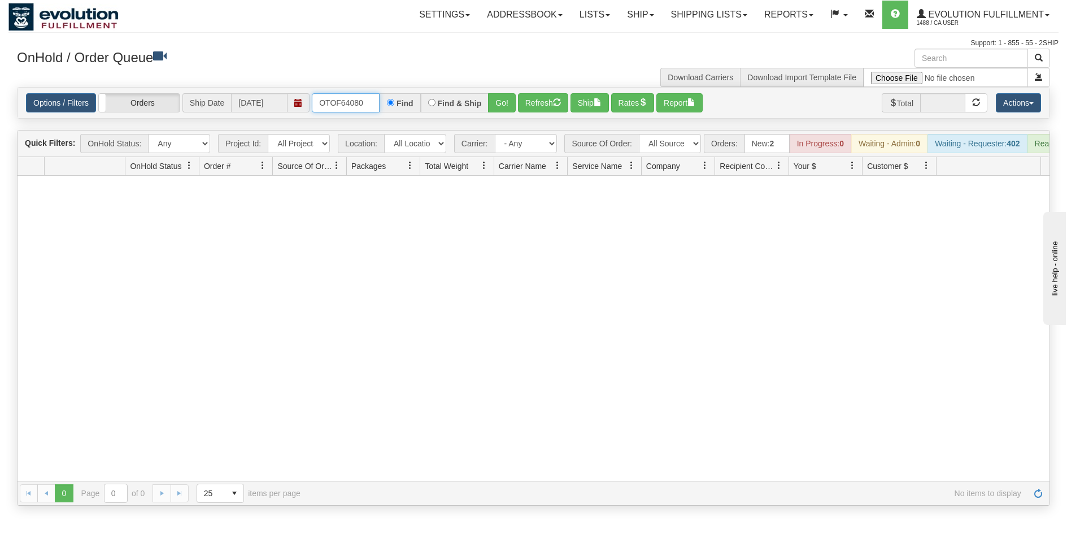
drag, startPoint x: 342, startPoint y: 105, endPoint x: 409, endPoint y: 108, distance: 67.3
click at [409, 108] on div "OTOF64080 Find Find & Ship Go!" at bounding box center [414, 102] width 204 height 19
type input "OTOF64077"
click at [493, 101] on button "Go!" at bounding box center [502, 102] width 28 height 19
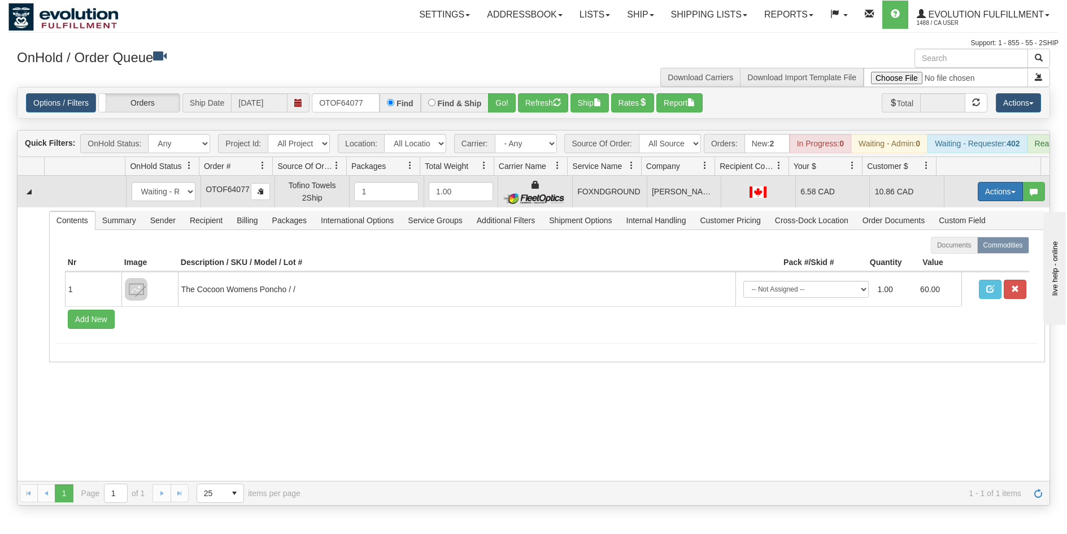
click at [989, 201] on button "Actions" at bounding box center [1000, 191] width 45 height 19
click at [951, 262] on span "Ship" at bounding box center [955, 256] width 24 height 9
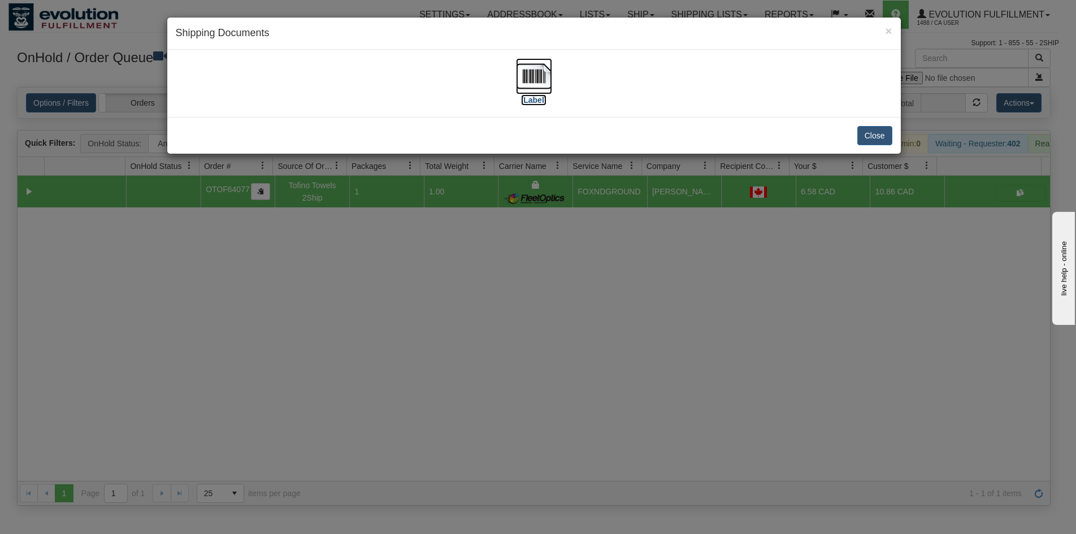
click at [551, 73] on img at bounding box center [534, 76] width 36 height 36
click at [555, 378] on div "× Shipping Documents [Label] Close" at bounding box center [538, 267] width 1076 height 534
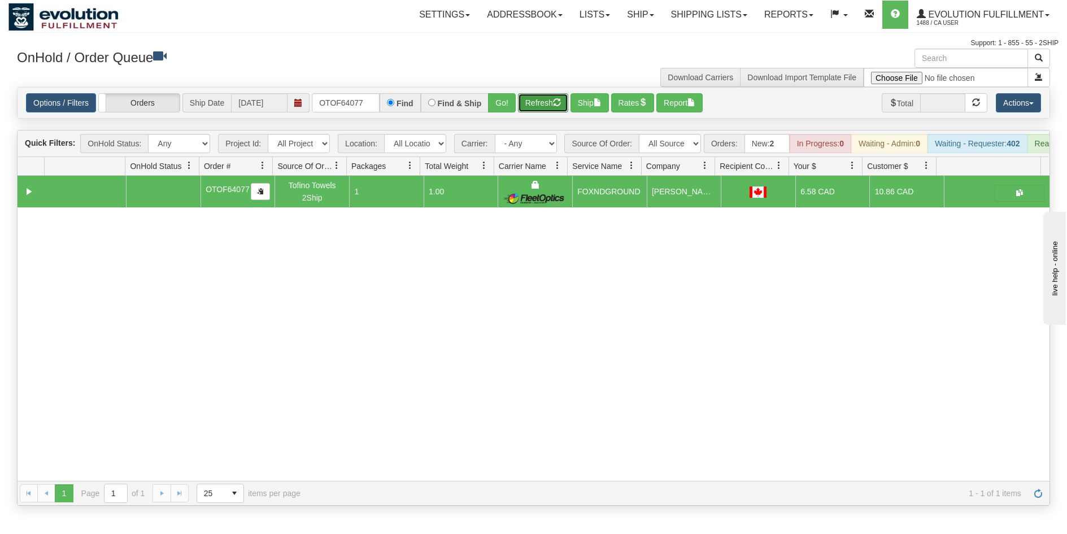
click at [535, 106] on button "Refresh" at bounding box center [543, 102] width 50 height 19
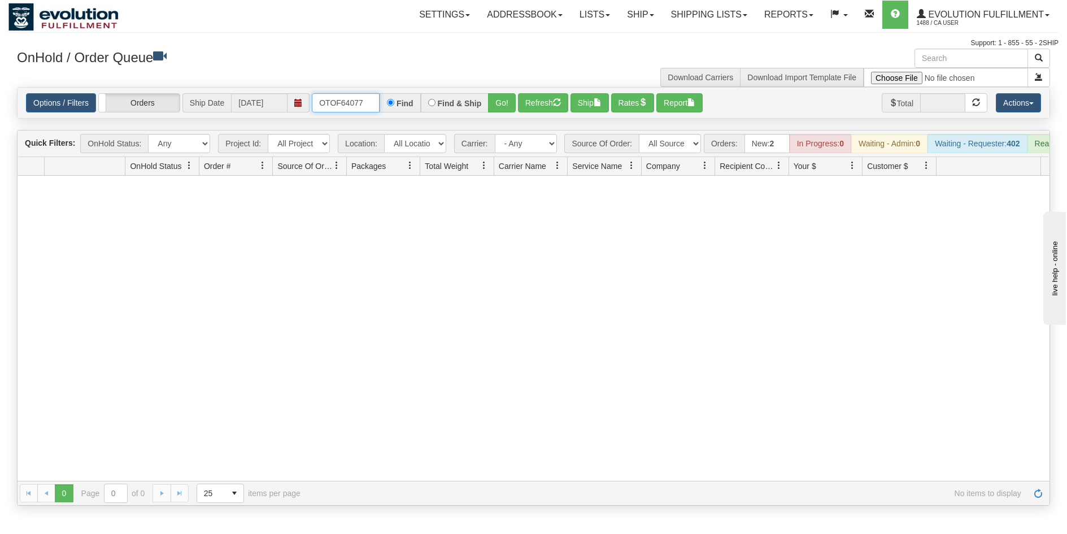
drag, startPoint x: 364, startPoint y: 105, endPoint x: 290, endPoint y: 99, distance: 74.2
click at [290, 99] on div "Options / Filters Group Shipments Orders Ship Date [DATE] OTOF64077 Find Find &…" at bounding box center [533, 102] width 1015 height 19
type input "OTOF64074"
click at [502, 102] on button "Go!" at bounding box center [502, 102] width 28 height 19
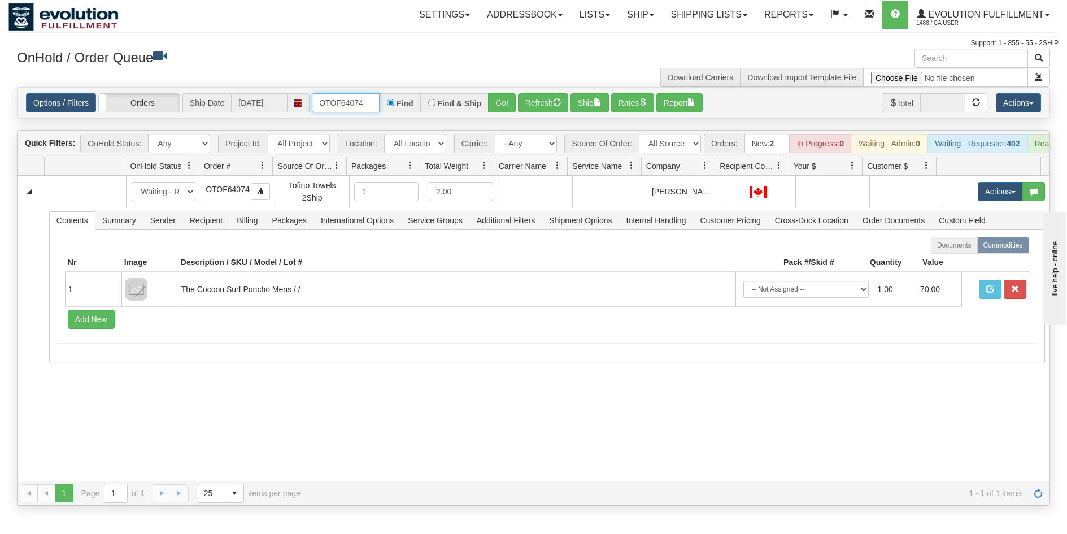
drag, startPoint x: 368, startPoint y: 107, endPoint x: 236, endPoint y: 107, distance: 132.7
click at [236, 107] on div "Options / Filters Group Shipments Orders Ship Date [DATE] OTOF64074 Find Find &…" at bounding box center [533, 102] width 1015 height 19
click at [539, 102] on button "Refresh" at bounding box center [543, 102] width 50 height 19
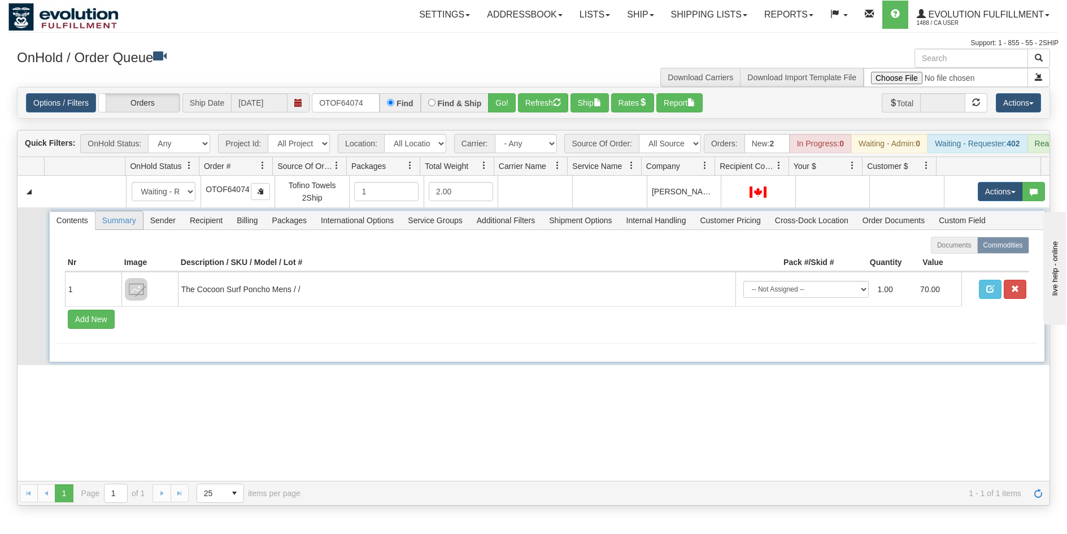
click at [109, 227] on span "Summary" at bounding box center [118, 220] width 47 height 18
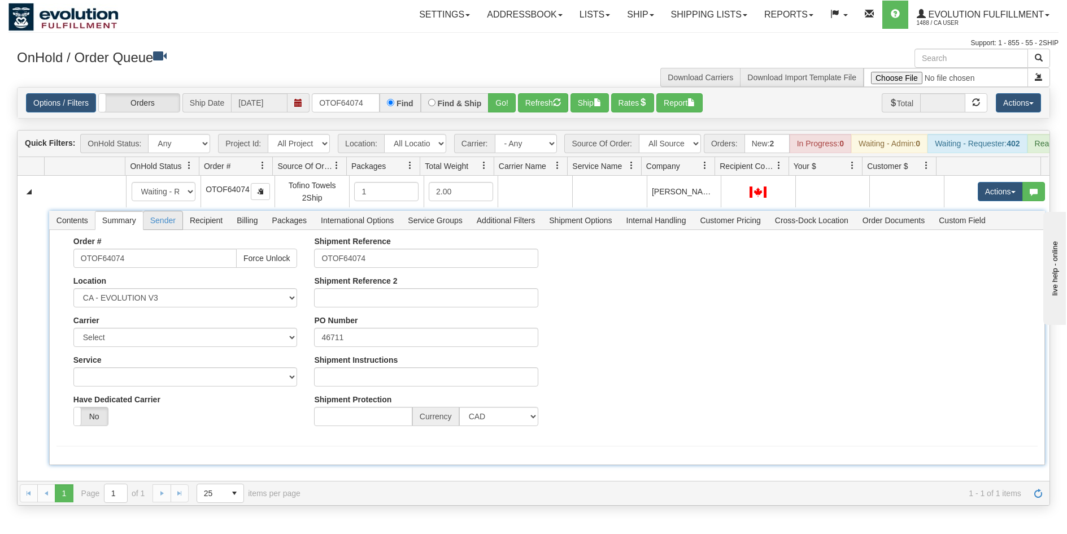
click at [163, 229] on span "Sender" at bounding box center [162, 220] width 39 height 18
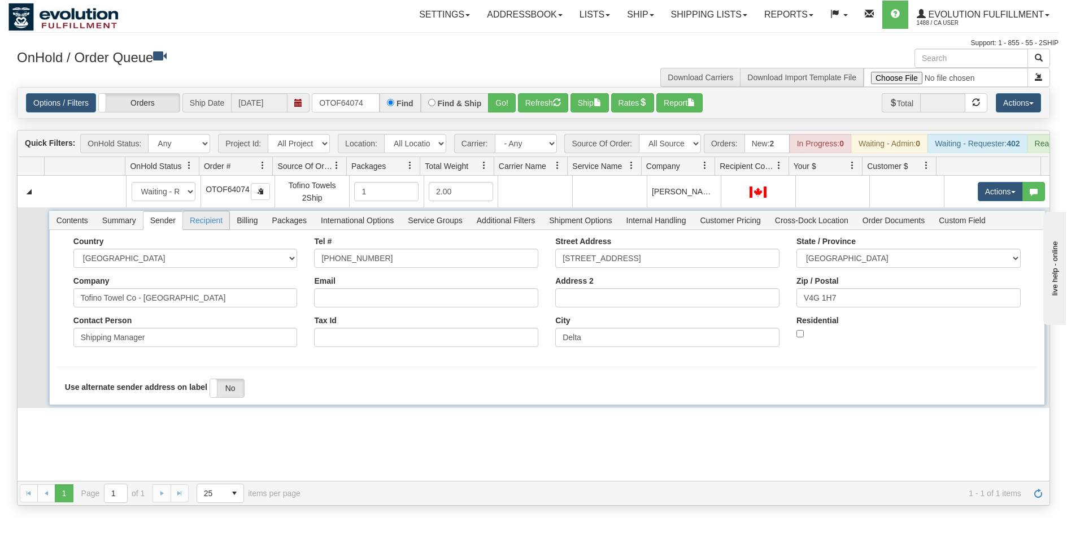
click at [205, 225] on span "Recipient" at bounding box center [206, 220] width 46 height 18
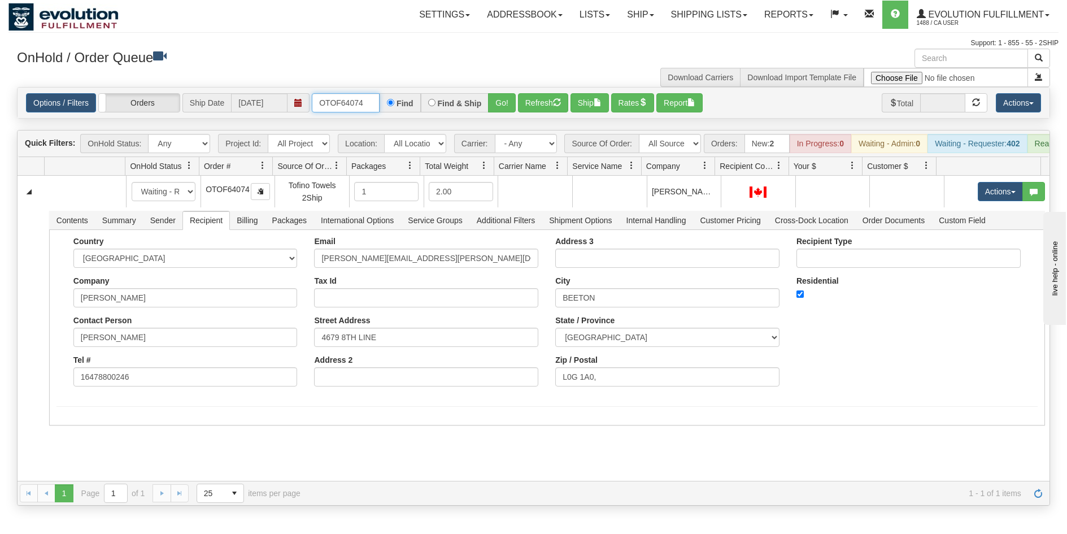
drag, startPoint x: 370, startPoint y: 103, endPoint x: 299, endPoint y: 109, distance: 70.9
click at [299, 109] on div "Options / Filters Group Shipments Orders Ship Date [DATE] OTOF64074 Find Find &…" at bounding box center [533, 102] width 1015 height 19
type input "OTOFW46744-1"
click at [491, 104] on button "Go!" at bounding box center [502, 102] width 28 height 19
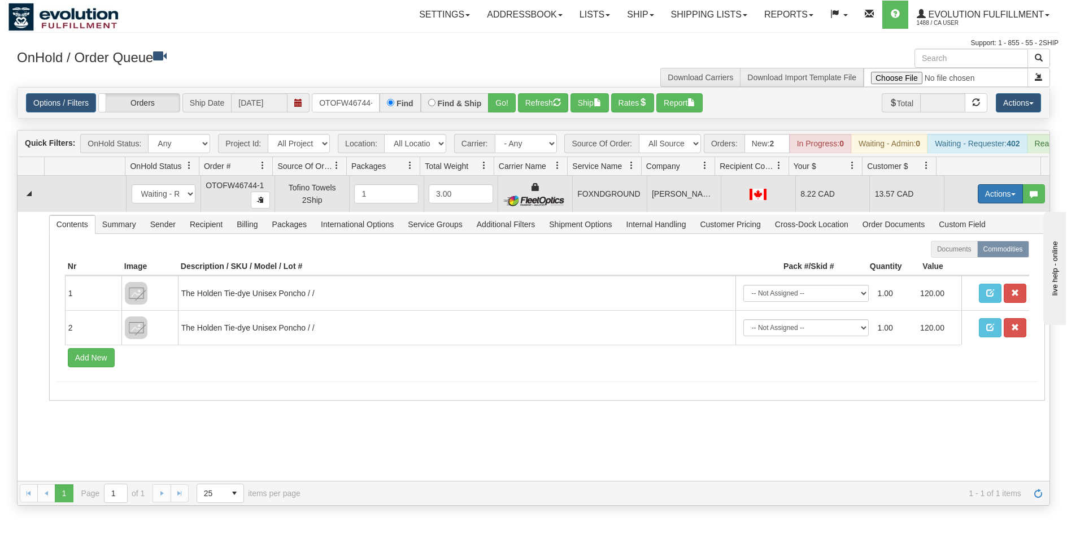
click at [989, 198] on button "Actions" at bounding box center [1000, 193] width 45 height 19
click at [955, 264] on span "Ship" at bounding box center [955, 259] width 24 height 9
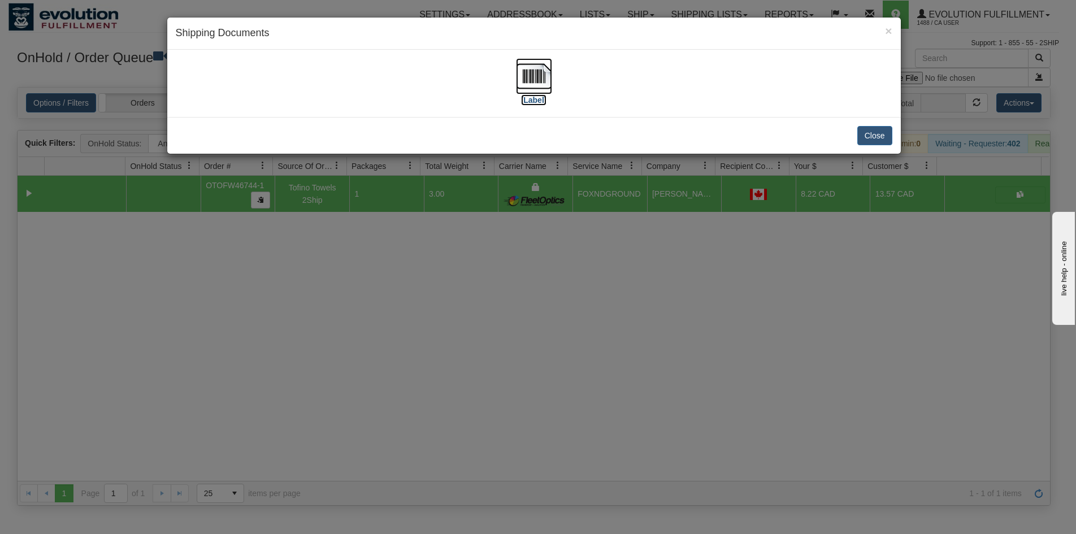
click at [544, 81] on img at bounding box center [534, 76] width 36 height 36
click at [593, 287] on div "× Shipping Documents [Label] Close" at bounding box center [538, 267] width 1076 height 534
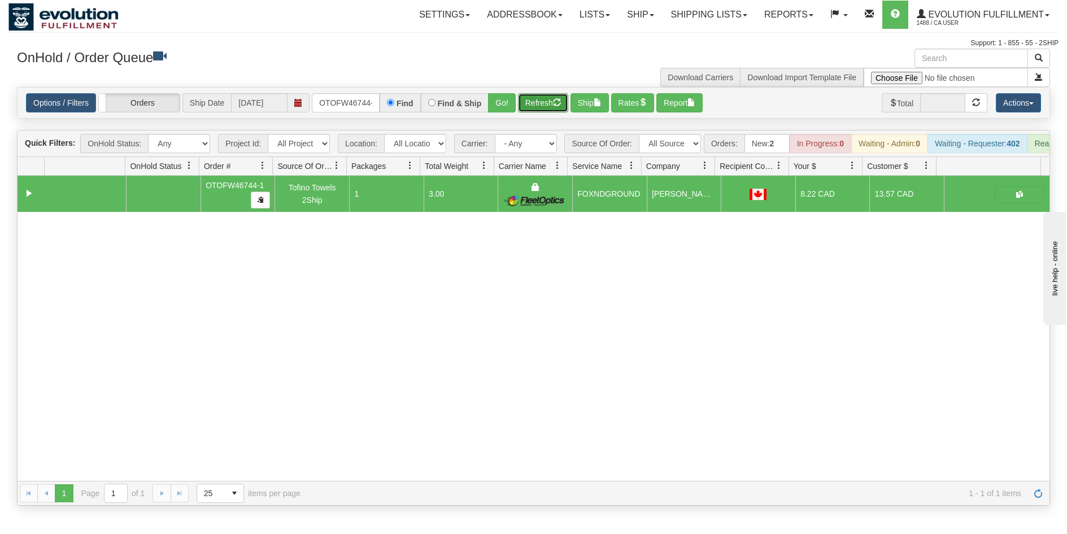
click at [541, 102] on button "Refresh" at bounding box center [543, 102] width 50 height 19
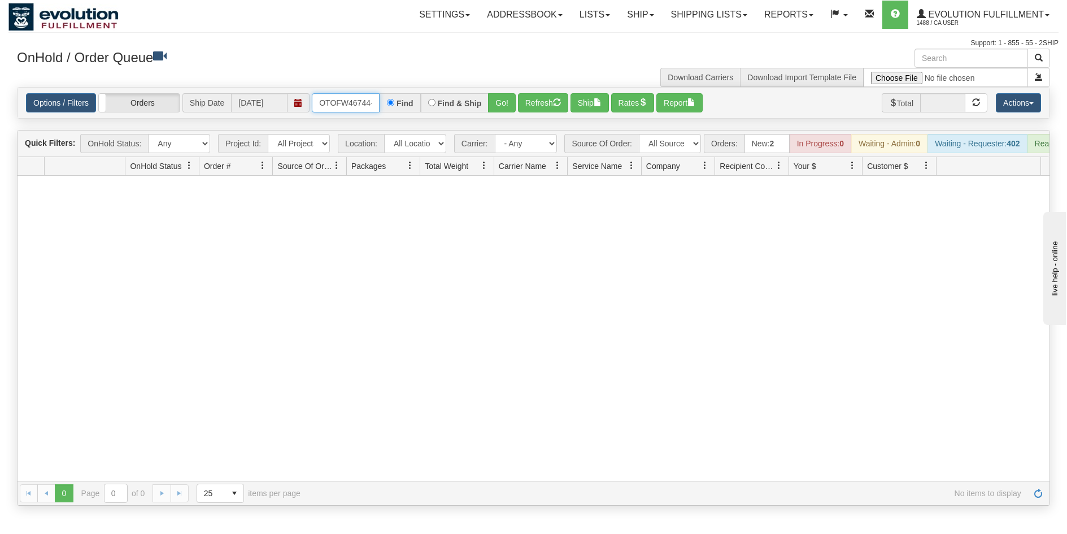
scroll to position [0, 5]
drag, startPoint x: 321, startPoint y: 98, endPoint x: 474, endPoint y: 106, distance: 152.7
click at [474, 106] on div "OTOFW46744-1 Find Find & Ship Go!" at bounding box center [414, 102] width 204 height 19
type input "OTOFW46746-1"
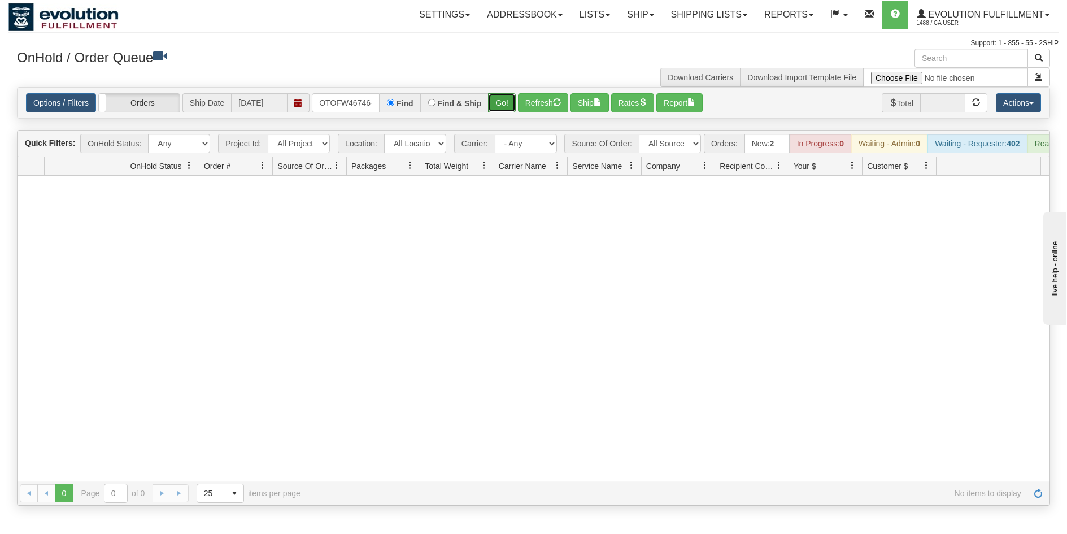
click at [505, 110] on button "Go!" at bounding box center [502, 102] width 28 height 19
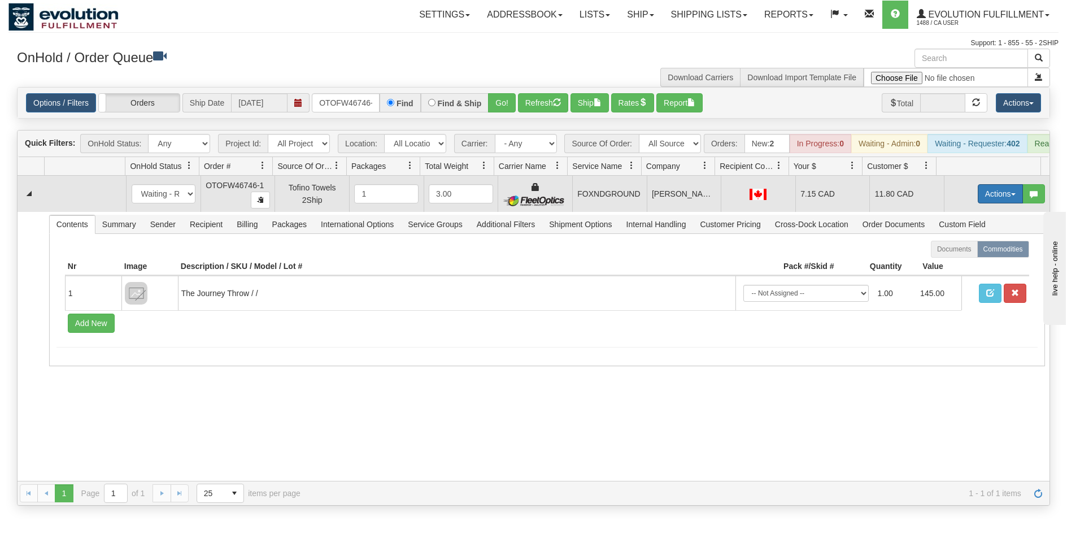
click at [980, 198] on button "Actions" at bounding box center [1000, 193] width 45 height 19
click at [956, 264] on span "Ship" at bounding box center [955, 259] width 24 height 9
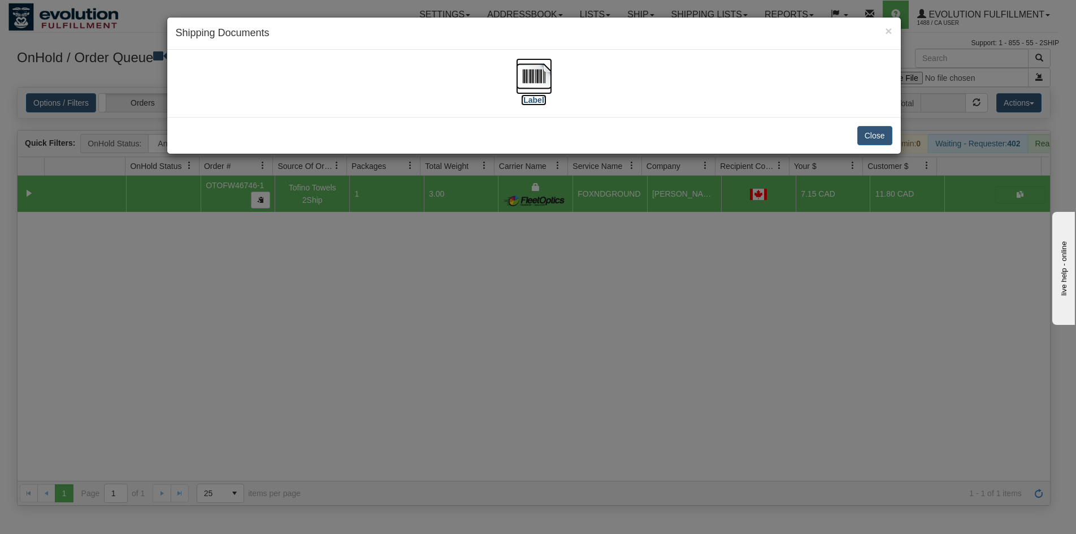
click at [528, 87] on img at bounding box center [534, 76] width 36 height 36
click at [522, 79] on img at bounding box center [534, 76] width 36 height 36
click at [486, 330] on div "× Shipping Documents [Label] Close" at bounding box center [538, 267] width 1076 height 534
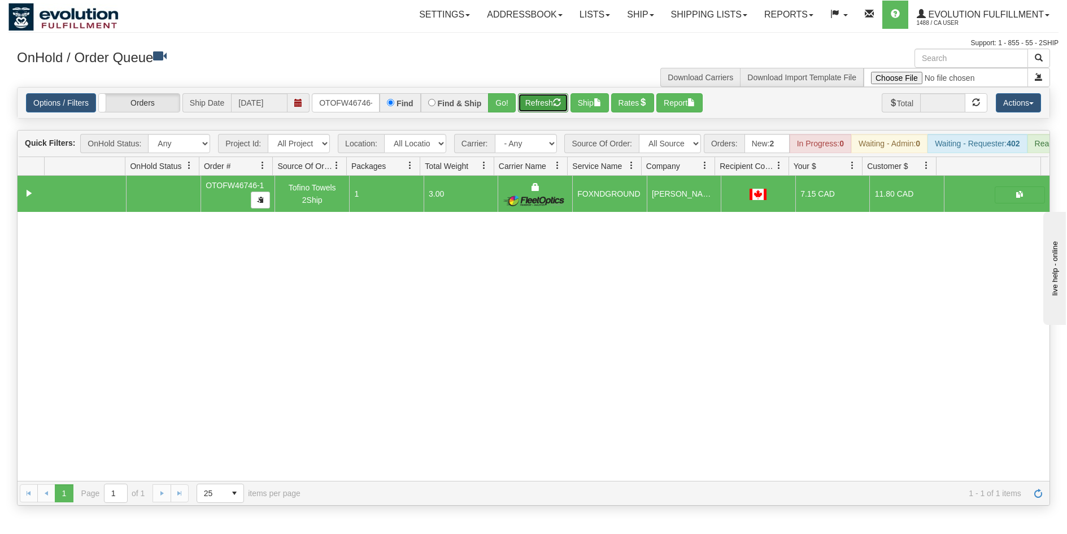
click at [543, 102] on button "Refresh" at bounding box center [543, 102] width 50 height 19
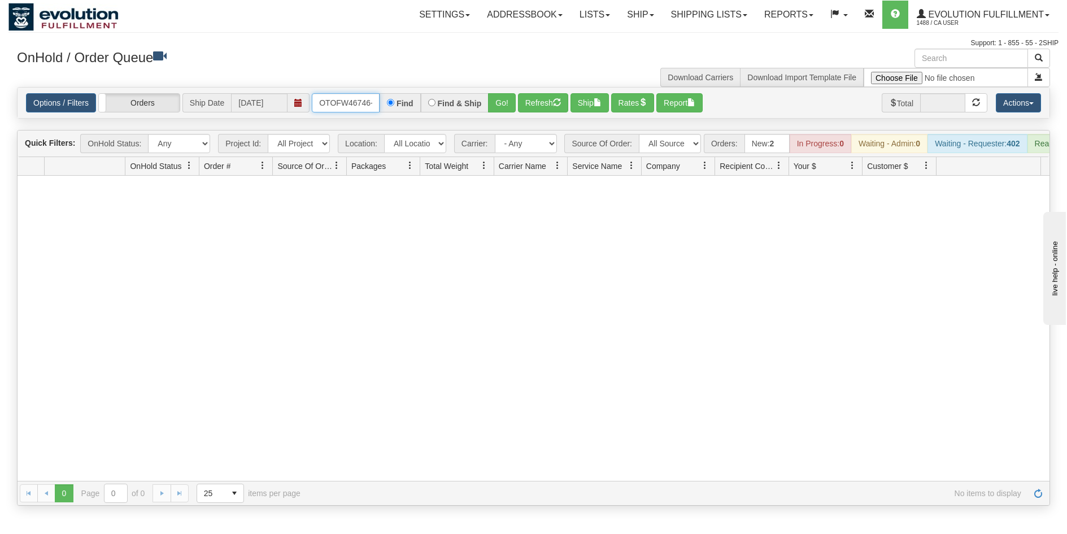
scroll to position [0, 5]
drag, startPoint x: 317, startPoint y: 106, endPoint x: 391, endPoint y: 105, distance: 73.4
click at [391, 105] on div "OTOFW46746-1 Find Find & Ship Go!" at bounding box center [414, 102] width 204 height 19
type input "OTOFW46743-1"
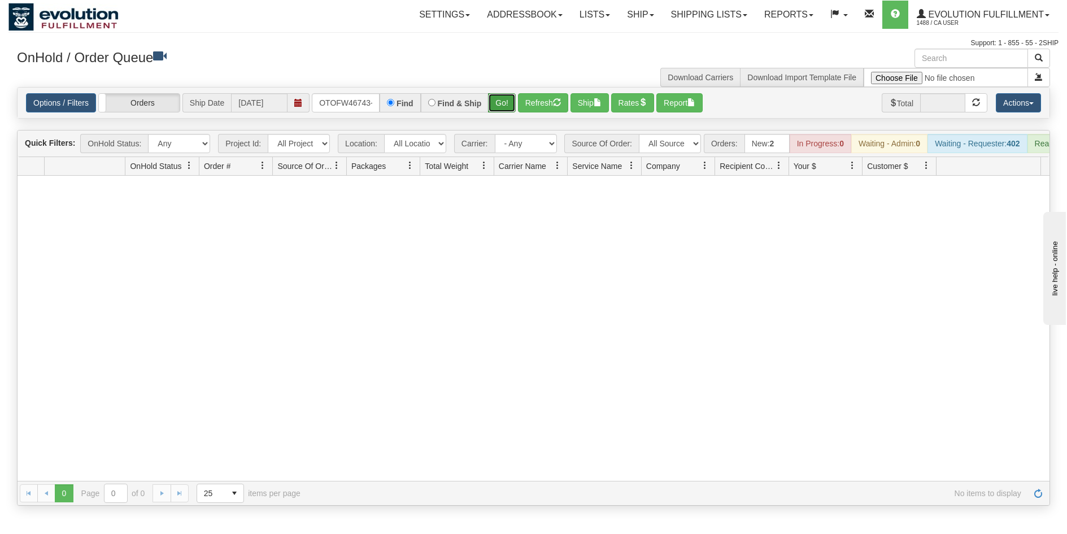
click at [508, 103] on button "Go!" at bounding box center [502, 102] width 28 height 19
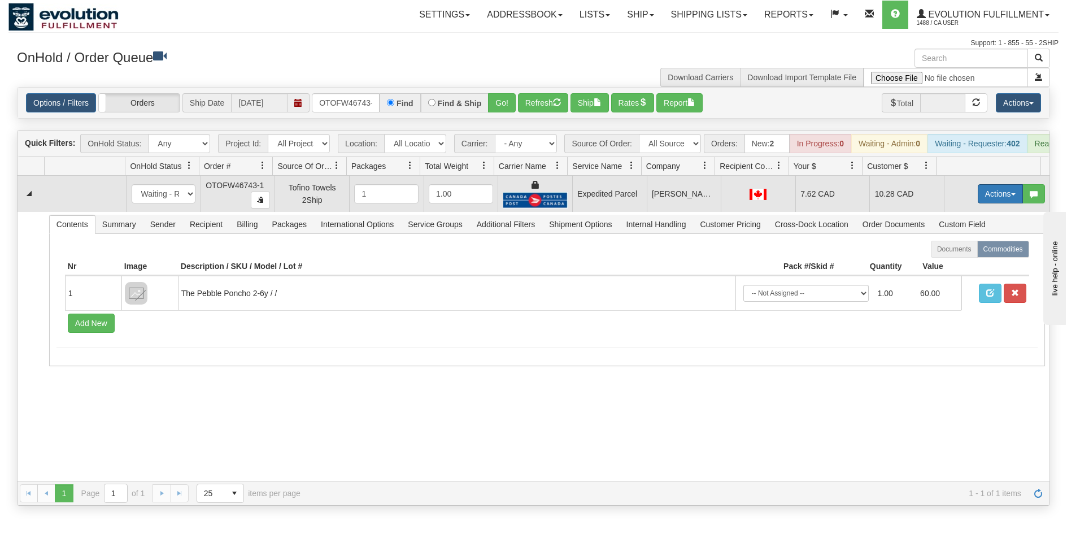
click at [991, 203] on button "Actions" at bounding box center [1000, 193] width 45 height 19
click at [956, 264] on span "Ship" at bounding box center [955, 259] width 24 height 9
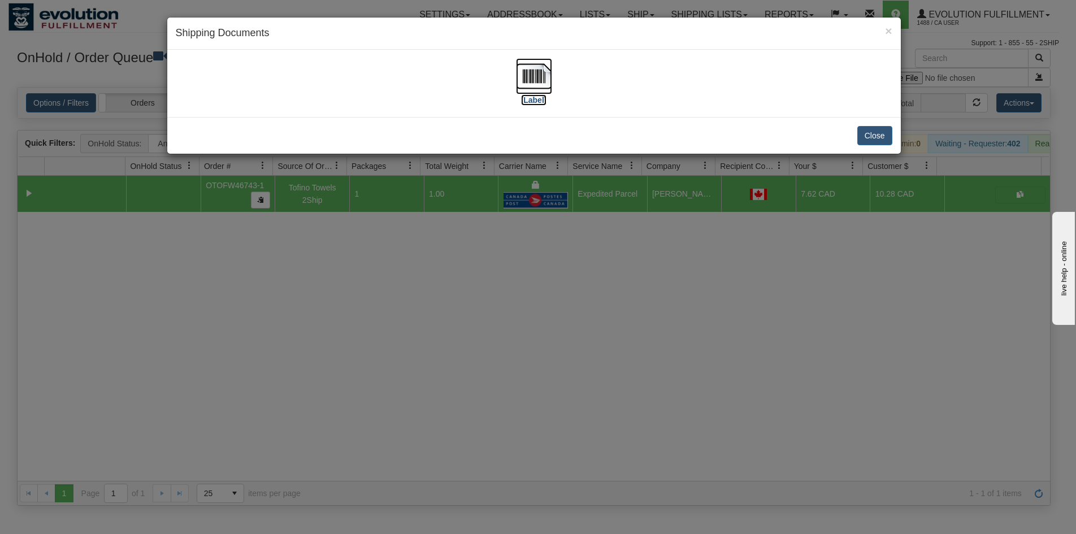
click at [543, 81] on img at bounding box center [534, 76] width 36 height 36
click at [670, 382] on div "× Shipping Documents [Label] Close" at bounding box center [538, 267] width 1076 height 534
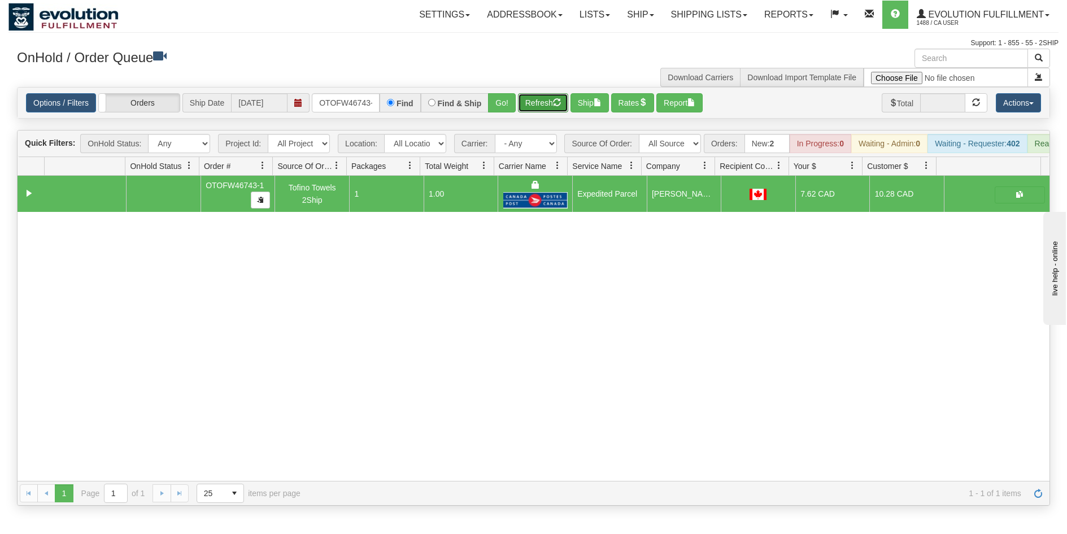
click at [530, 106] on button "Refresh" at bounding box center [543, 102] width 50 height 19
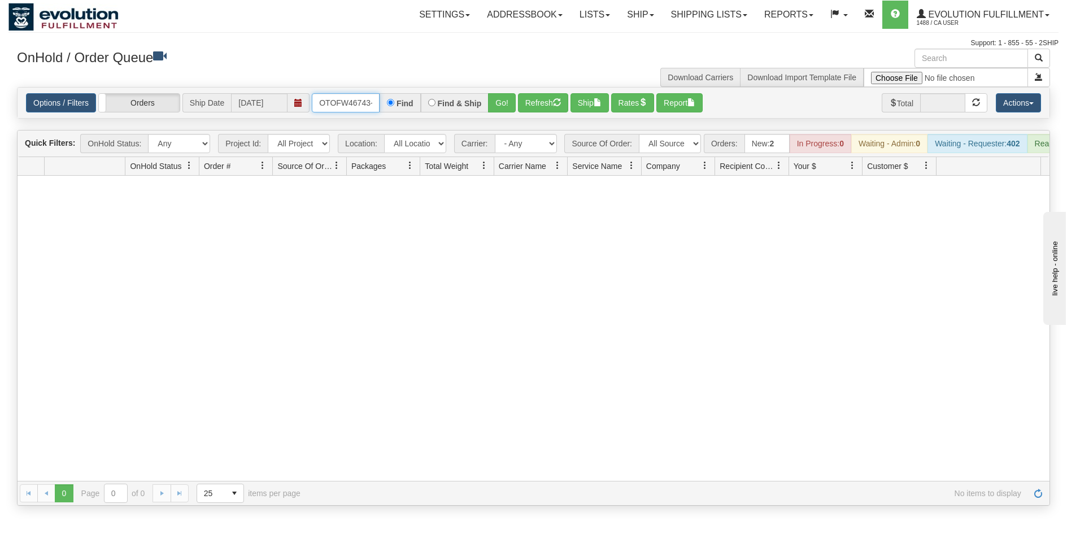
scroll to position [0, 5]
drag, startPoint x: 321, startPoint y: 106, endPoint x: 374, endPoint y: 118, distance: 54.5
click at [374, 118] on div "Options / Filters Group Shipments Orders Ship Date [DATE] OTOFW46743-1 Find Fin…" at bounding box center [534, 103] width 1032 height 31
type input "OTOF64081"
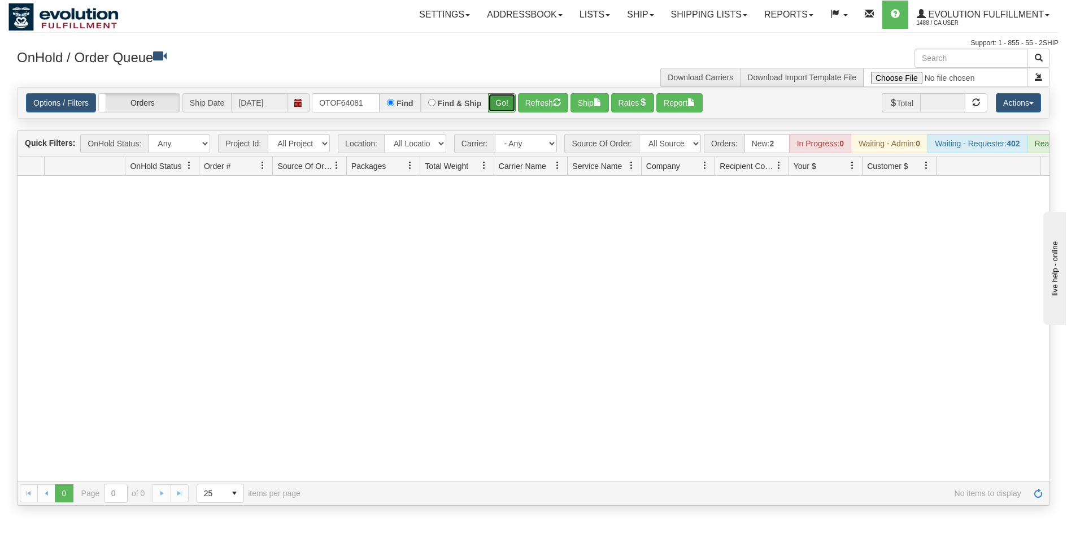
click at [494, 105] on button "Go!" at bounding box center [502, 102] width 28 height 19
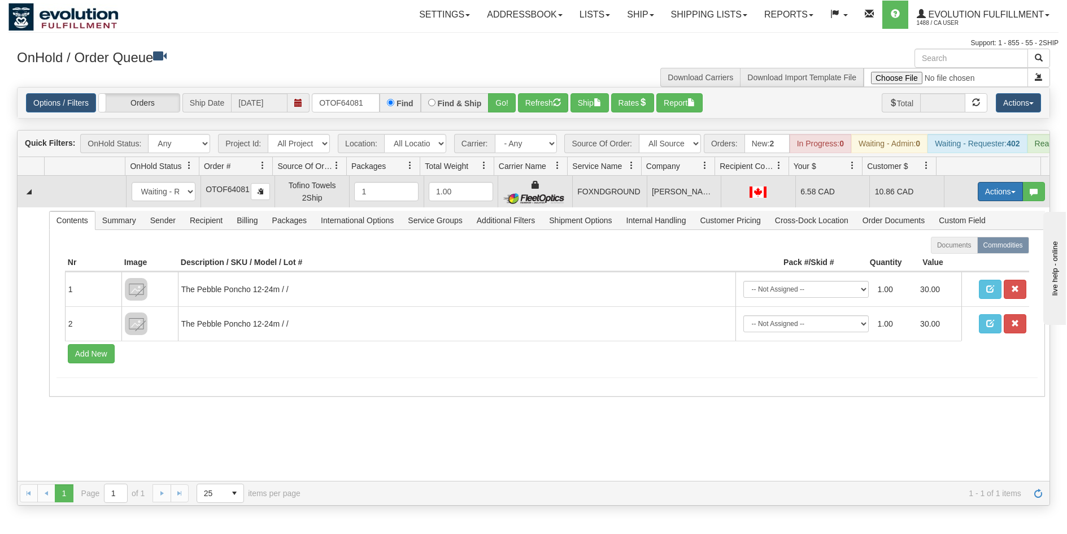
click at [984, 195] on button "Actions" at bounding box center [1000, 191] width 45 height 19
click at [959, 264] on link "Ship" at bounding box center [977, 257] width 90 height 15
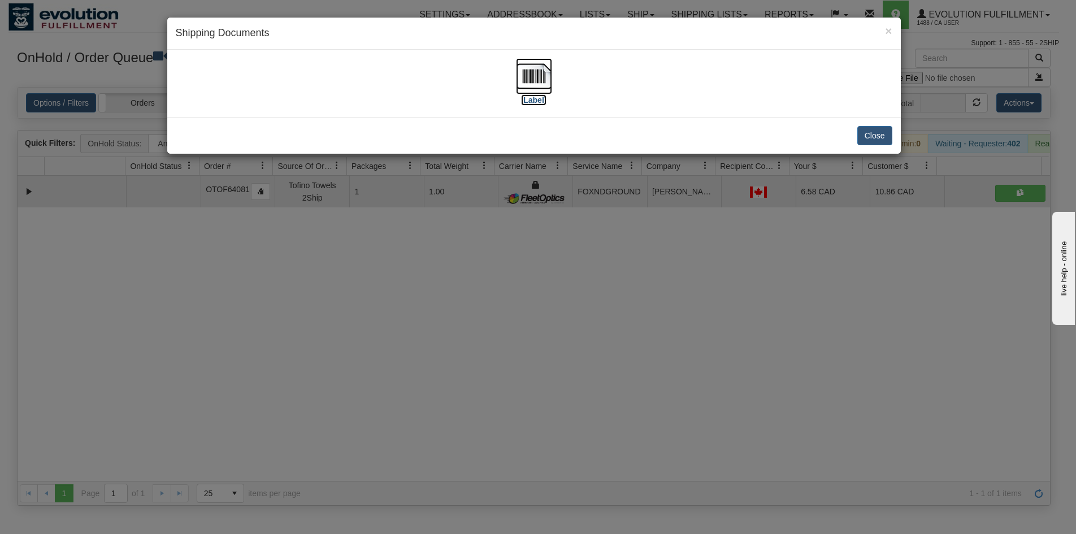
click at [540, 77] on img at bounding box center [534, 76] width 36 height 36
click at [725, 338] on div "× Shipping Documents [Label] Close" at bounding box center [538, 267] width 1076 height 534
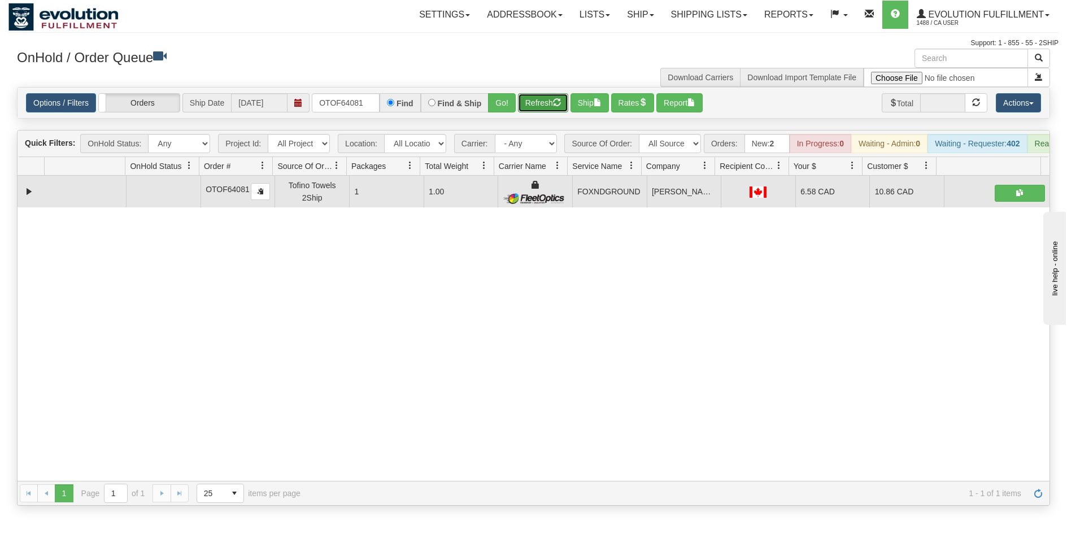
click at [536, 107] on button "Refresh" at bounding box center [543, 102] width 50 height 19
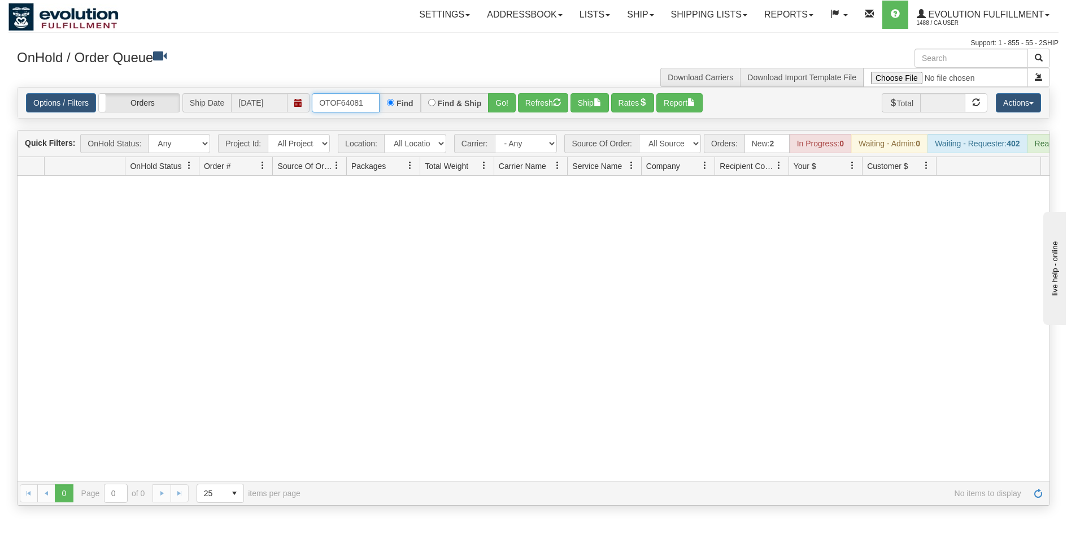
drag, startPoint x: 367, startPoint y: 106, endPoint x: 226, endPoint y: 106, distance: 140.7
click at [226, 106] on div "Options / Filters Group Shipments Orders Ship Date [DATE] OTOF64081 Find Find &…" at bounding box center [533, 102] width 1015 height 19
type input "OTOF64074"
click at [497, 107] on button "Go!" at bounding box center [502, 102] width 28 height 19
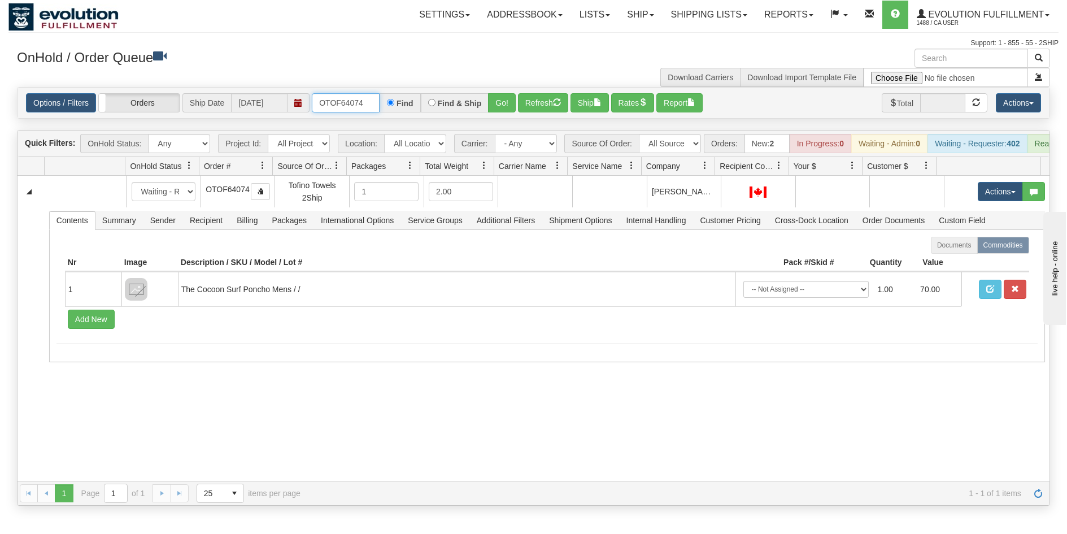
drag, startPoint x: 376, startPoint y: 102, endPoint x: 367, endPoint y: 102, distance: 9.1
click at [367, 102] on input "OTOF64074" at bounding box center [346, 102] width 68 height 19
drag, startPoint x: 371, startPoint y: 107, endPoint x: 313, endPoint y: 115, distance: 58.7
click at [313, 115] on div "Options / Filters Group Shipments Orders Ship Date [DATE] OTOF64074 Find Find &…" at bounding box center [534, 103] width 1032 height 31
click at [987, 21] on span "1488 / CA User" at bounding box center [959, 23] width 85 height 11
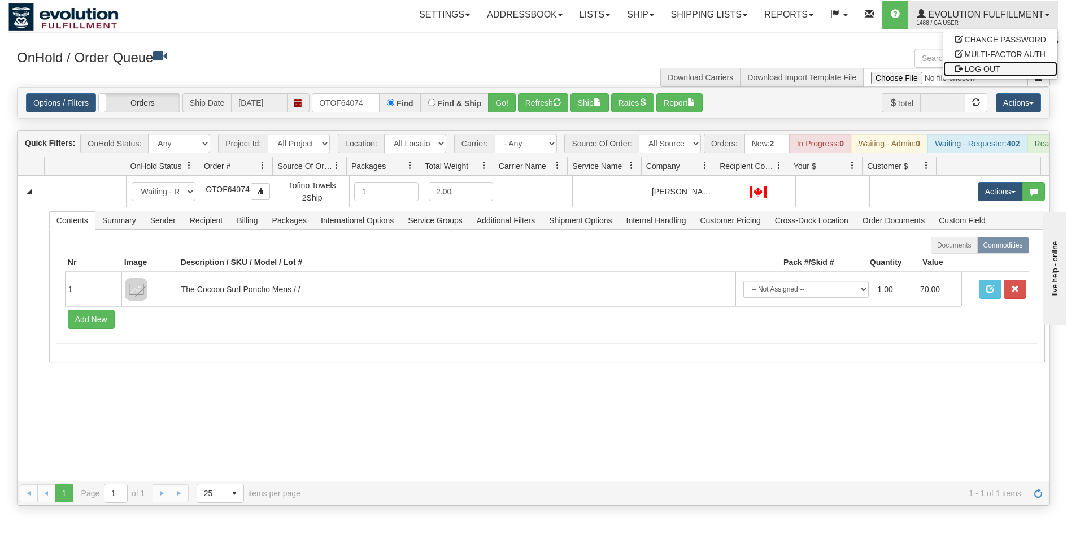
click at [982, 70] on span "LOG OUT" at bounding box center [983, 68] width 36 height 9
